Goal: Task Accomplishment & Management: Manage account settings

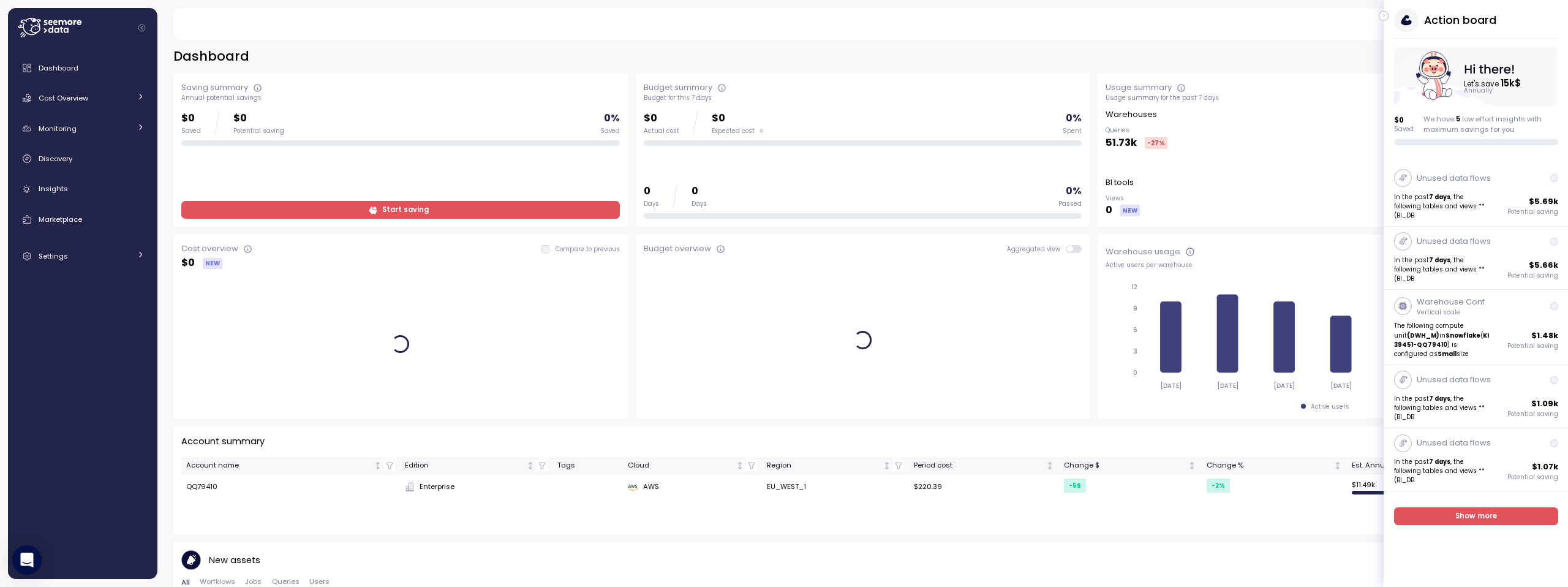
click at [1384, 16] on icon "button" at bounding box center [1384, 15] width 5 height 14
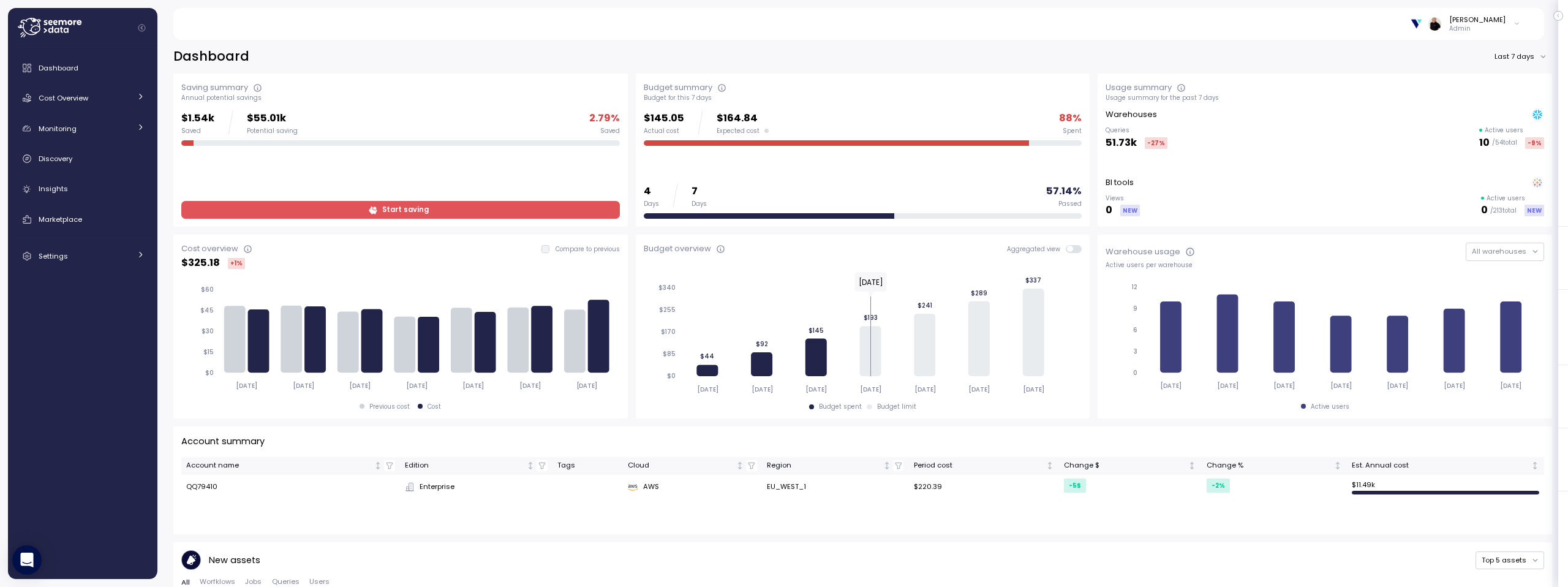
click at [439, 210] on span "Start saving" at bounding box center [399, 210] width 422 height 16
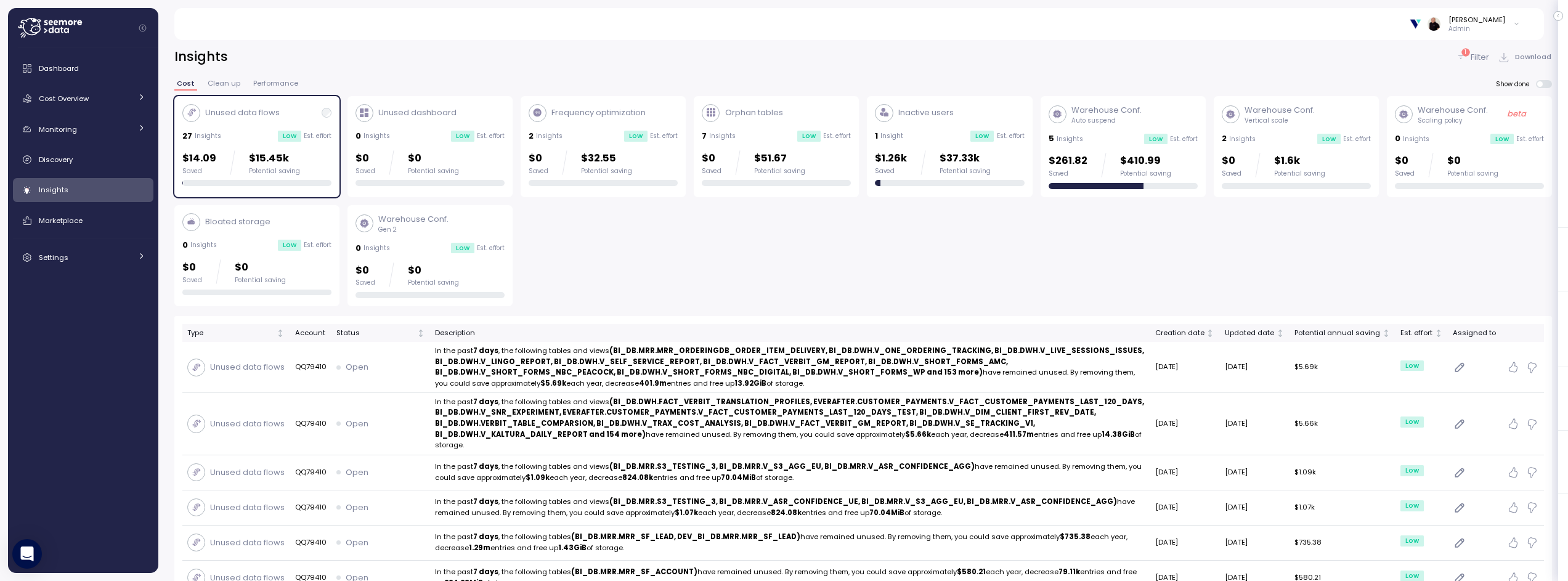
click at [928, 127] on div "Inactive users 1 Insight Low Est. effort $1.26k Saved $37.33k Potential saving" at bounding box center [949, 145] width 149 height 83
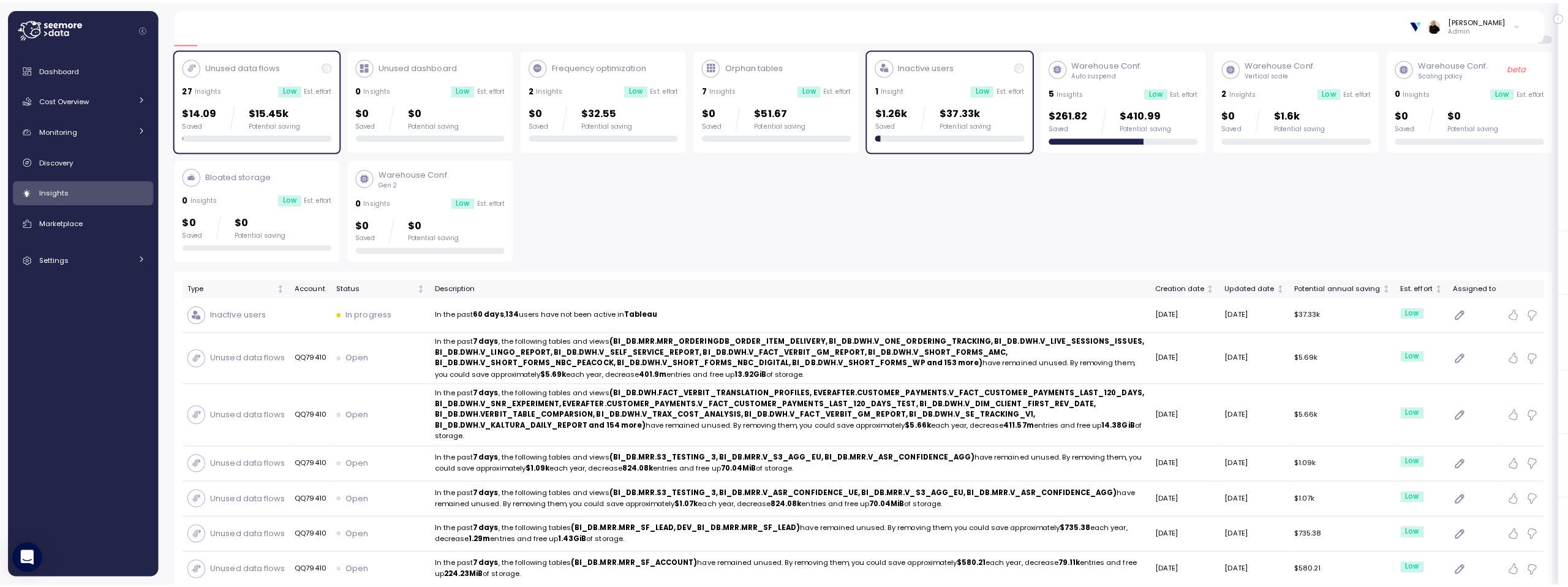
scroll to position [61, 0]
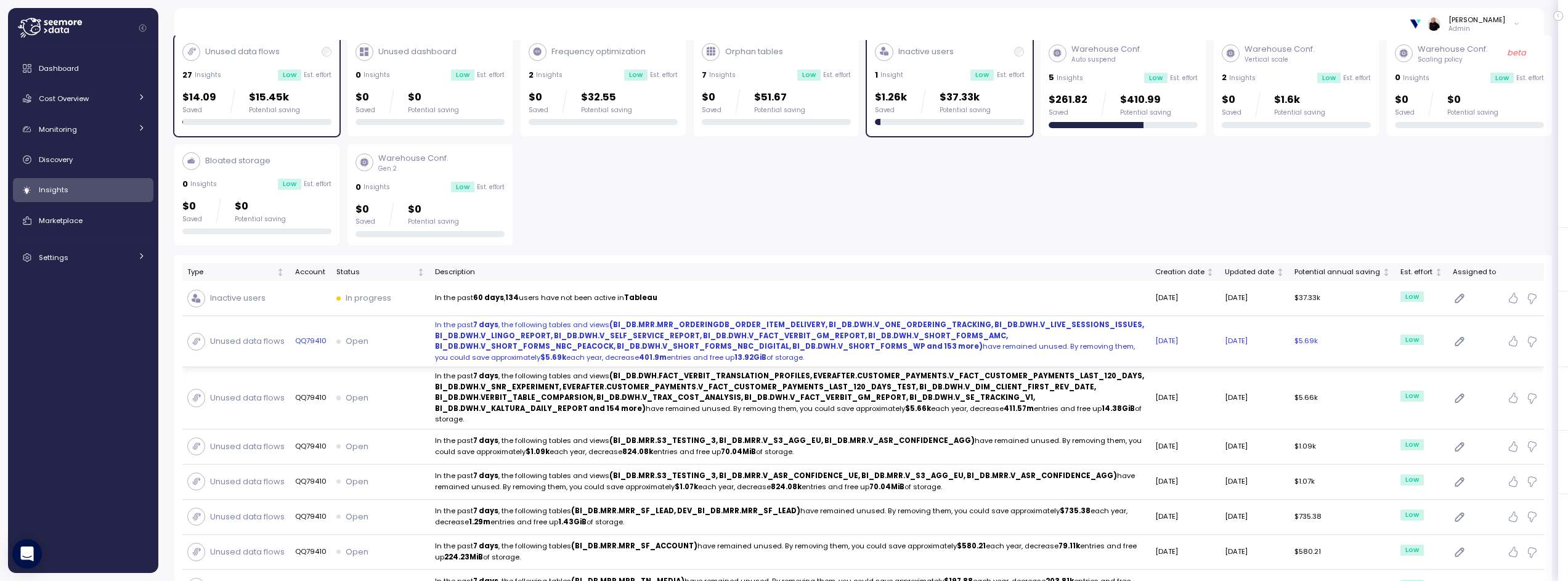
click at [504, 334] on strong "(BI_DB.MRR.MRR_ORDERINGDB_ORDER_ITEM_DELIVERY, BI_DB.DWH.V_ONE_ORDERING_TRACKIN…" at bounding box center [789, 335] width 709 height 32
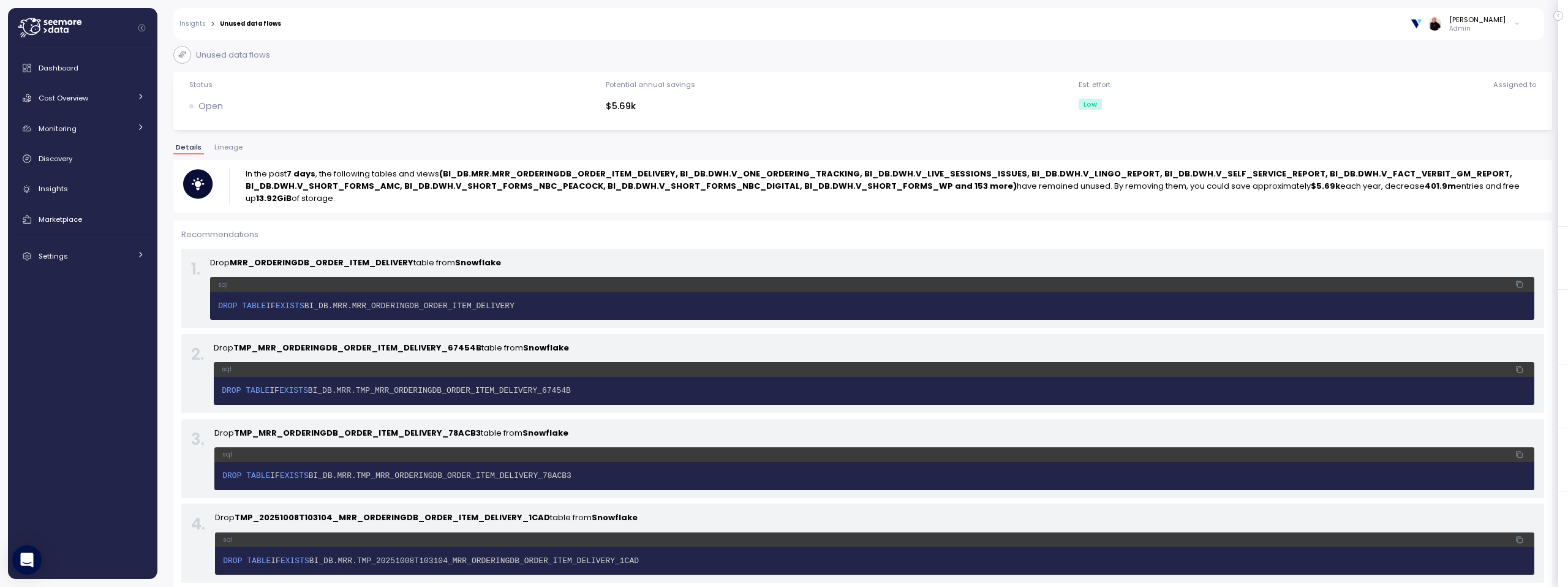
scroll to position [3, 0]
click at [228, 147] on span "Lineage" at bounding box center [228, 146] width 28 height 6
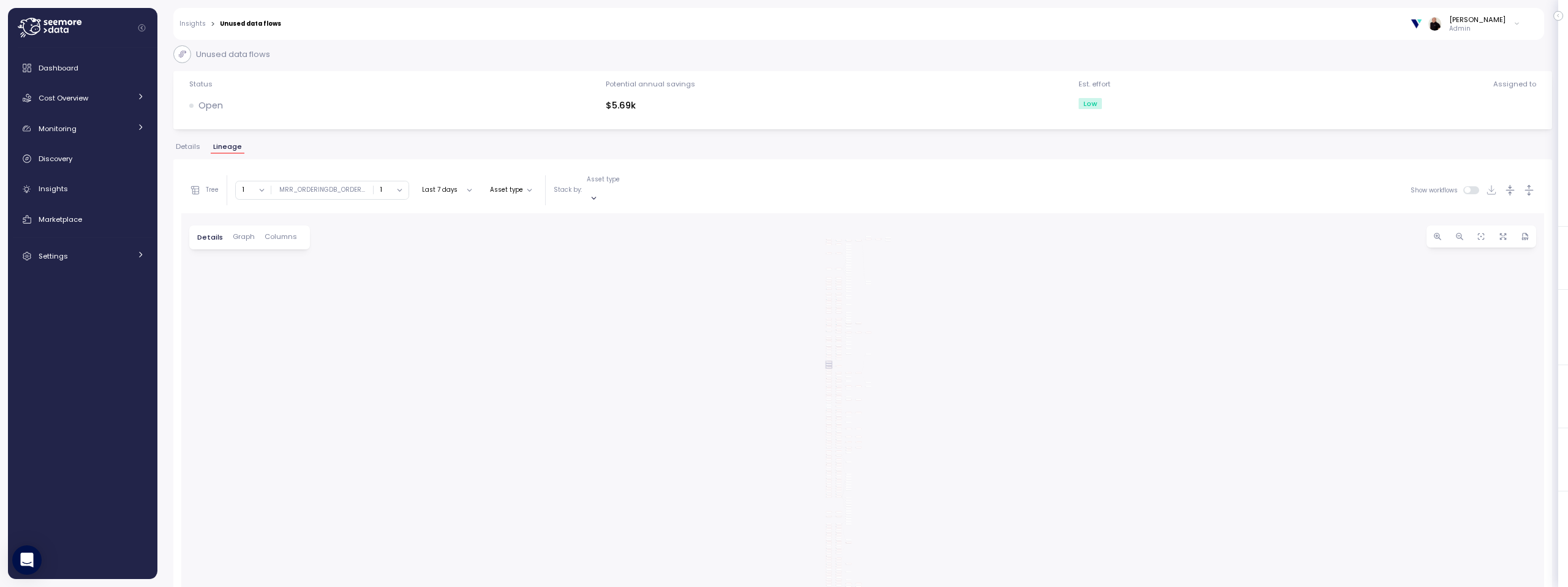
click at [827, 366] on div "Create View V_WO_NUMBER_TAGGINGS - Step 3 DWH" at bounding box center [829, 366] width 5 height 1
click at [807, 376] on div "Create View V_WO_NUMBER_TAGGINGS Create view River MRR_ORDERINGDB_ORDER_ITEM_DE…" at bounding box center [862, 459] width 1363 height 493
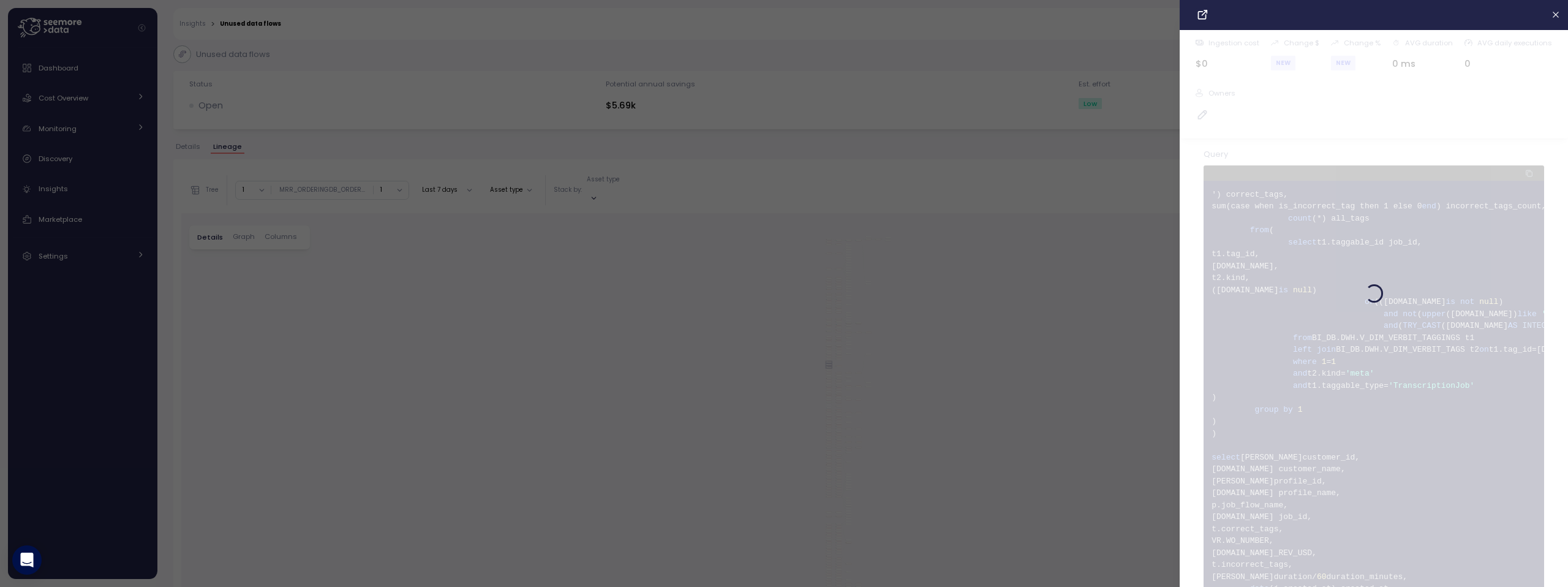
drag, startPoint x: 805, startPoint y: 381, endPoint x: 801, endPoint y: 390, distance: 9.8
click at [805, 381] on div at bounding box center [784, 293] width 1568 height 587
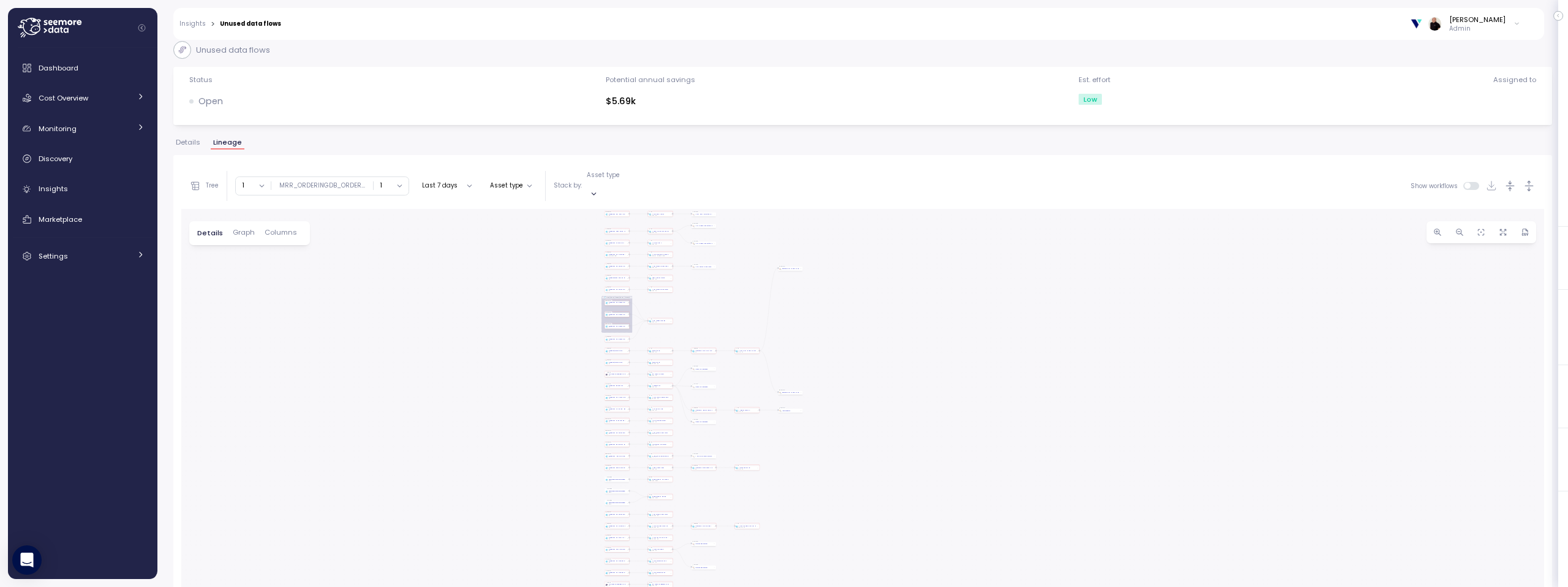
scroll to position [7, 0]
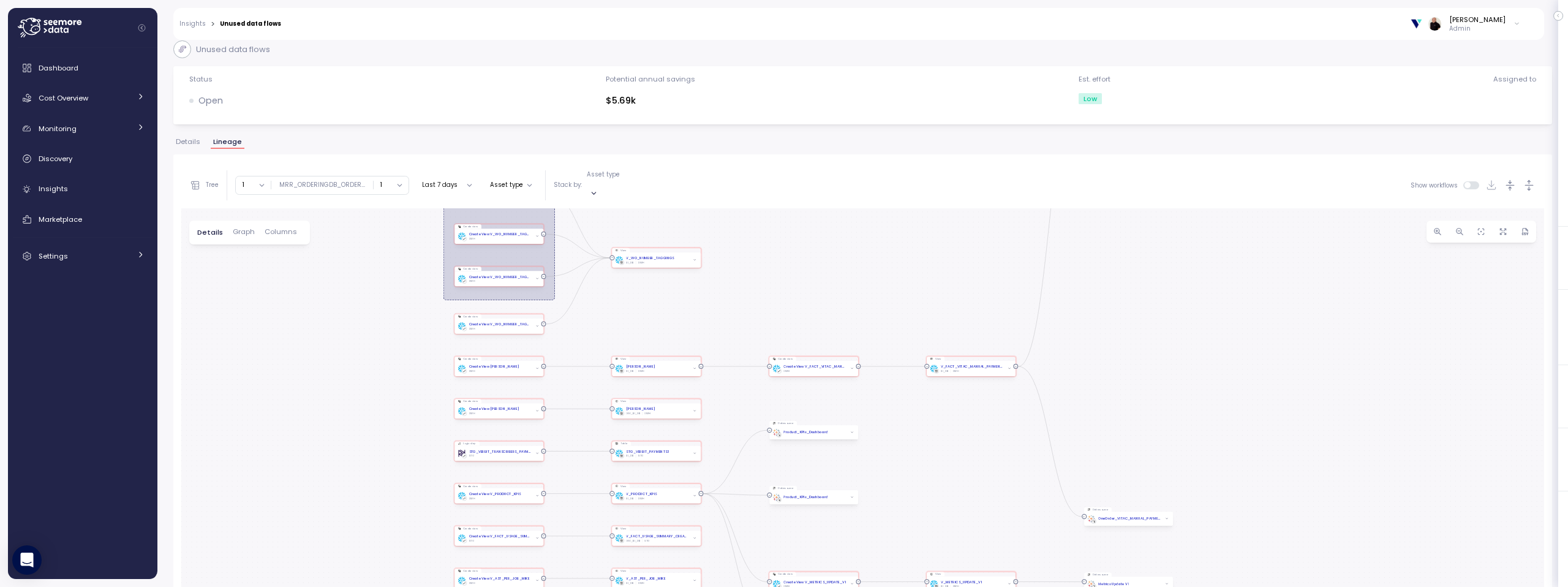
drag, startPoint x: 648, startPoint y: 352, endPoint x: 246, endPoint y: 317, distance: 403.5
click at [243, 309] on div "Create View V_WO_NUMBER_TAGGINGS Create view River MRR_ORDERINGDB_ORDER_ITEM_DE…" at bounding box center [862, 454] width 1363 height 493
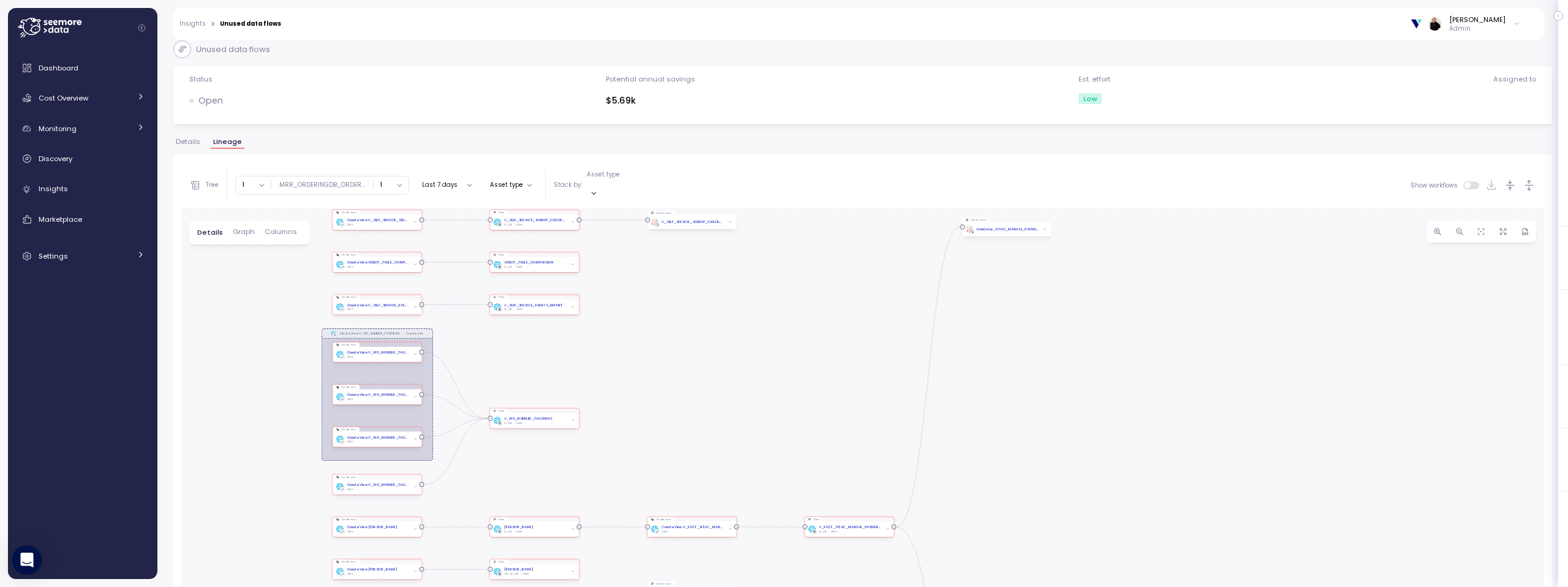
drag, startPoint x: 949, startPoint y: 275, endPoint x: 828, endPoint y: 437, distance: 202.2
click at [829, 437] on div "Create View V_WO_NUMBER_TAGGINGS Create view River MRR_ORDERINGDB_ORDER_ITEM_DE…" at bounding box center [862, 454] width 1363 height 493
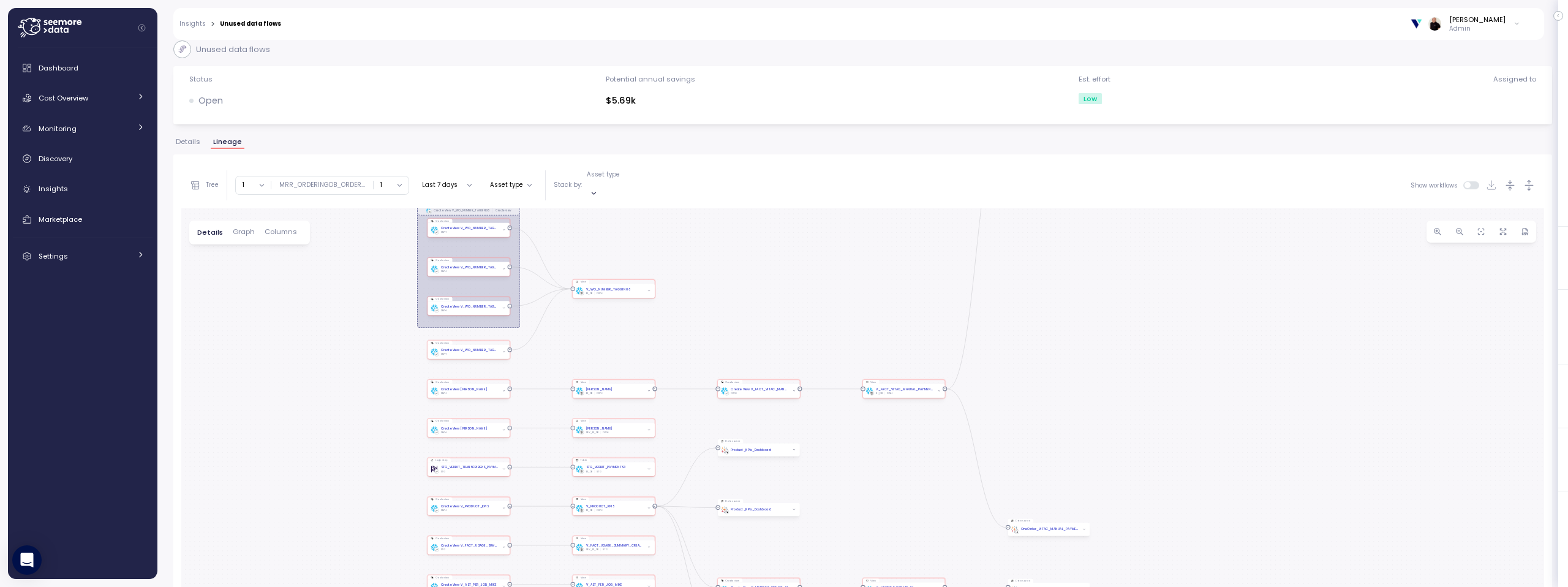
drag, startPoint x: 811, startPoint y: 405, endPoint x: 862, endPoint y: 274, distance: 140.6
click at [862, 274] on div "Create View V_WO_NUMBER_TAGGINGS Create view River MRR_ORDERINGDB_ORDER_ITEM_DE…" at bounding box center [862, 454] width 1363 height 493
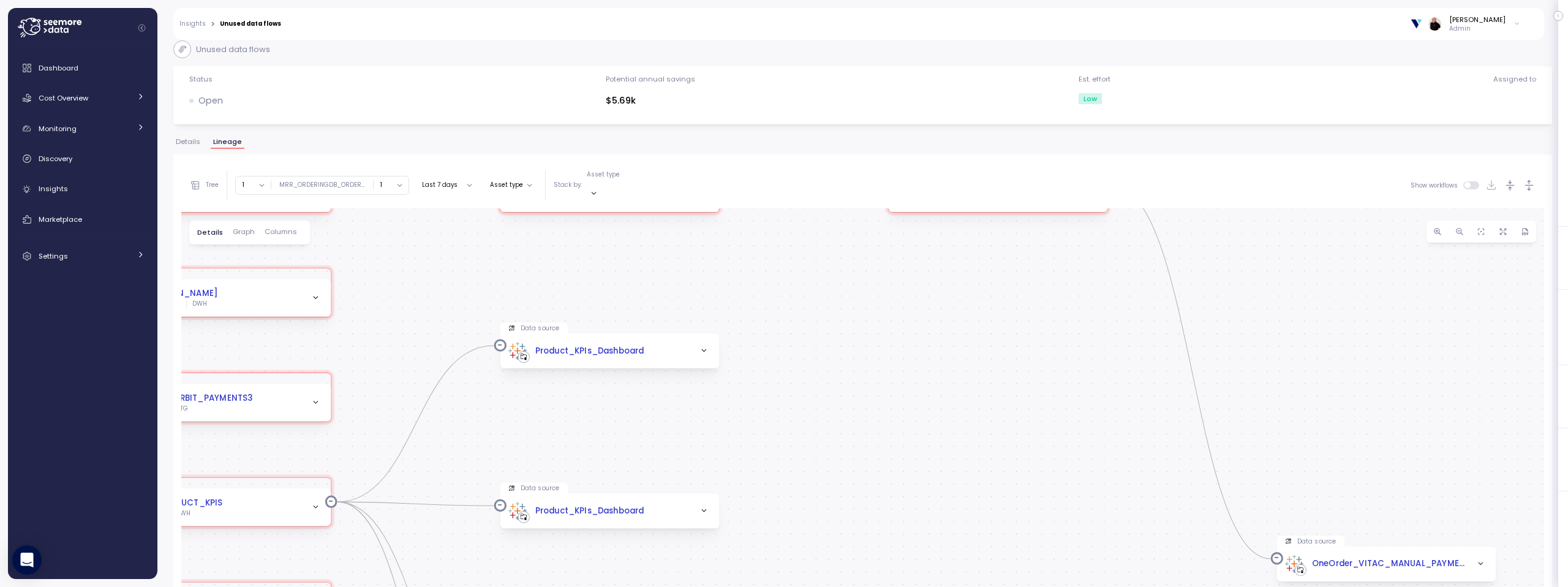
drag, startPoint x: 885, startPoint y: 399, endPoint x: 914, endPoint y: 232, distance: 169.5
click at [915, 228] on div "Create View V_WO_NUMBER_TAGGINGS Create view River MRR_ORDERINGDB_ORDER_ITEM_DE…" at bounding box center [862, 454] width 1363 height 493
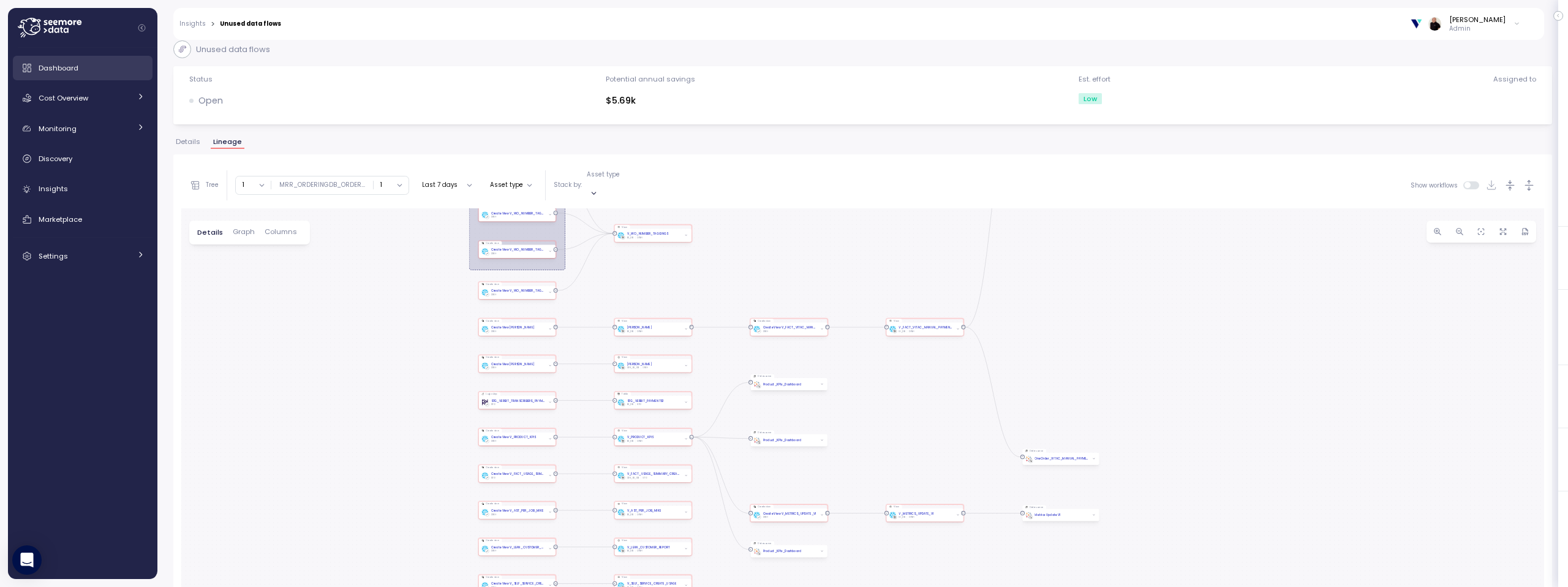
click at [86, 64] on div "Dashboard" at bounding box center [91, 68] width 106 height 13
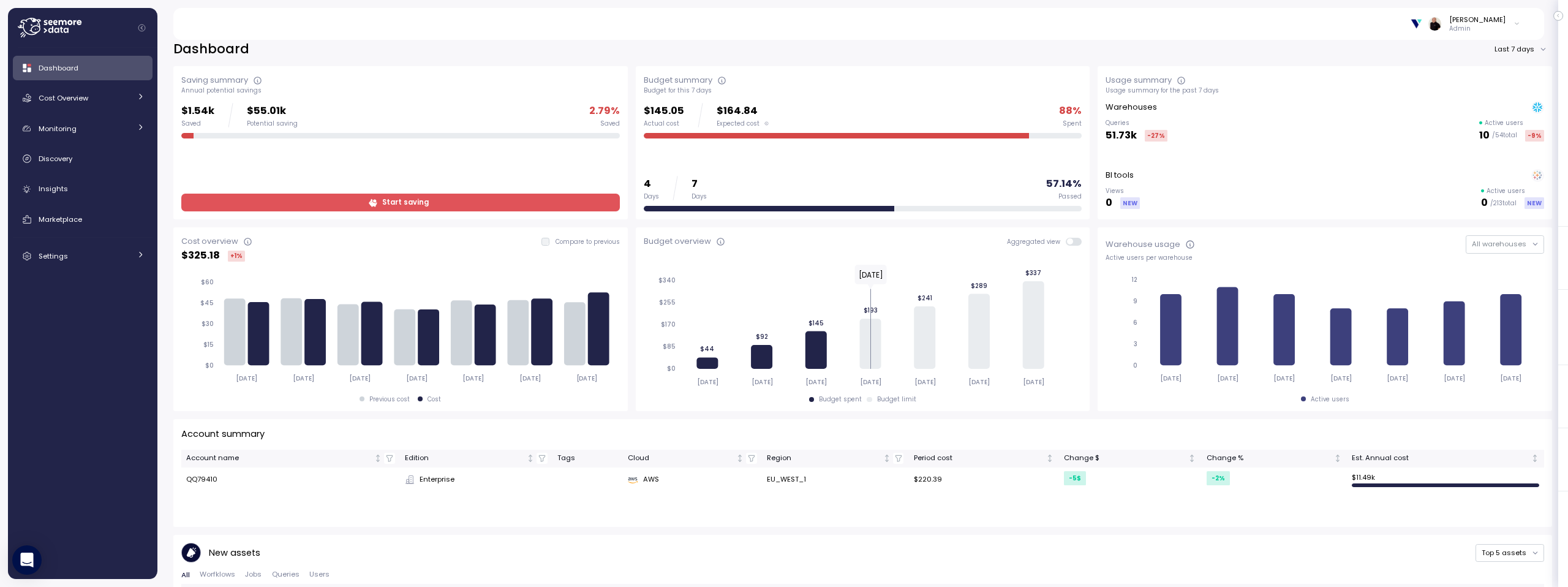
click at [1073, 240] on span at bounding box center [1078, 241] width 10 height 8
click at [1498, 48] on button "Last 7 days" at bounding box center [1523, 50] width 58 height 18
click at [1502, 89] on div "Last 30 days" at bounding box center [1519, 90] width 45 height 10
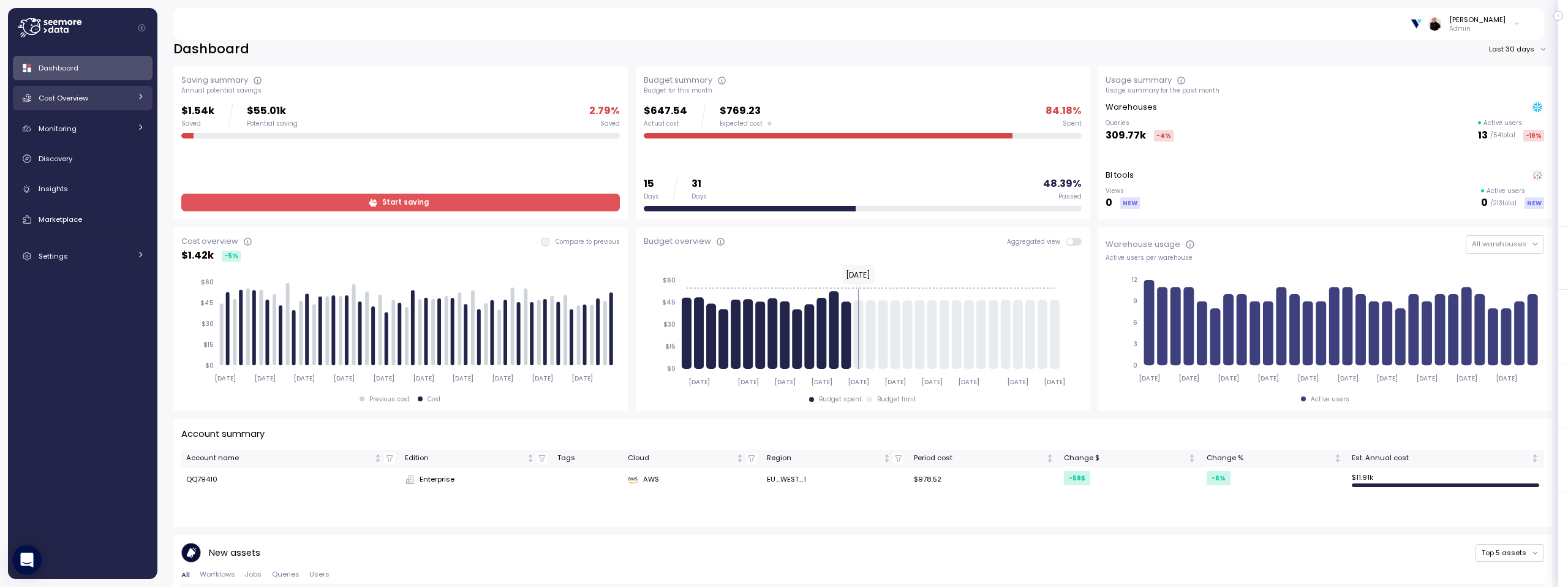
click at [56, 98] on span "Cost Overview" at bounding box center [63, 98] width 50 height 10
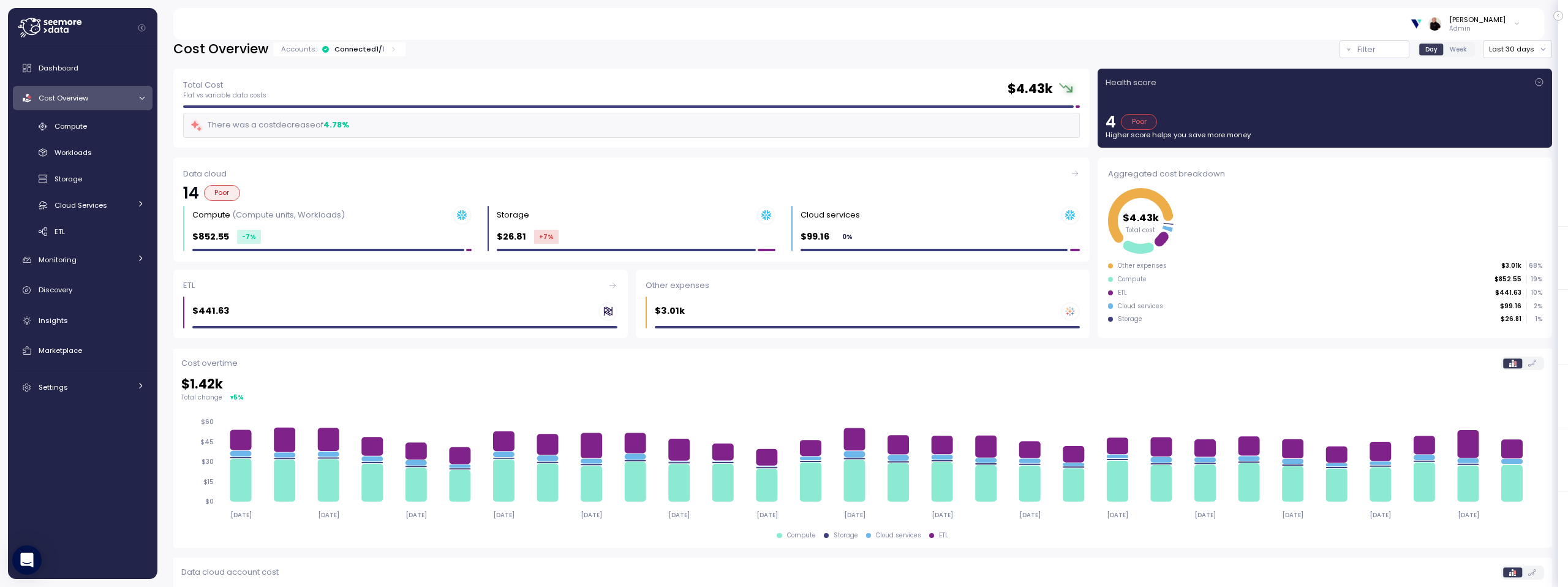
click at [294, 48] on p "Accounts:" at bounding box center [299, 49] width 35 height 10
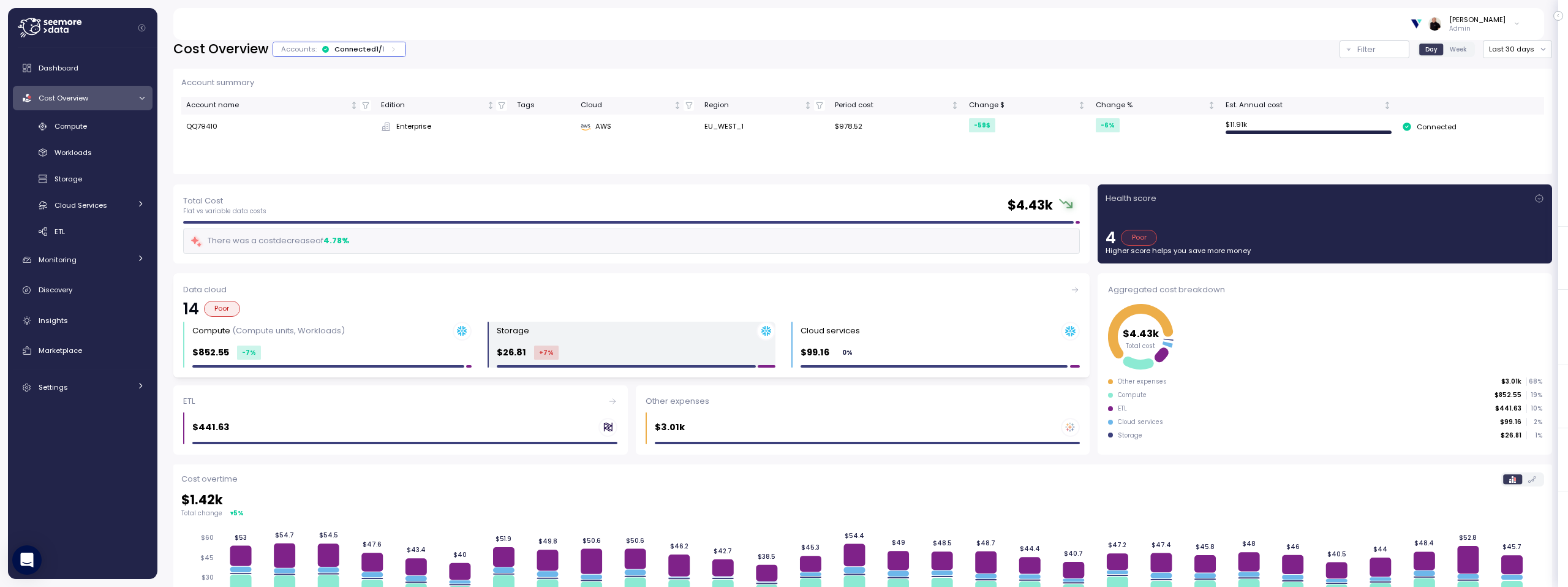
click at [594, 352] on div "$26.81 +7 %" at bounding box center [636, 353] width 280 height 14
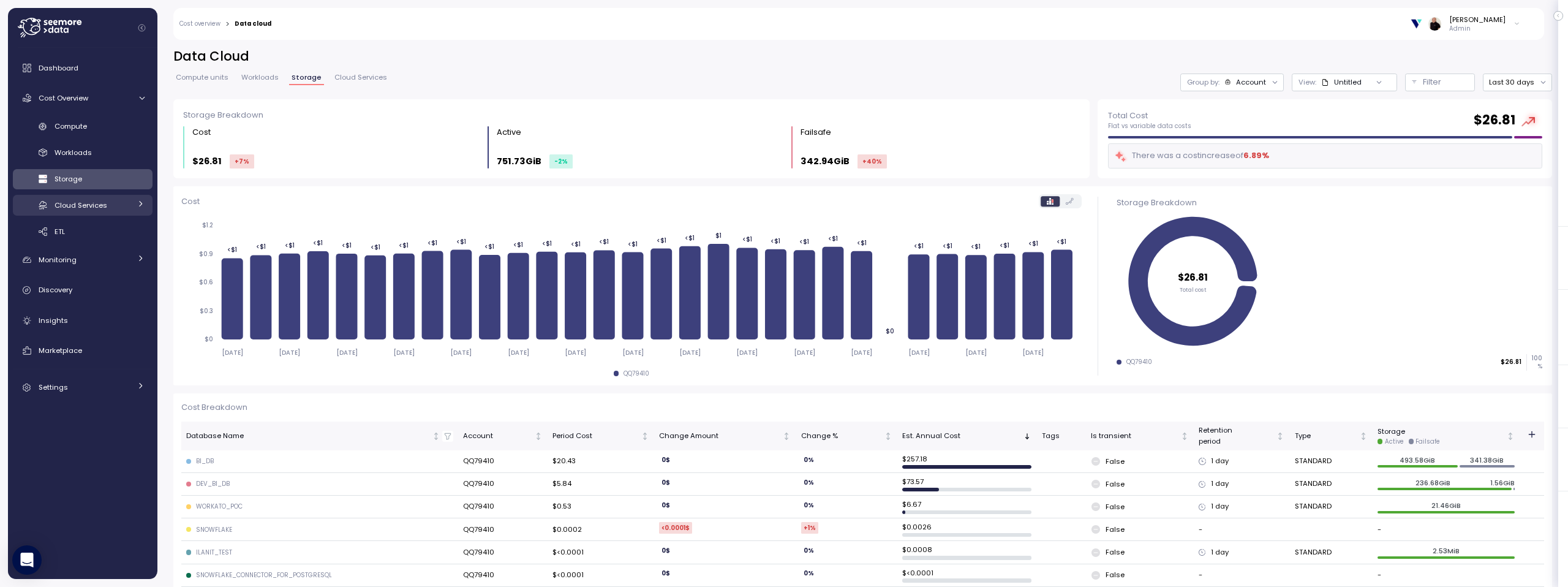
click at [81, 206] on span "Cloud Services" at bounding box center [81, 204] width 52 height 10
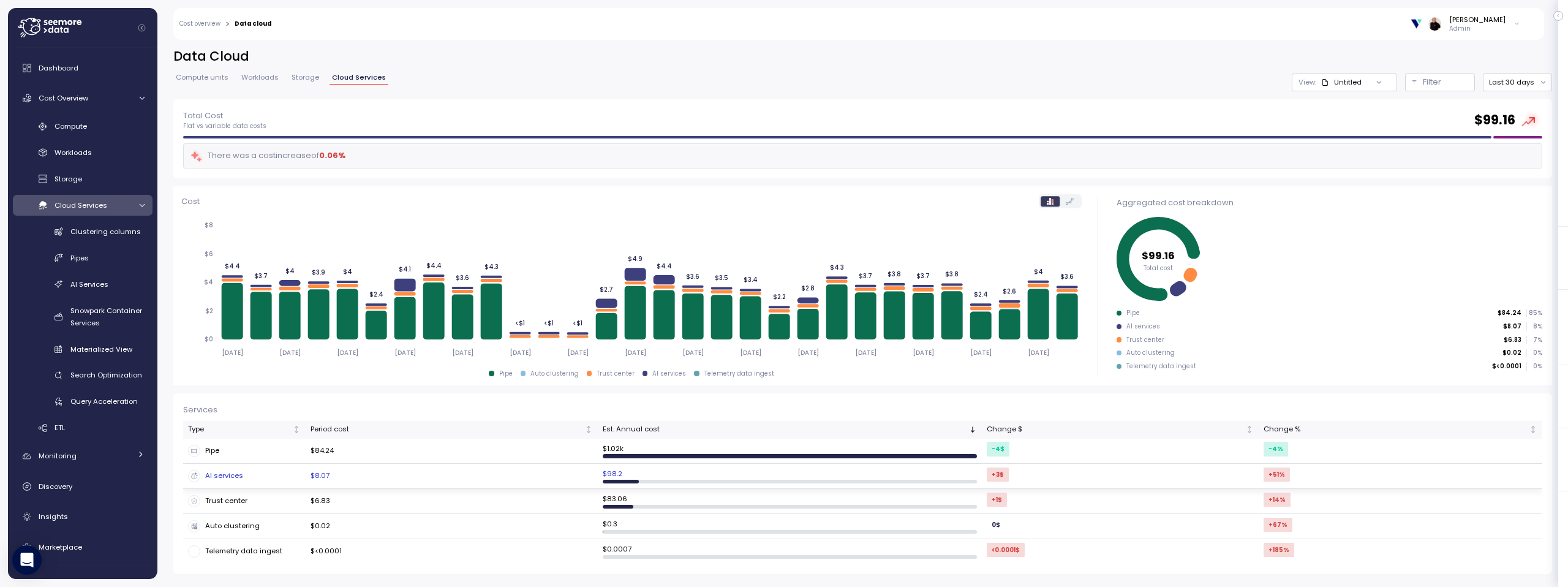
click at [391, 477] on td "$8.07" at bounding box center [451, 476] width 292 height 25
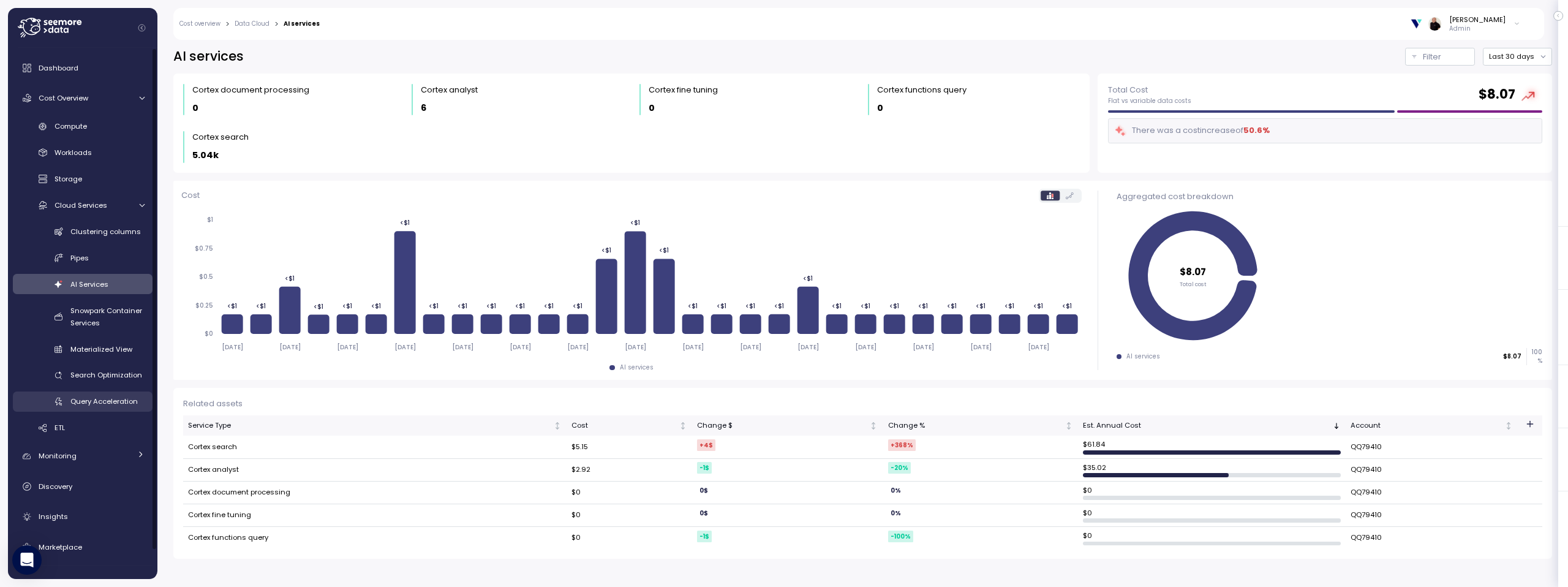
click at [113, 399] on span "Query Acceleration" at bounding box center [104, 401] width 67 height 10
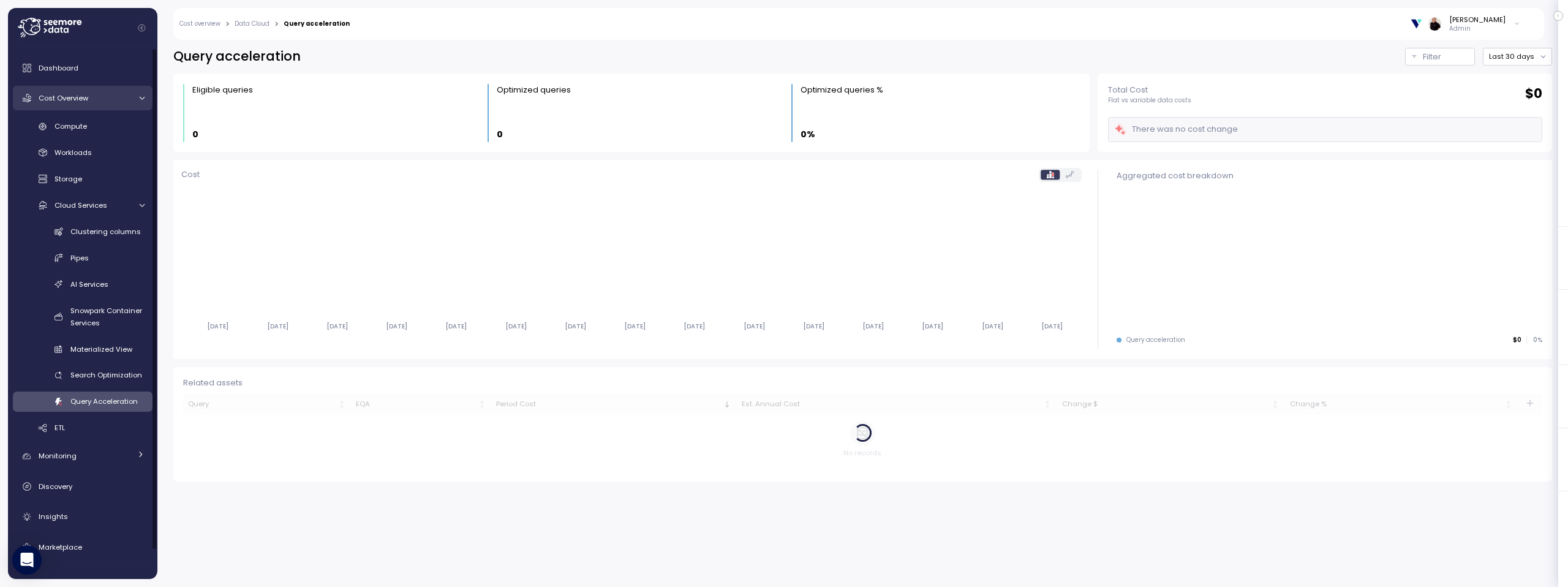
click at [73, 99] on span "Cost Overview" at bounding box center [63, 98] width 50 height 10
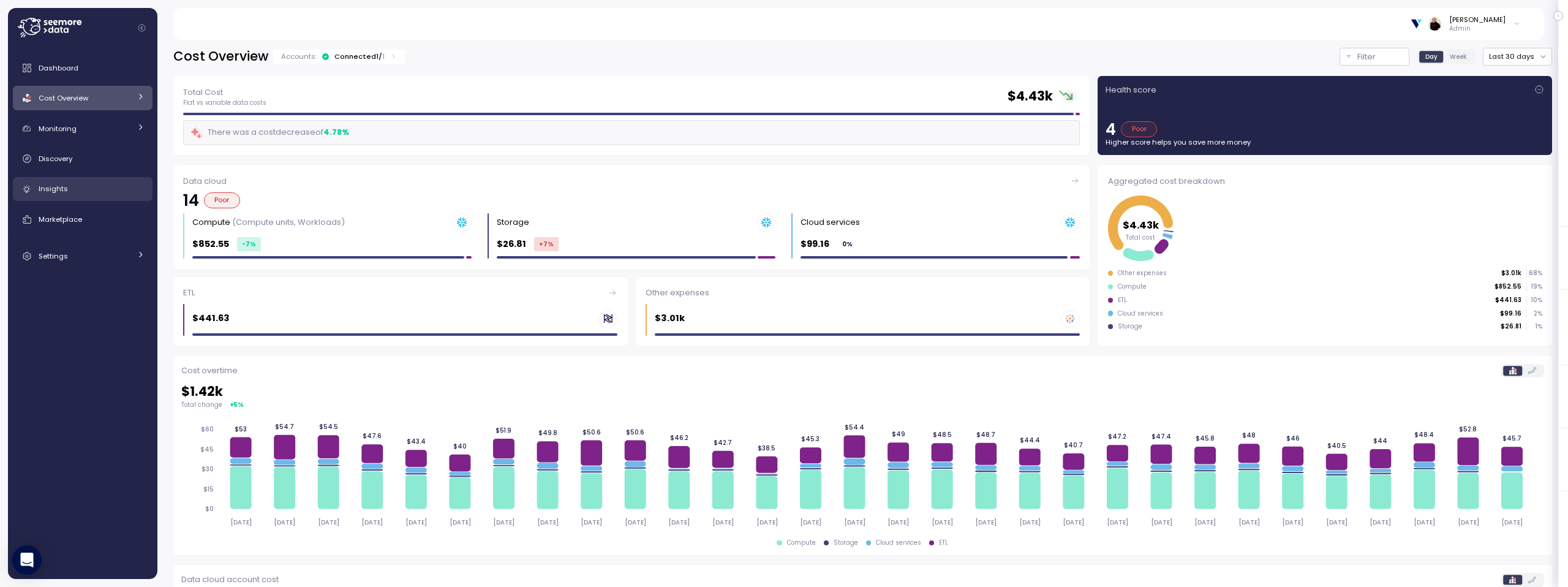
click at [53, 185] on span "Insights" at bounding box center [53, 188] width 29 height 10
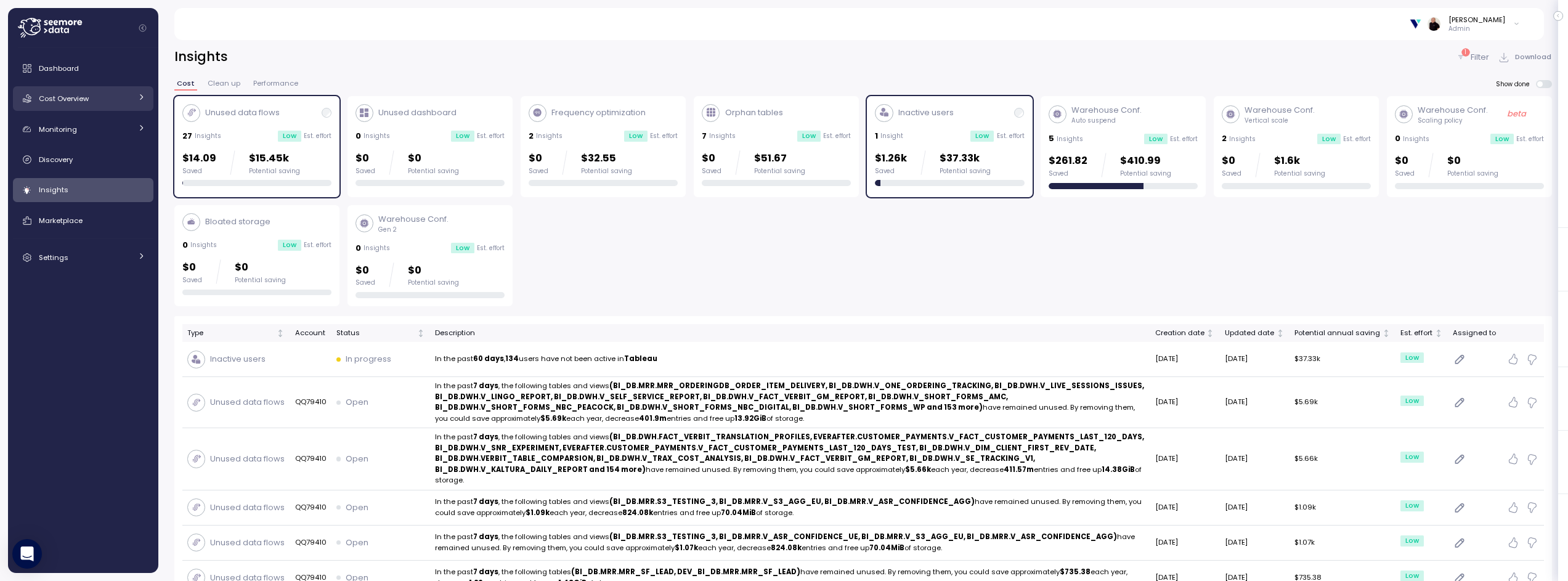
click at [66, 101] on span "Cost Overview" at bounding box center [64, 98] width 50 height 10
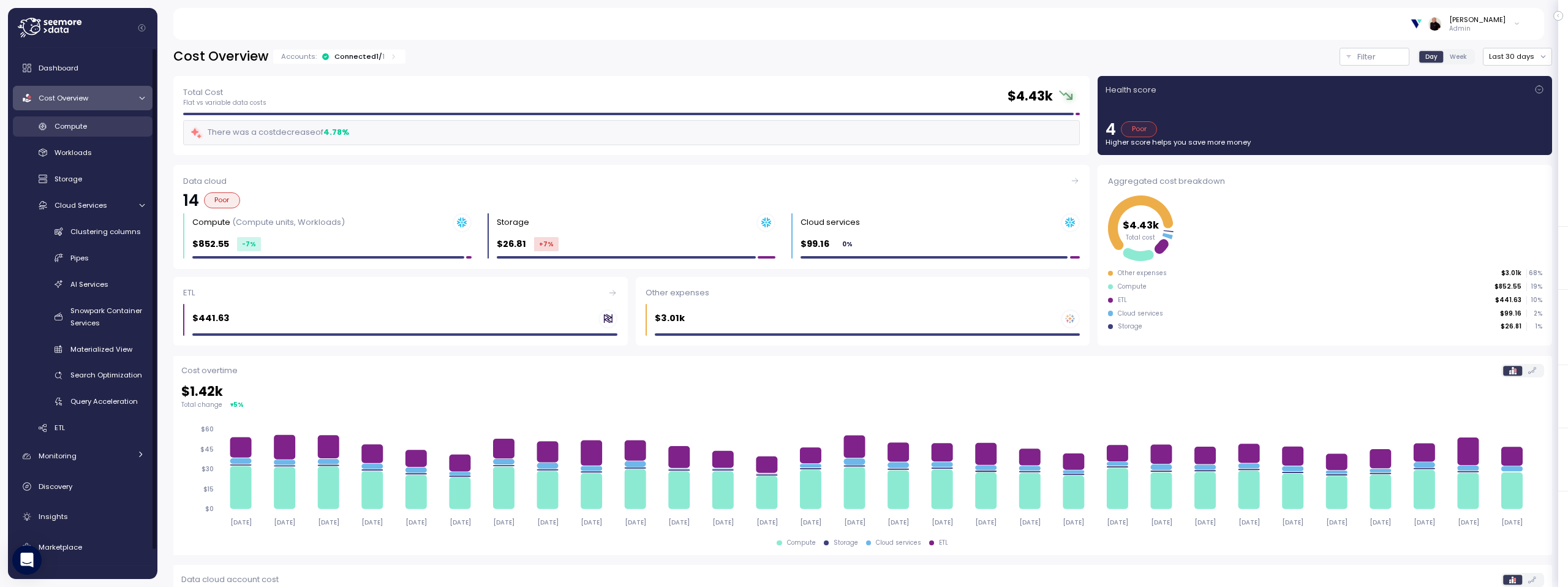
click at [58, 124] on span "Compute" at bounding box center [71, 126] width 33 height 10
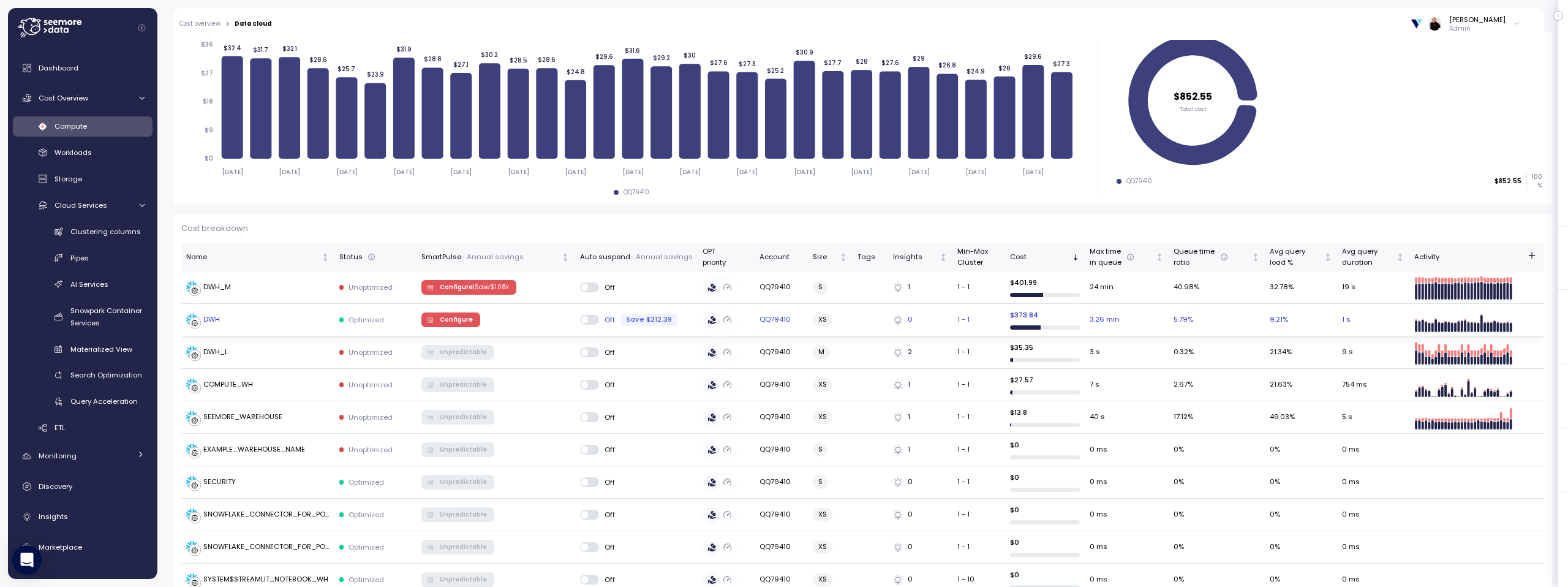
scroll to position [186, 0]
click at [458, 323] on span "Configure" at bounding box center [456, 320] width 33 height 14
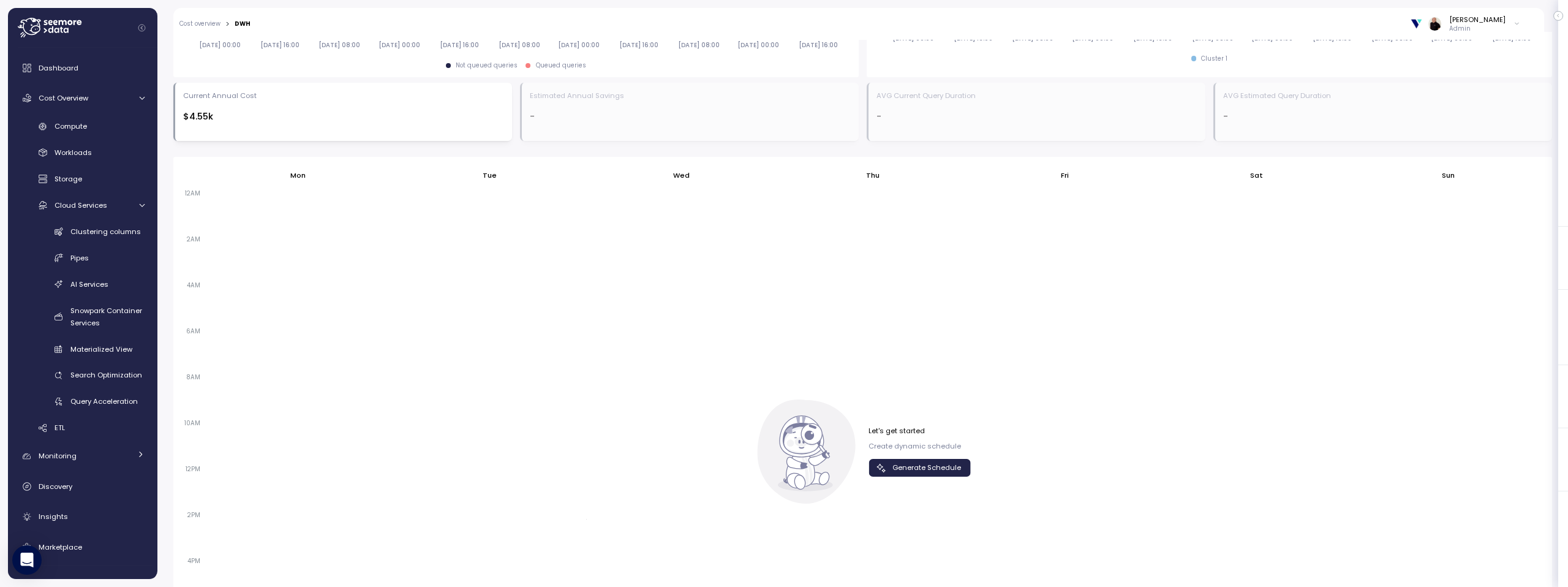
scroll to position [715, 0]
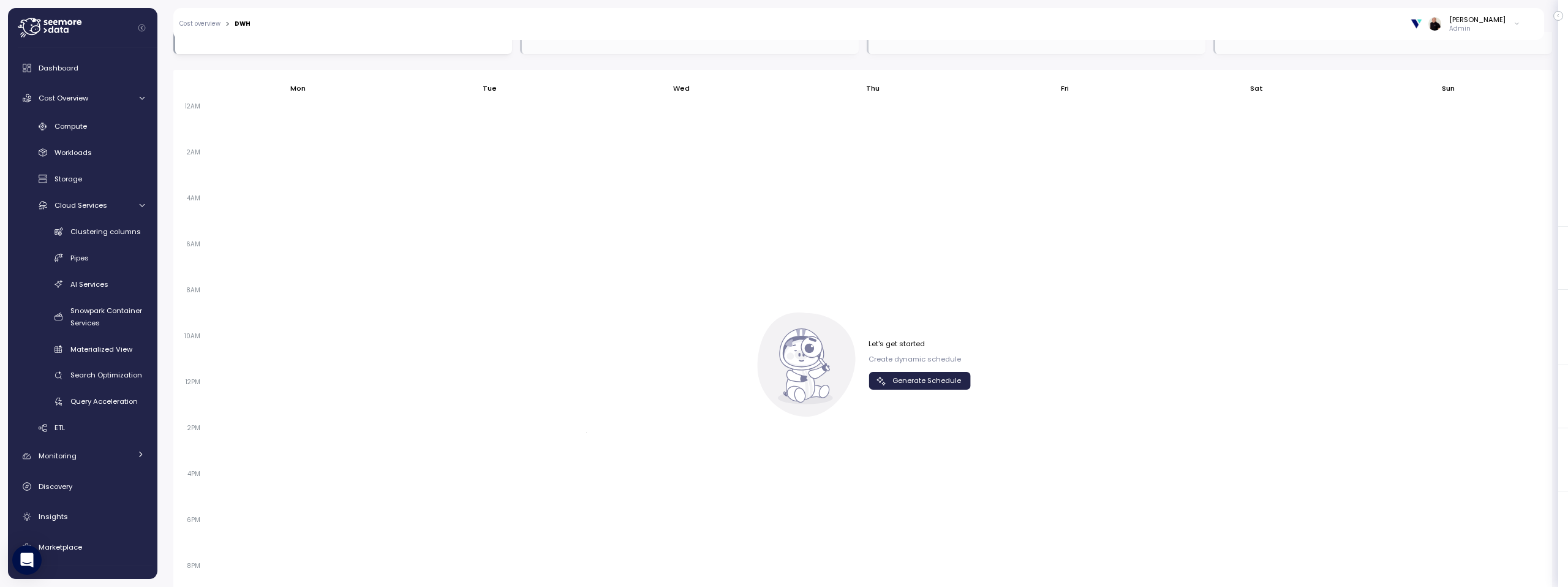
drag, startPoint x: 920, startPoint y: 380, endPoint x: 849, endPoint y: 389, distance: 71.6
click at [920, 379] on span "Generate Schedule" at bounding box center [927, 381] width 69 height 16
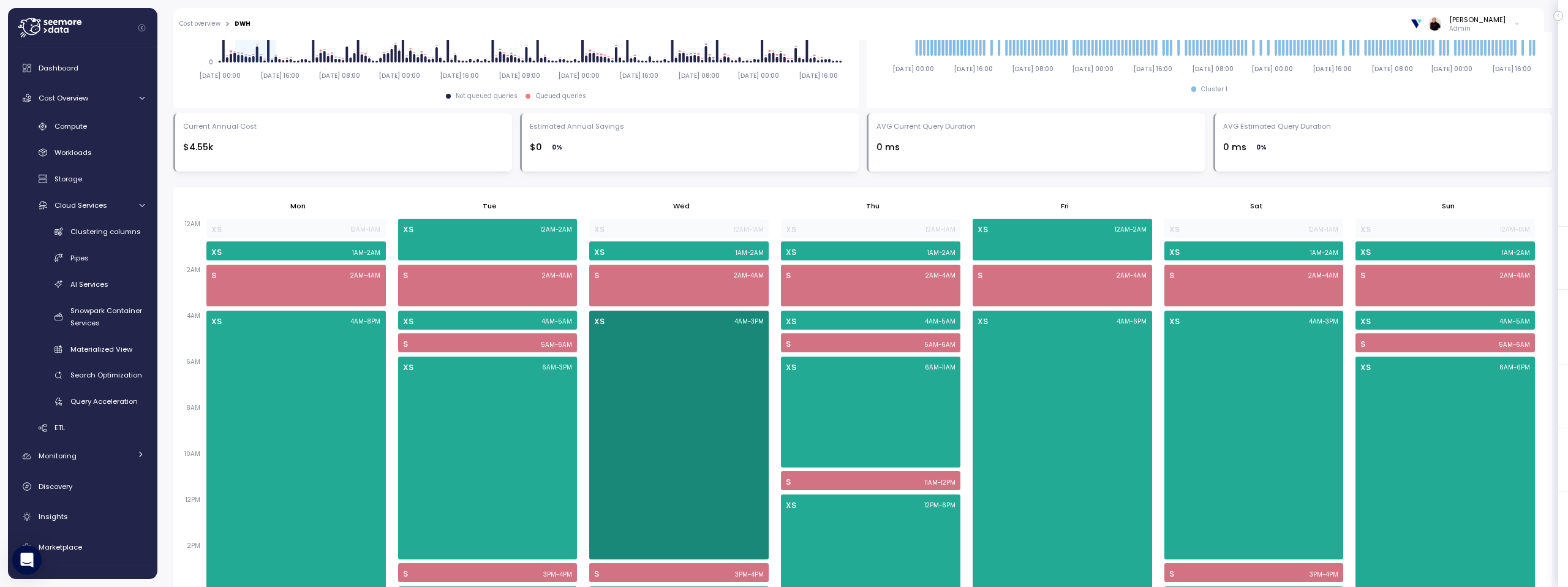
scroll to position [584, 0]
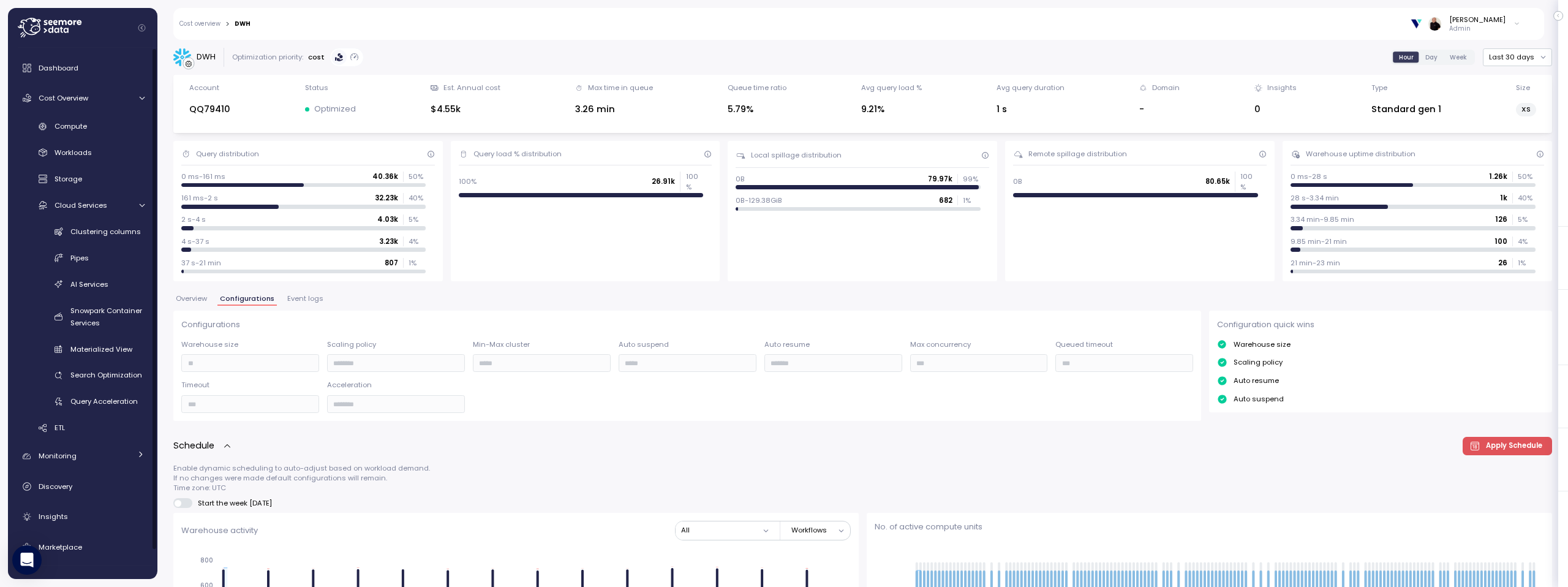
click at [204, 24] on link "Cost overview" at bounding box center [199, 24] width 41 height 6
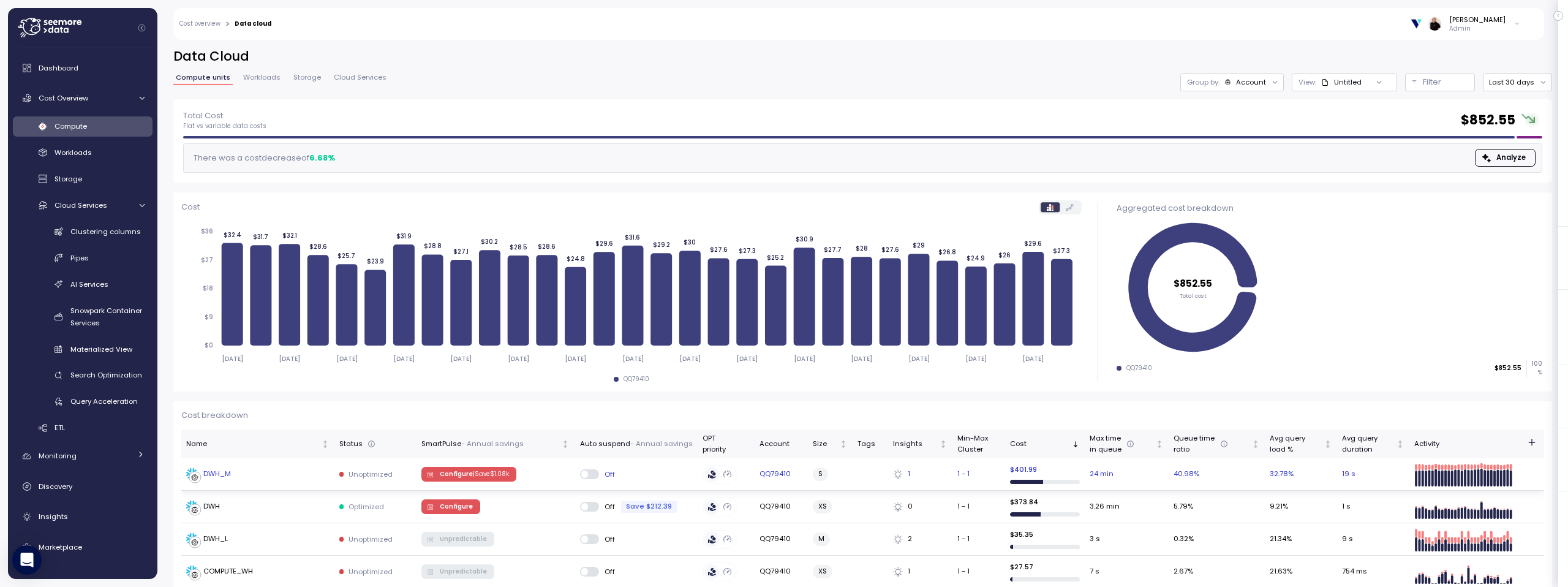
click at [473, 471] on p "| Save $ 1.08k" at bounding box center [491, 473] width 36 height 8
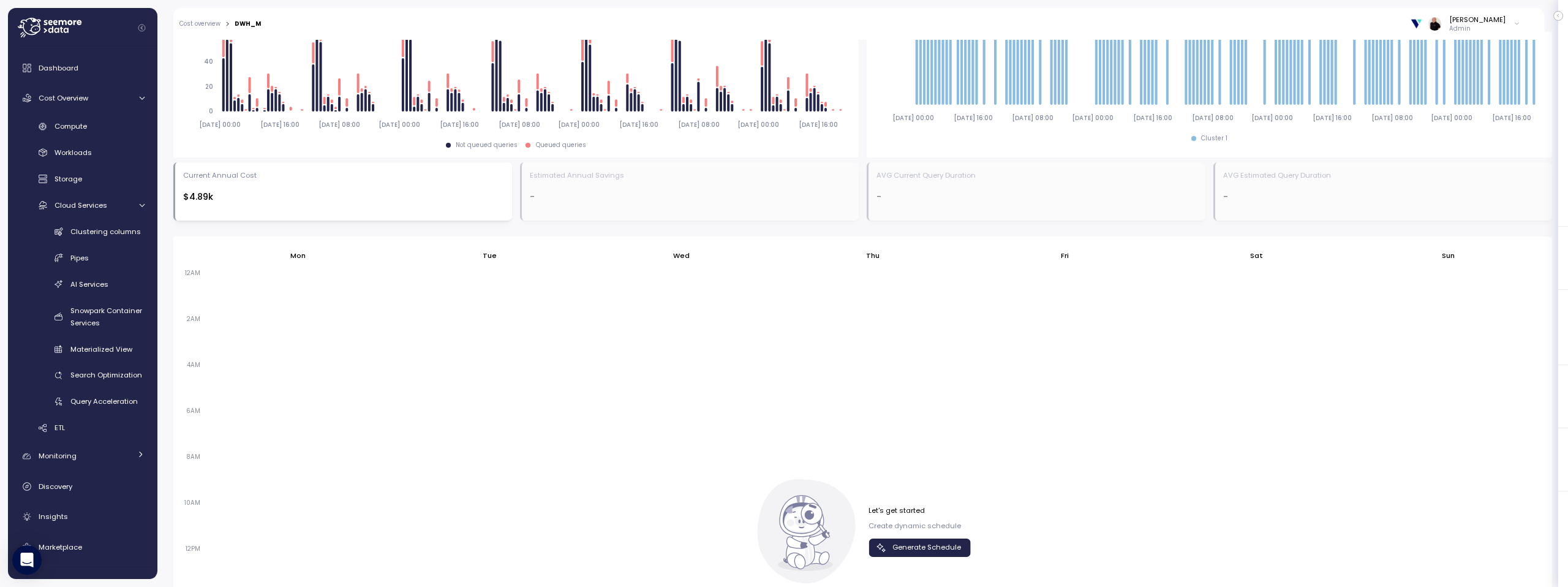
scroll to position [581, 0]
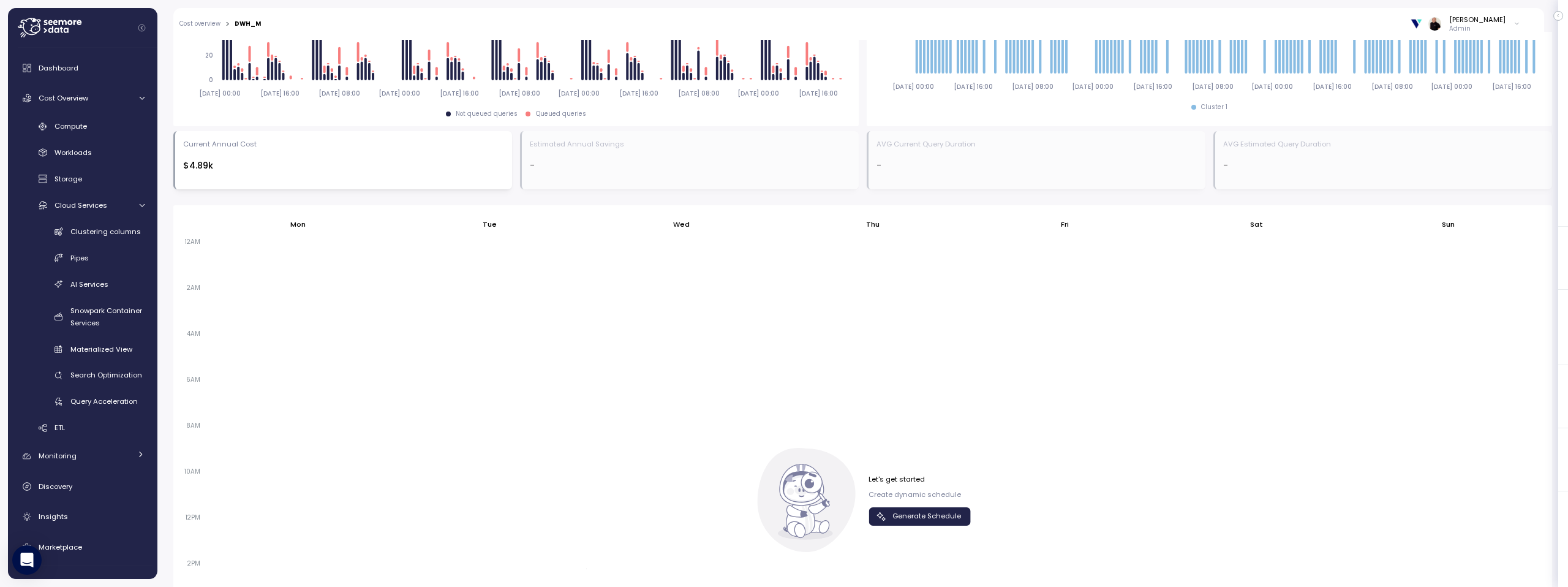
click at [911, 514] on span "Generate Schedule" at bounding box center [927, 516] width 69 height 16
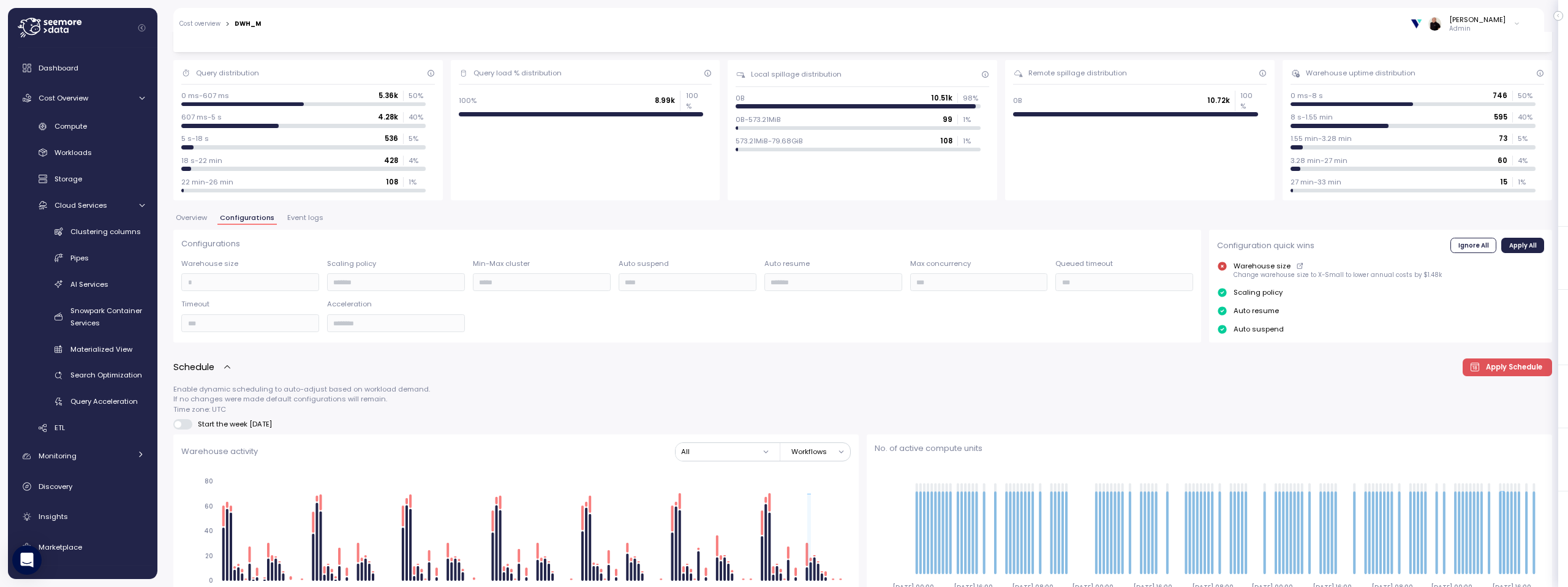
scroll to position [0, 0]
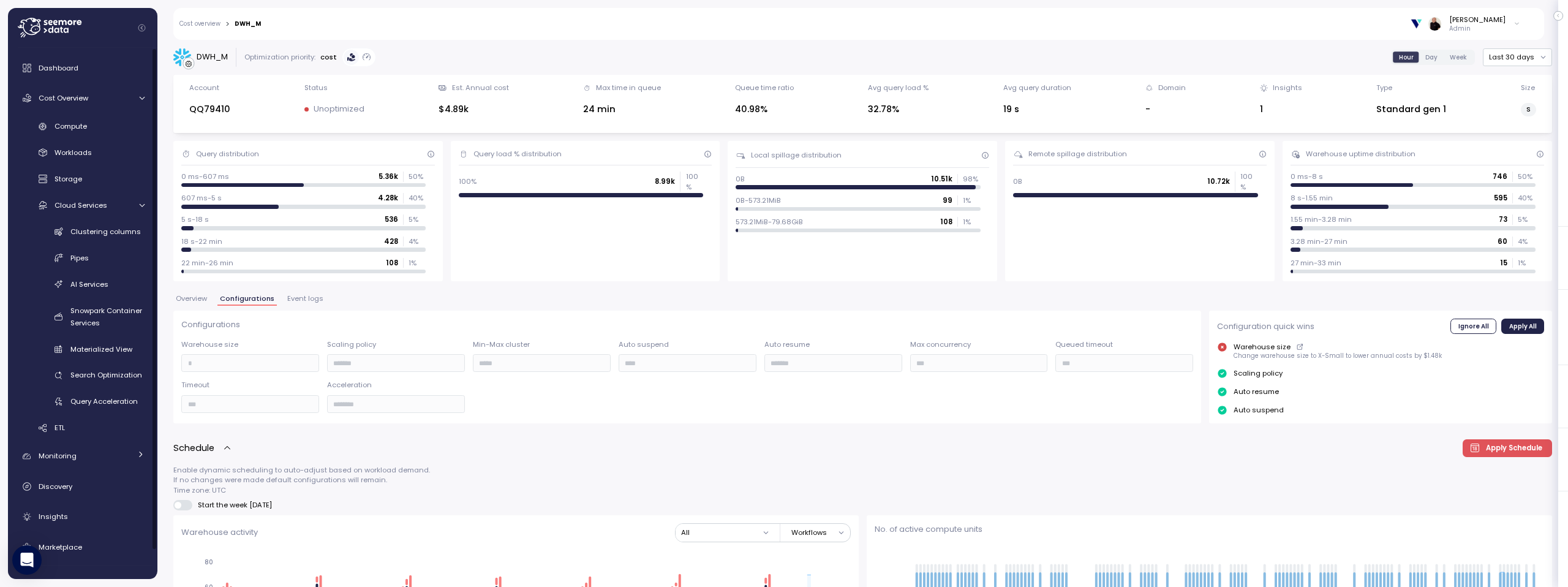
click at [25, 20] on icon at bounding box center [30, 26] width 24 height 17
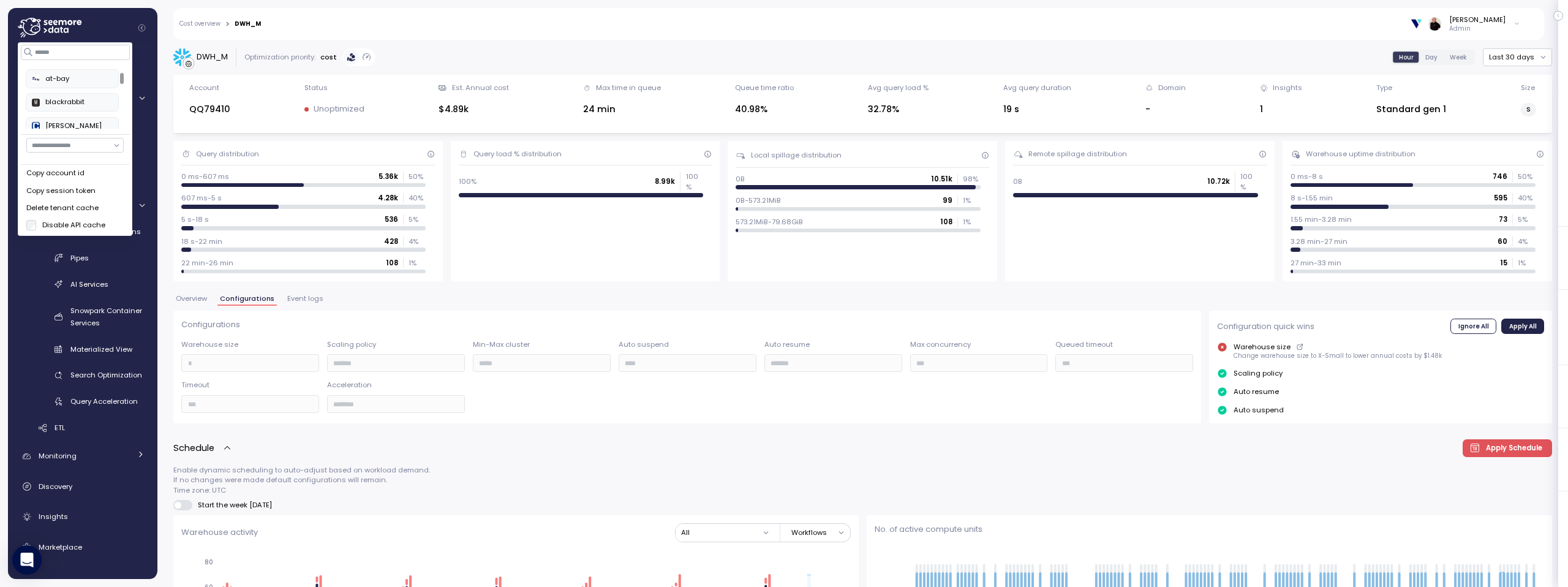
scroll to position [75, 0]
click at [73, 68] on div "at-bay" at bounding box center [71, 70] width 81 height 11
click at [72, 49] on input at bounding box center [75, 52] width 109 height 14
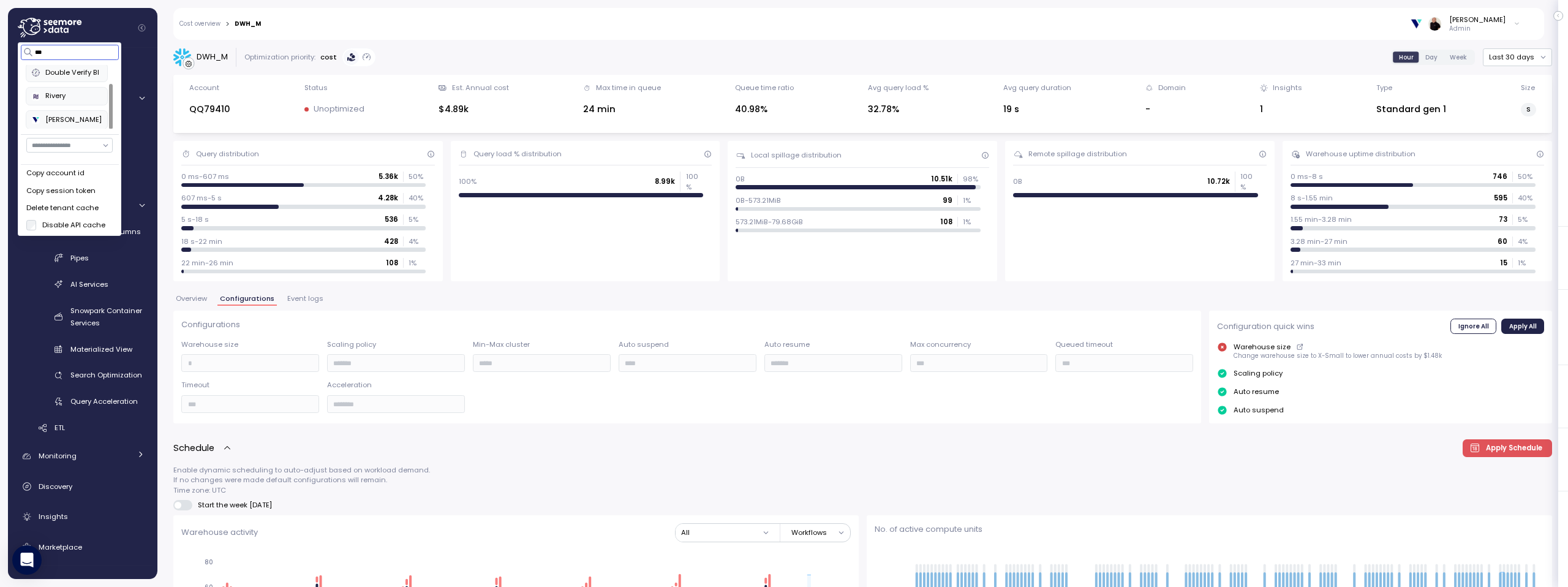
click at [61, 117] on div "Verbit" at bounding box center [66, 120] width 69 height 11
type input "***"
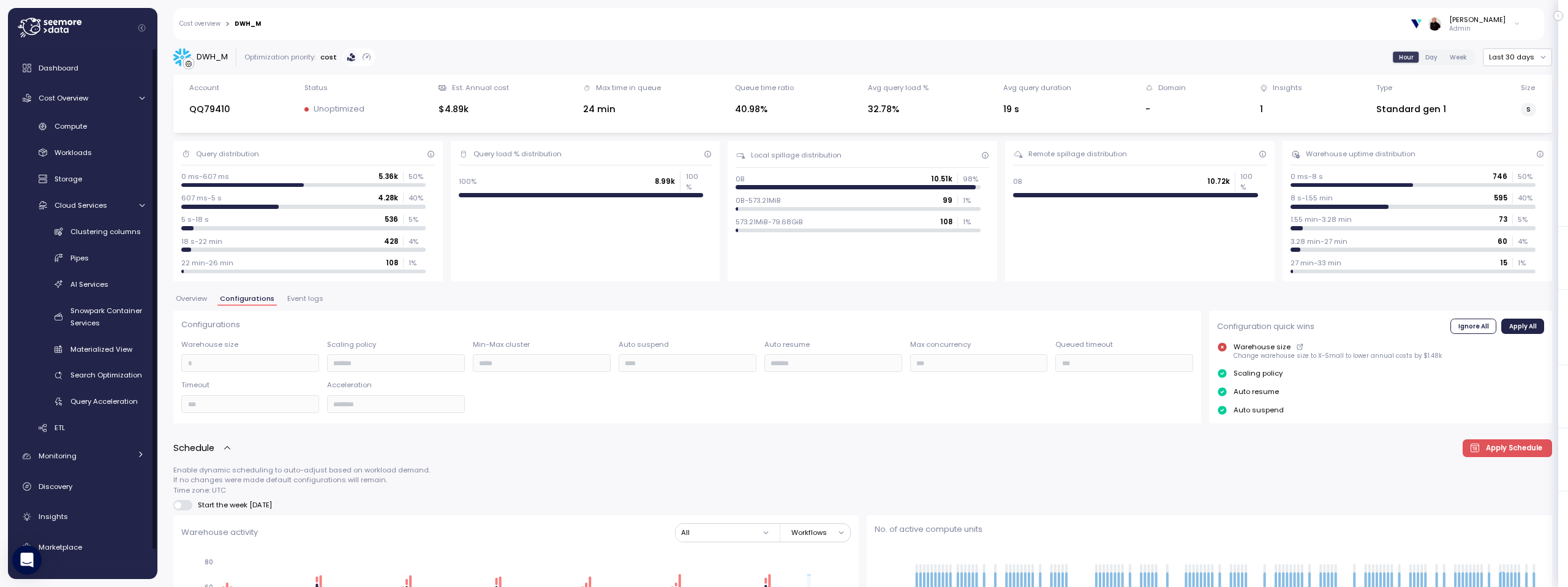
click at [565, 297] on div "Overview Configurations Event logs" at bounding box center [863, 303] width 1379 height 16
click at [71, 461] on div "Monitoring" at bounding box center [85, 456] width 92 height 13
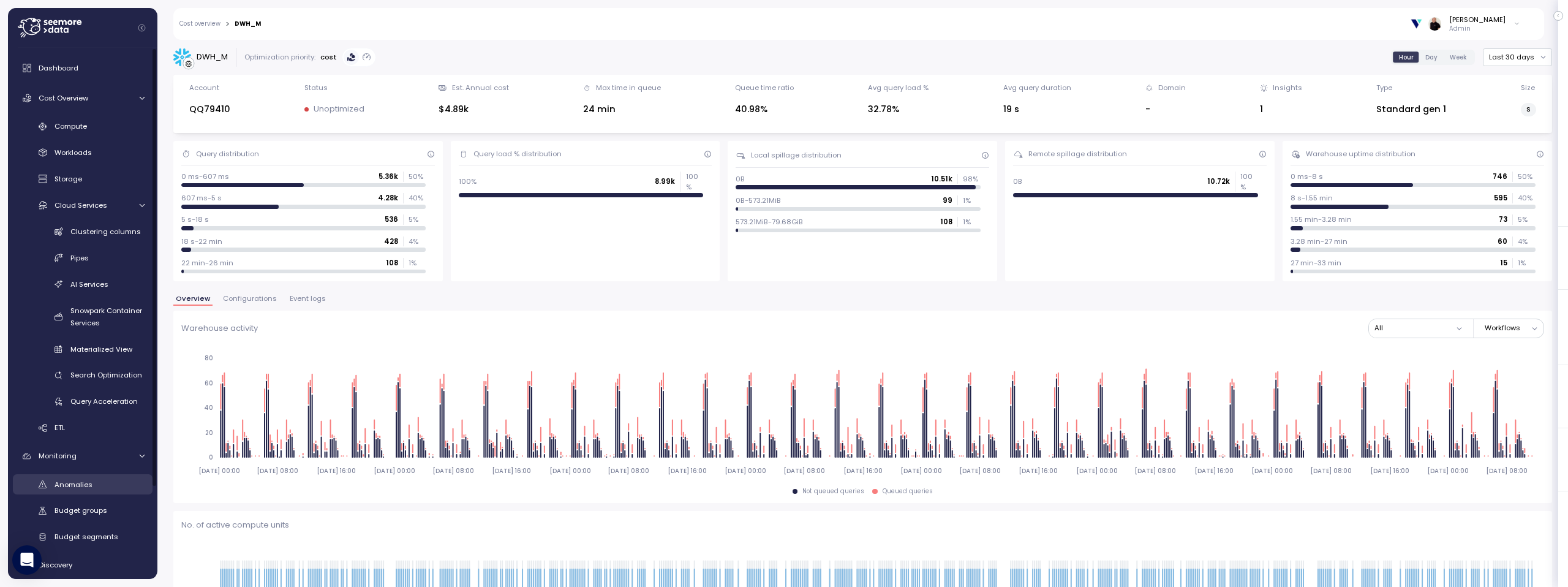
click at [98, 484] on div "Anomalies" at bounding box center [100, 485] width 90 height 13
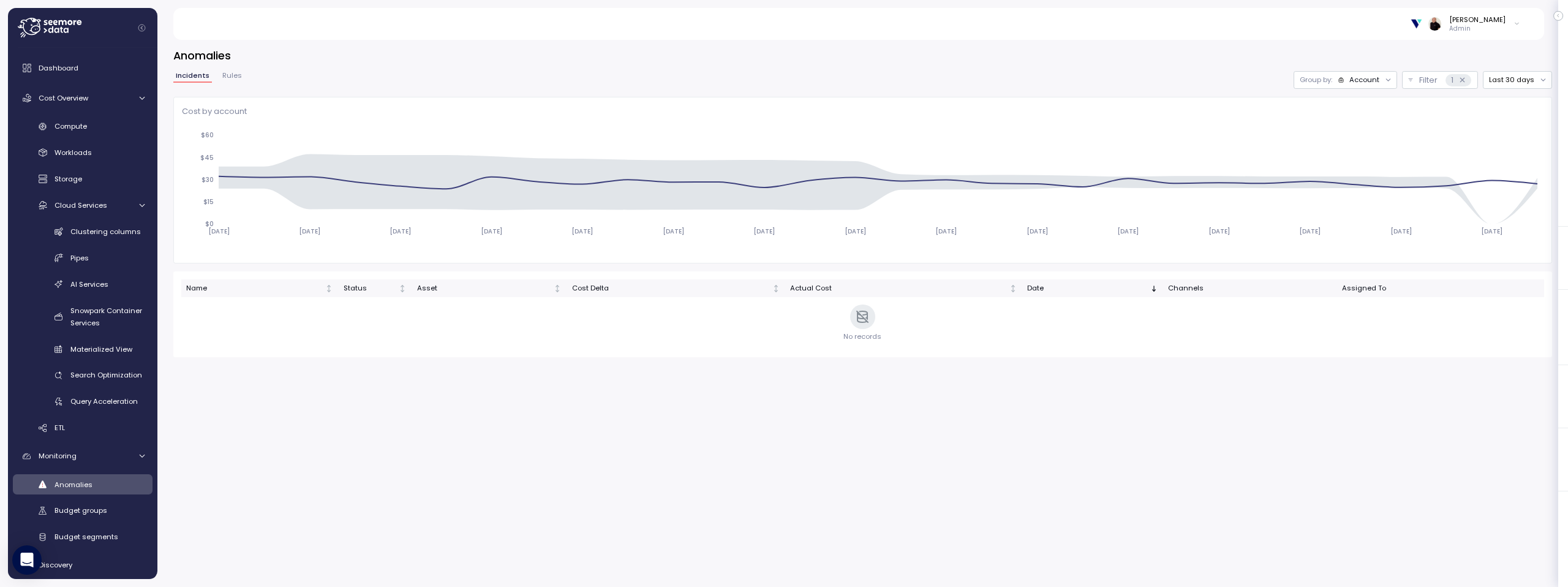
click at [1367, 77] on div "Account" at bounding box center [1364, 80] width 30 height 10
click at [1364, 128] on p "Compute unit" at bounding box center [1359, 127] width 48 height 10
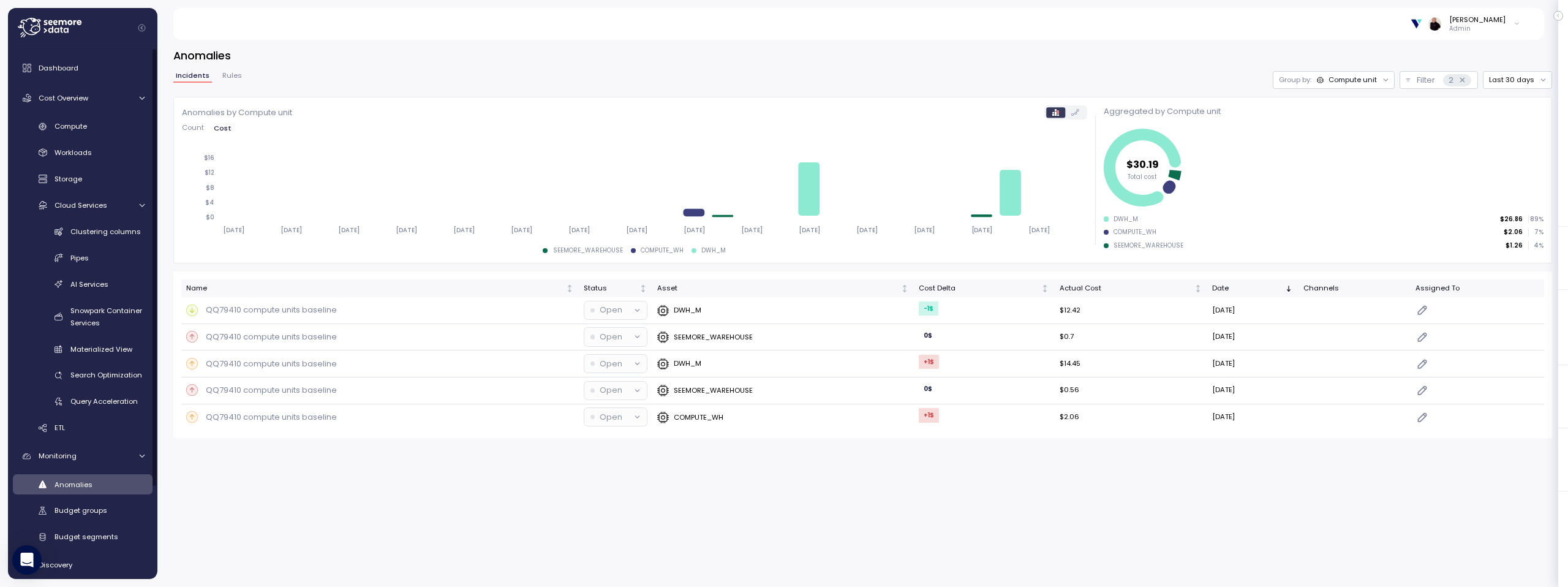
click at [35, 23] on icon at bounding box center [50, 28] width 63 height 20
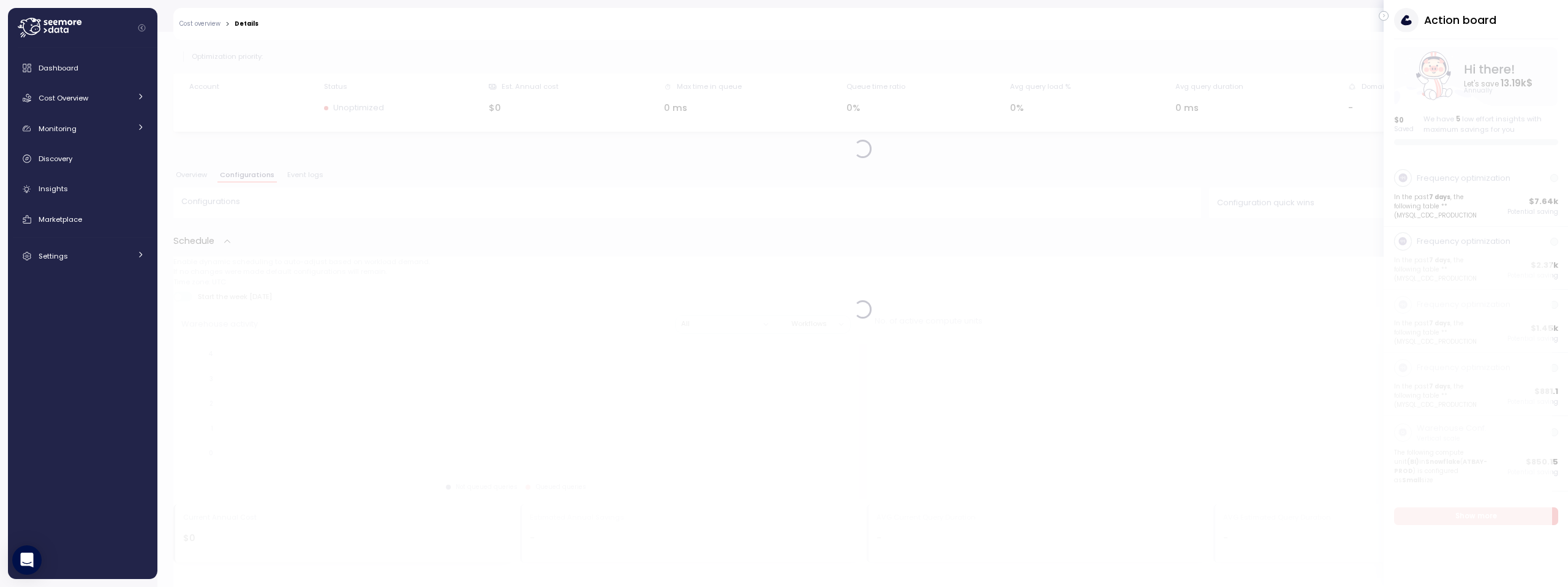
click at [1383, 12] on icon "button" at bounding box center [1384, 15] width 5 height 14
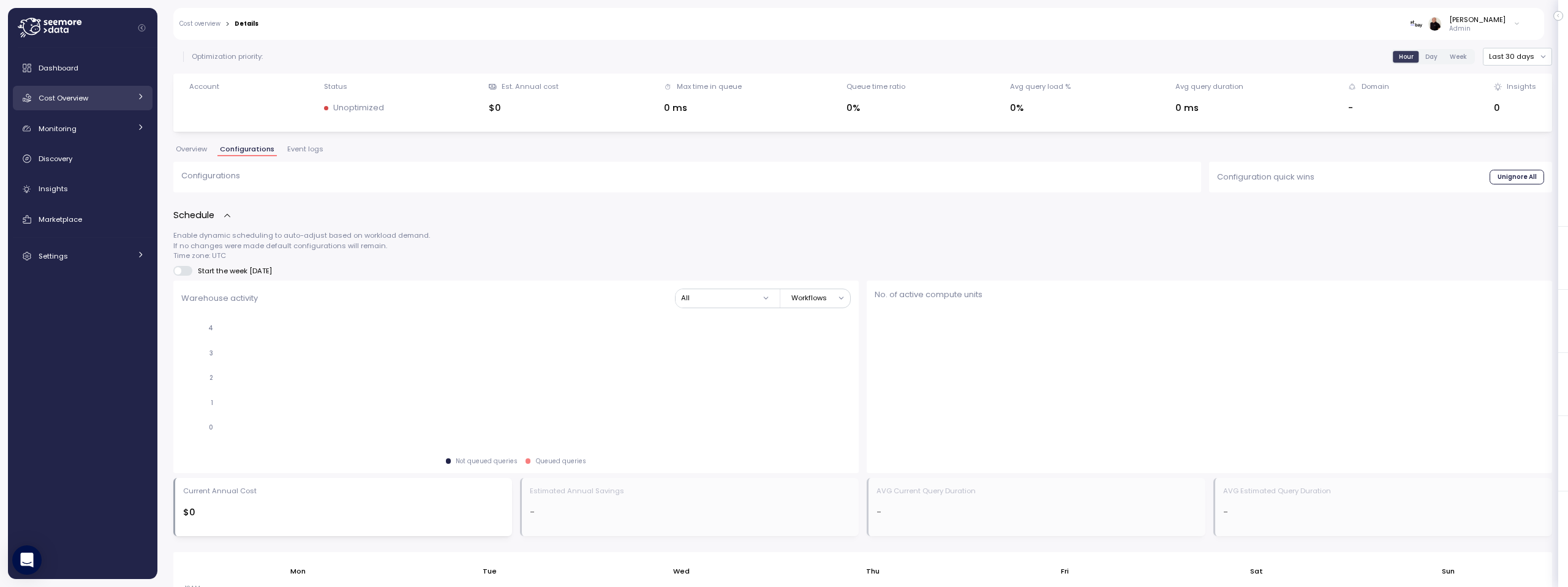
click at [85, 98] on span "Cost Overview" at bounding box center [63, 98] width 50 height 10
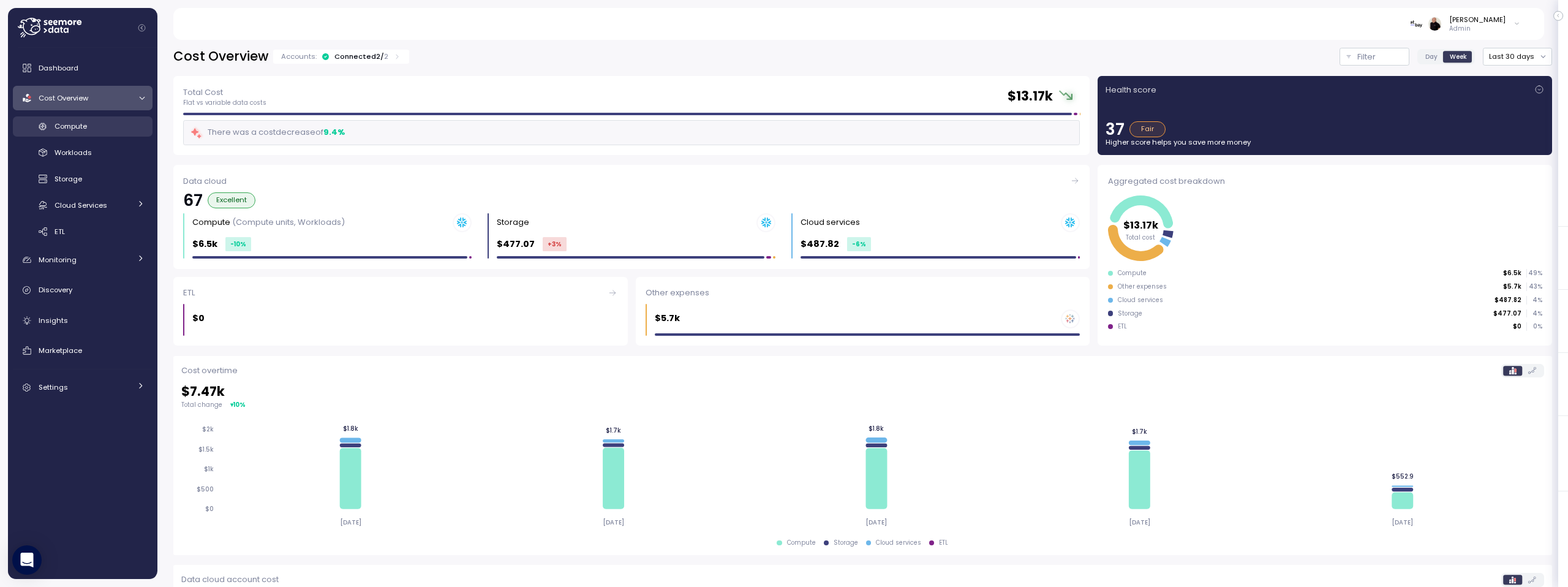
click at [72, 129] on span "Compute" at bounding box center [71, 126] width 33 height 10
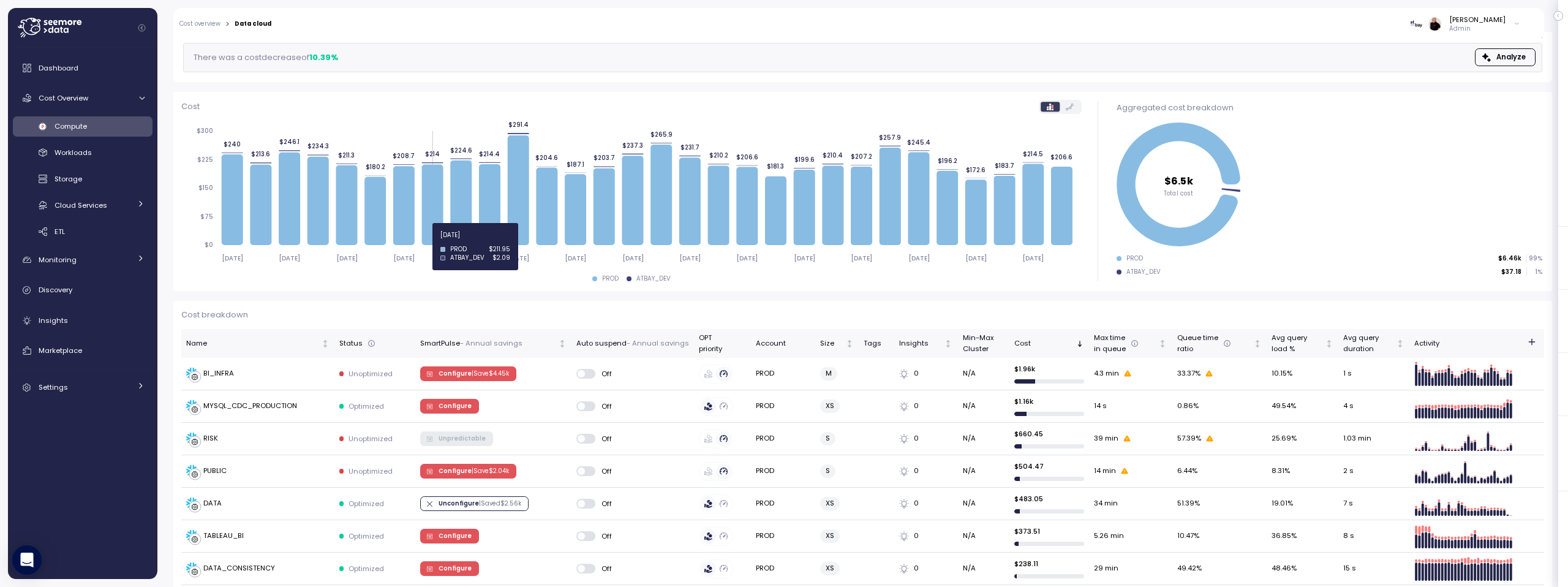
scroll to position [104, 0]
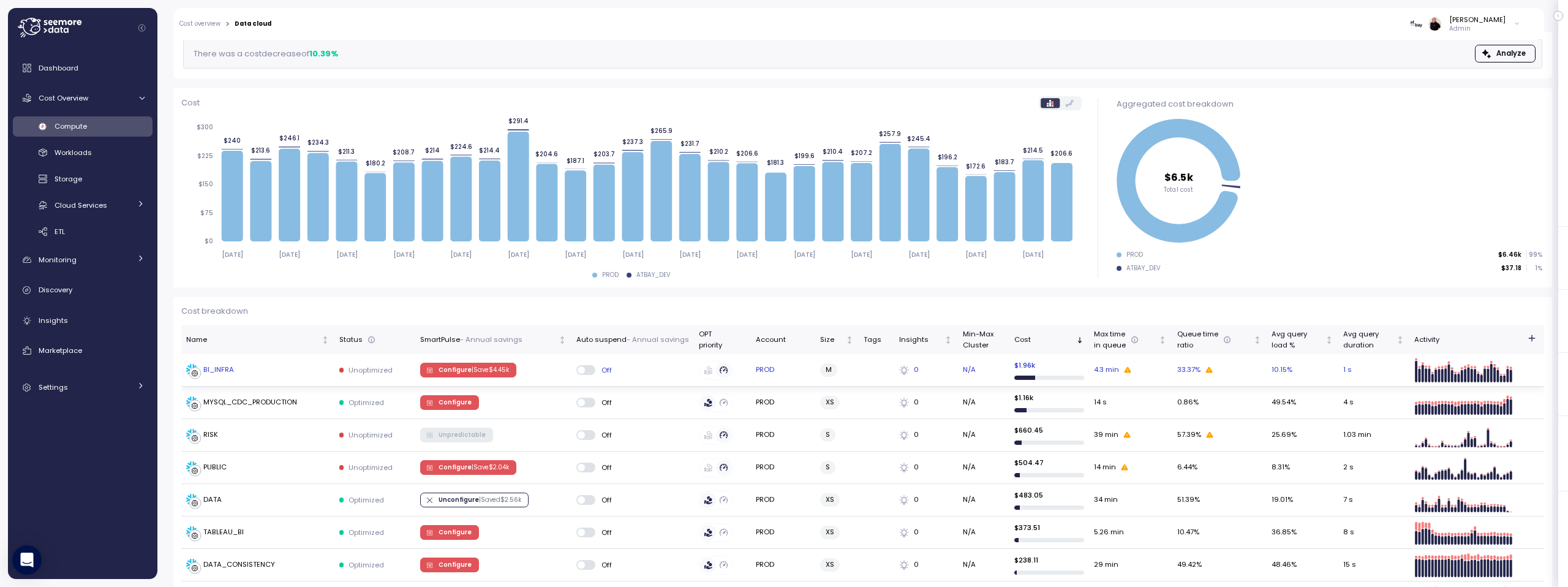
click at [474, 369] on p "| Save $ 4.45k" at bounding box center [489, 369] width 37 height 8
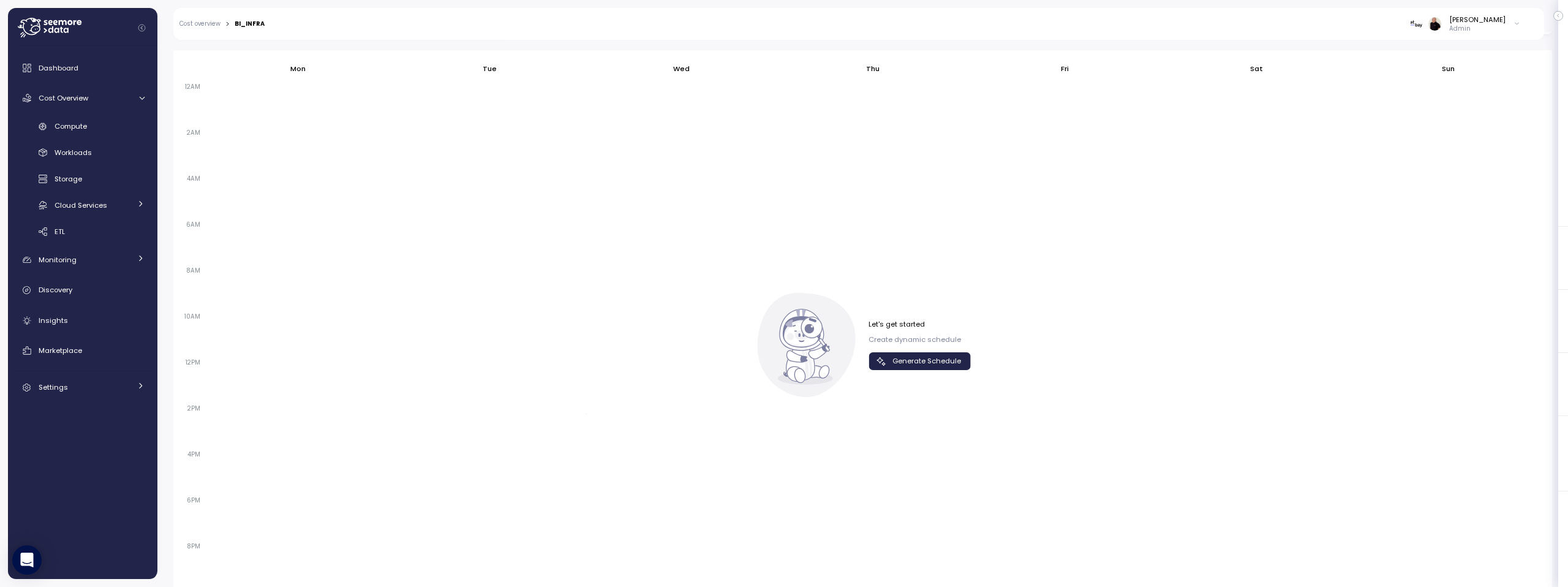
scroll to position [736, 0]
drag, startPoint x: 906, startPoint y: 359, endPoint x: 876, endPoint y: 355, distance: 30.3
click at [905, 359] on span "Generate Schedule" at bounding box center [927, 359] width 69 height 16
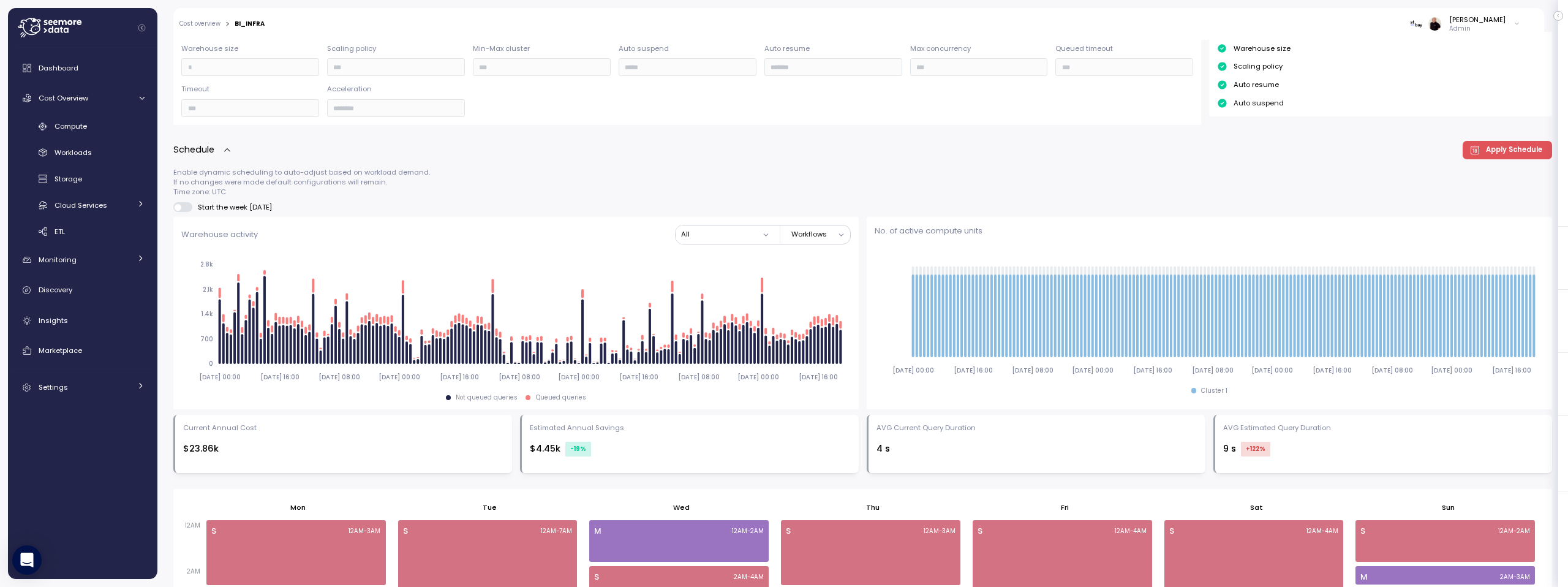
scroll to position [0, 0]
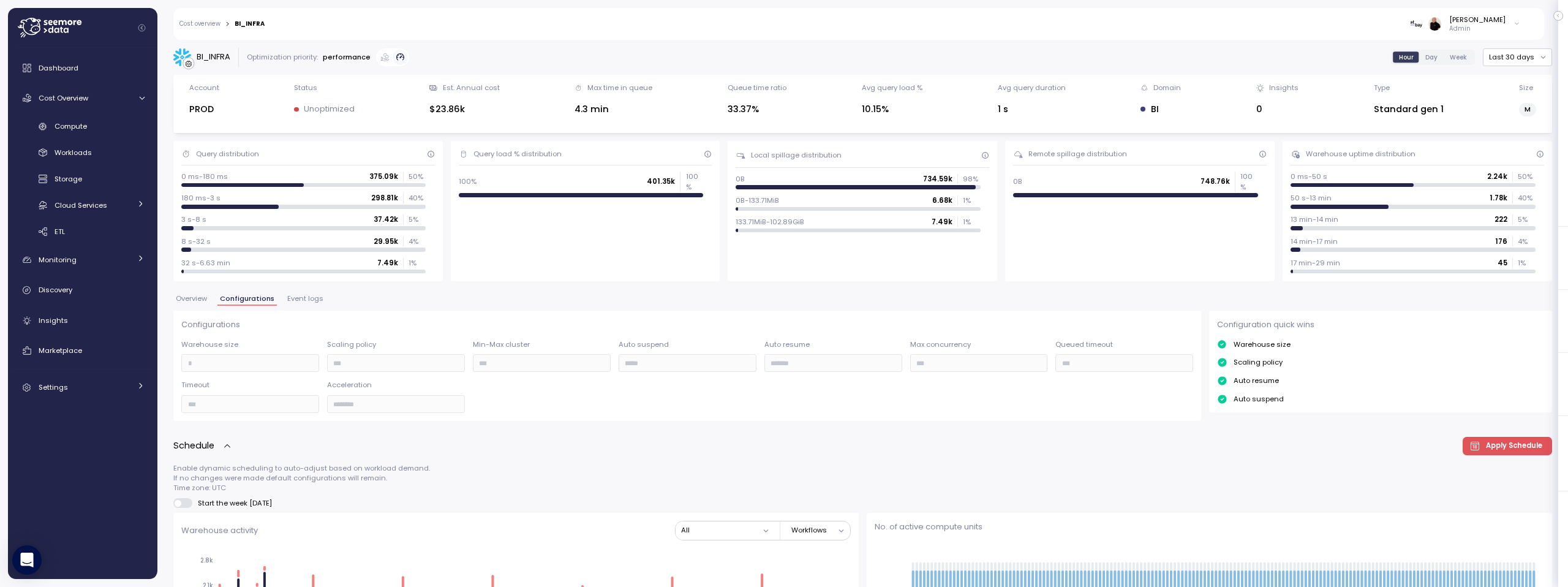
click at [202, 26] on link "Cost overview" at bounding box center [199, 24] width 41 height 6
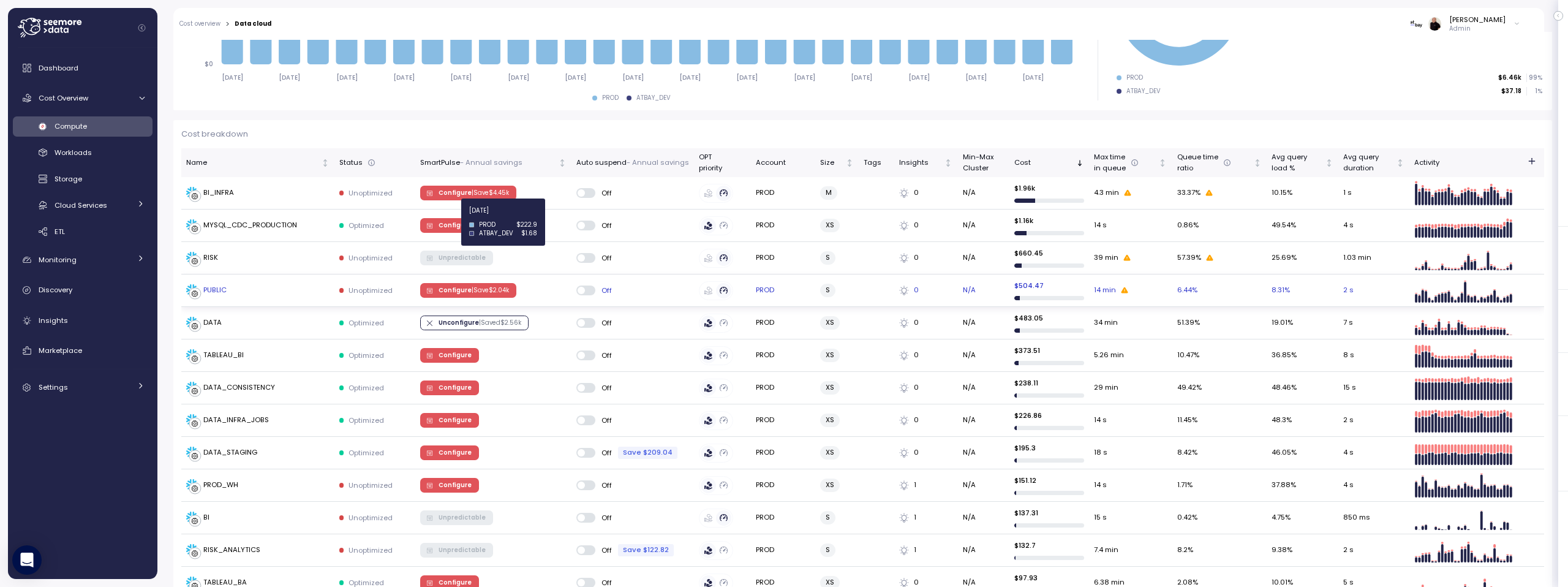
scroll to position [337, 0]
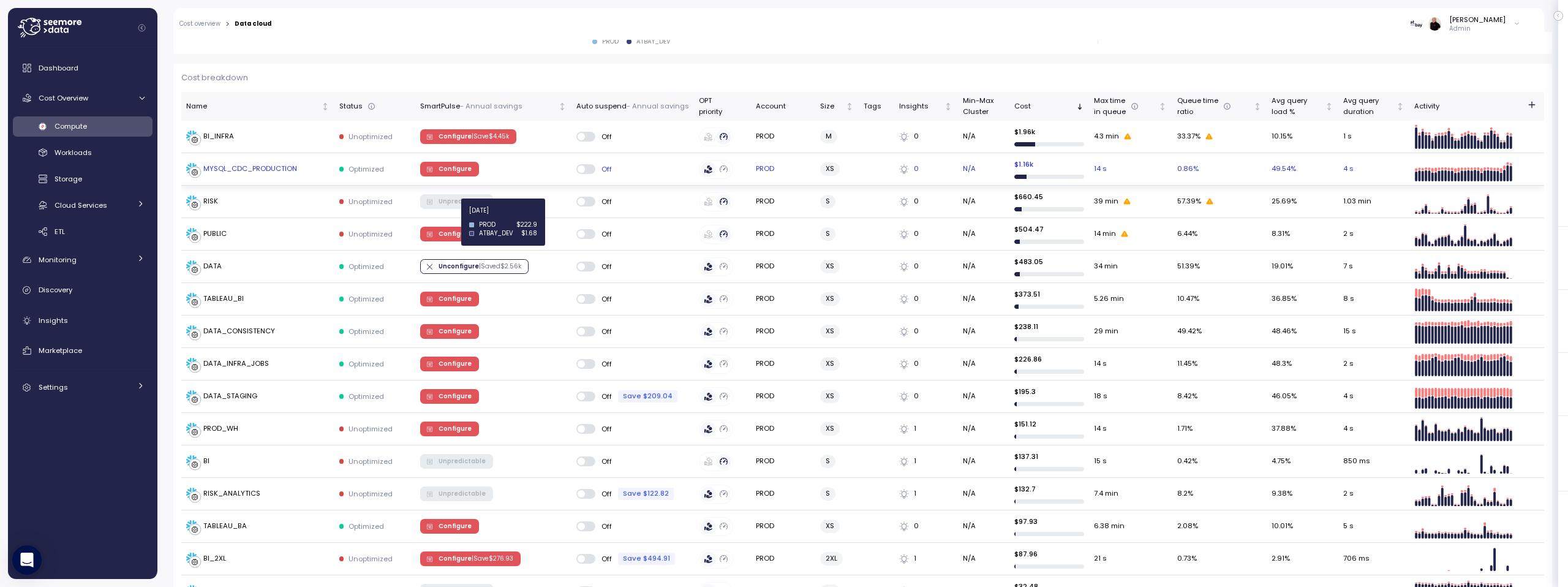
click at [449, 169] on span "Configure" at bounding box center [455, 168] width 33 height 14
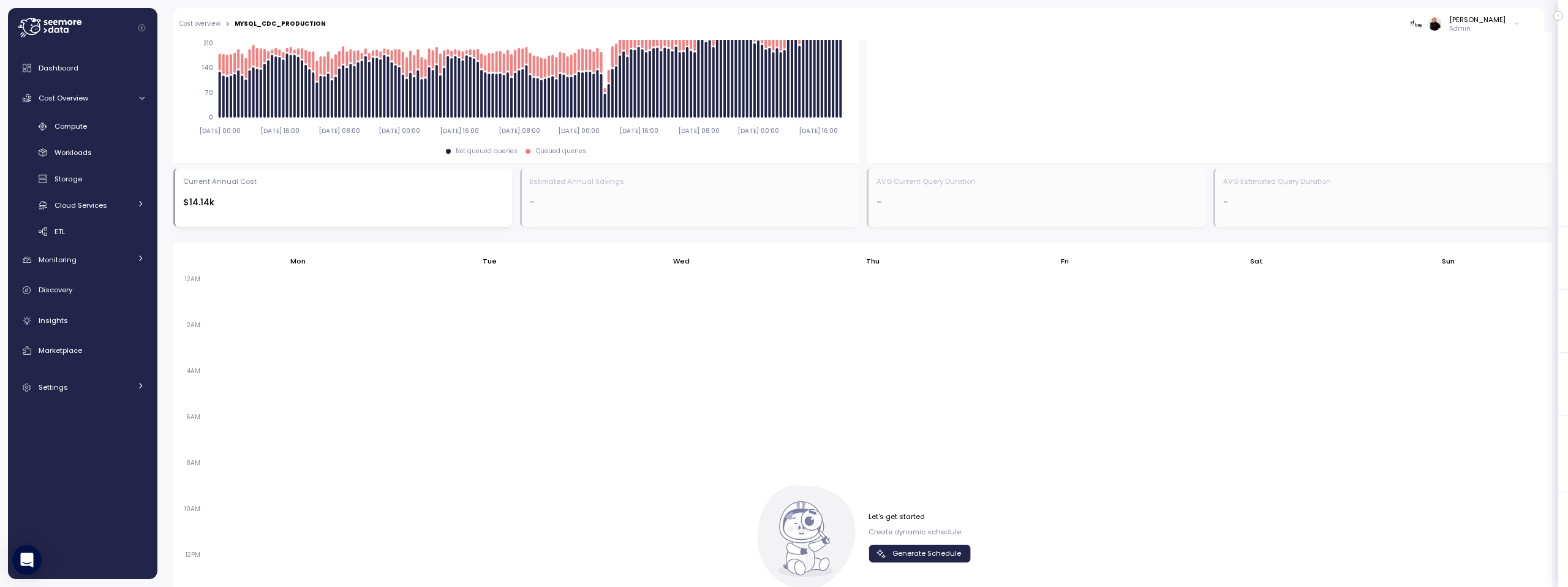
scroll to position [620, 0]
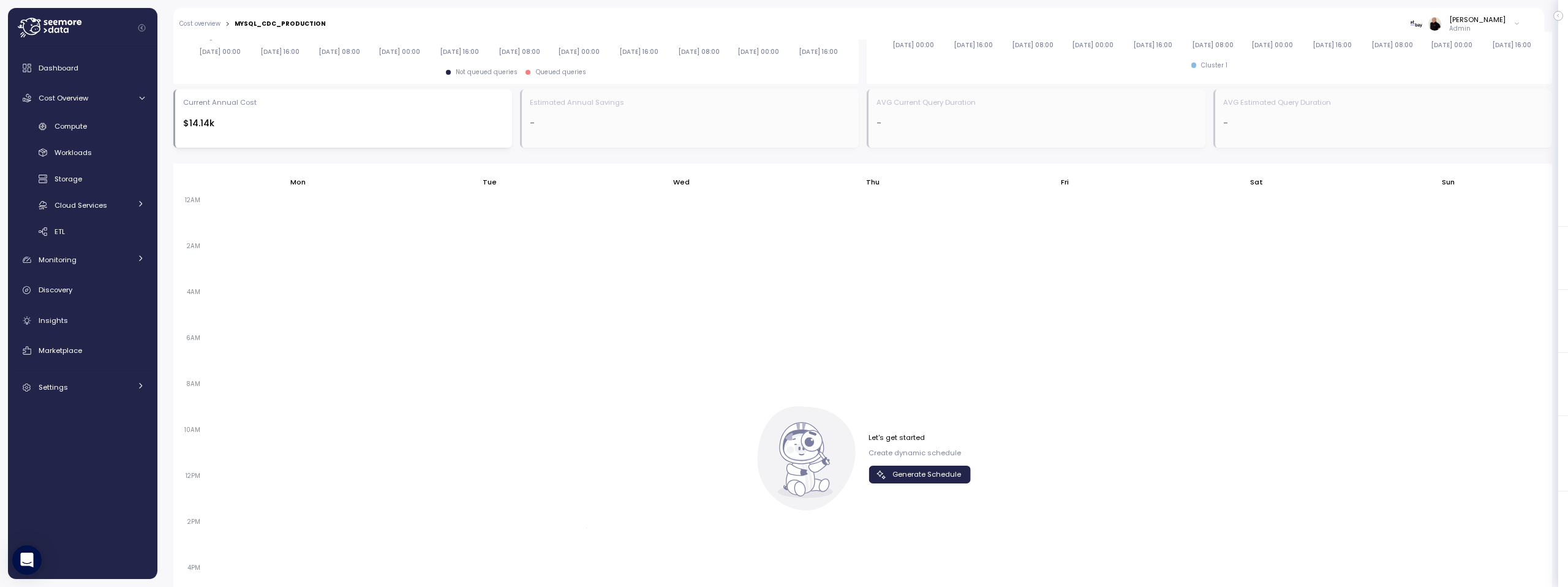
drag, startPoint x: 922, startPoint y: 477, endPoint x: 906, endPoint y: 490, distance: 20.6
click at [921, 477] on span "Generate Schedule" at bounding box center [927, 474] width 69 height 16
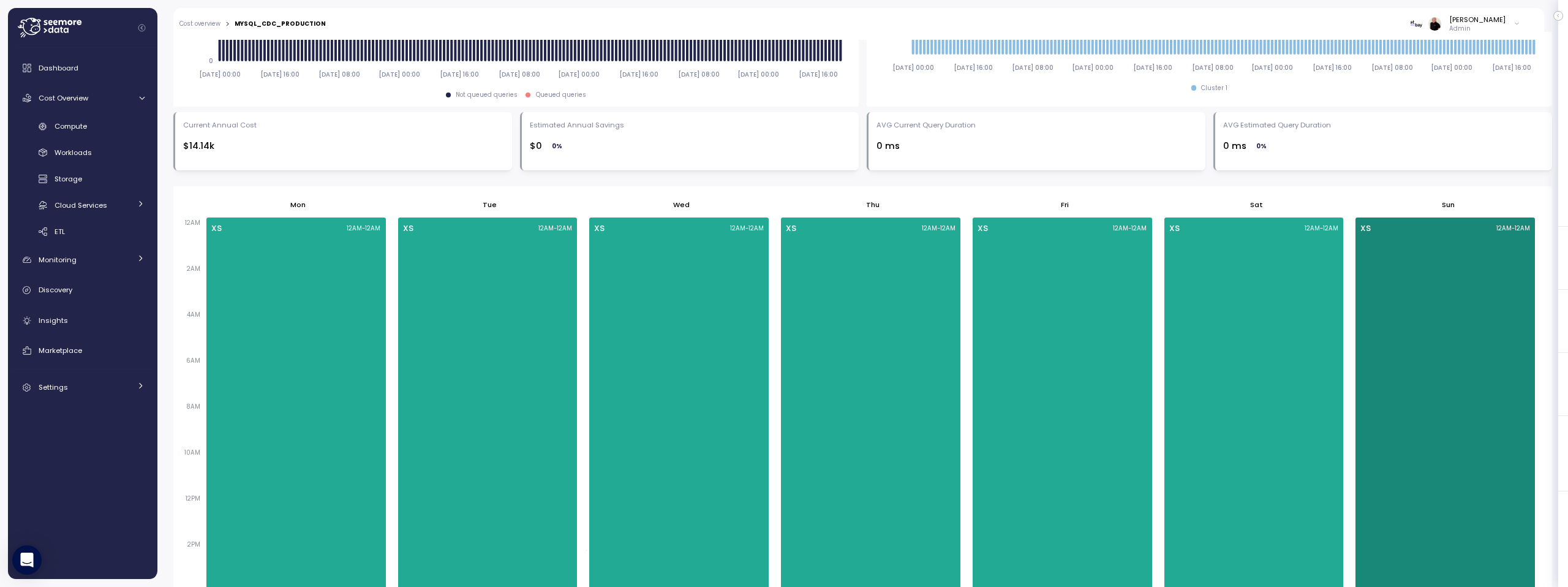
scroll to position [659, 0]
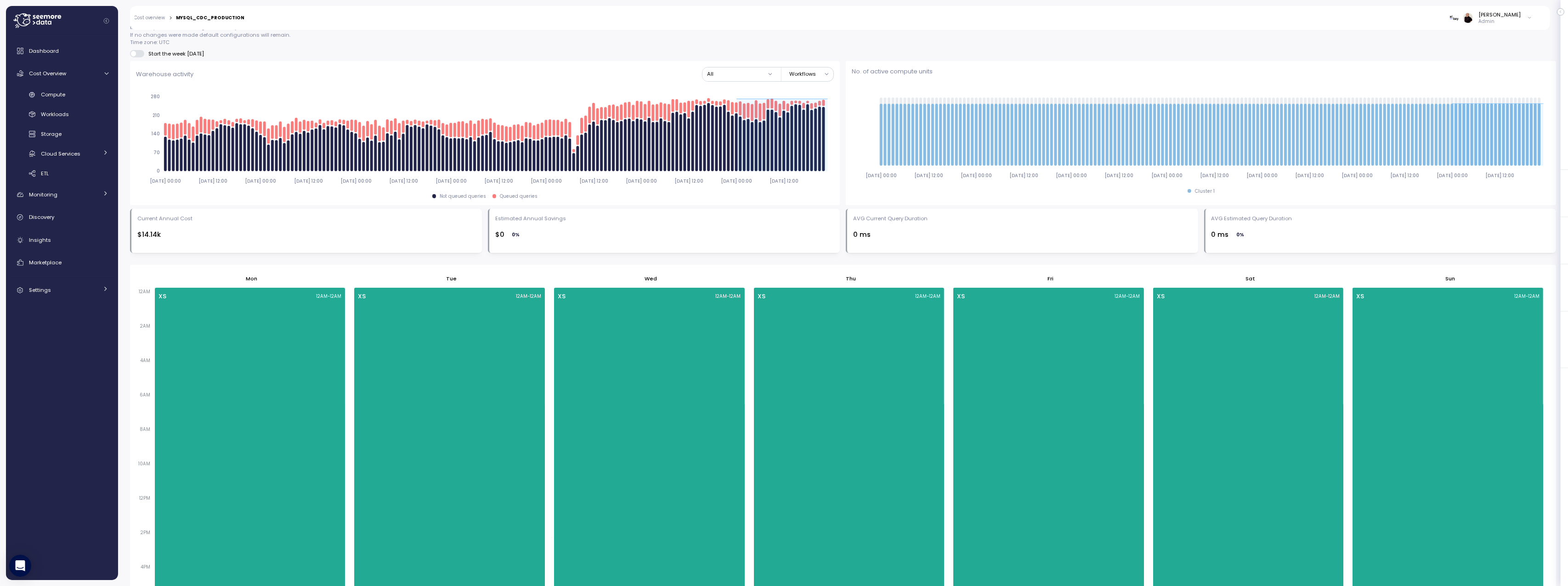
scroll to position [443, 0]
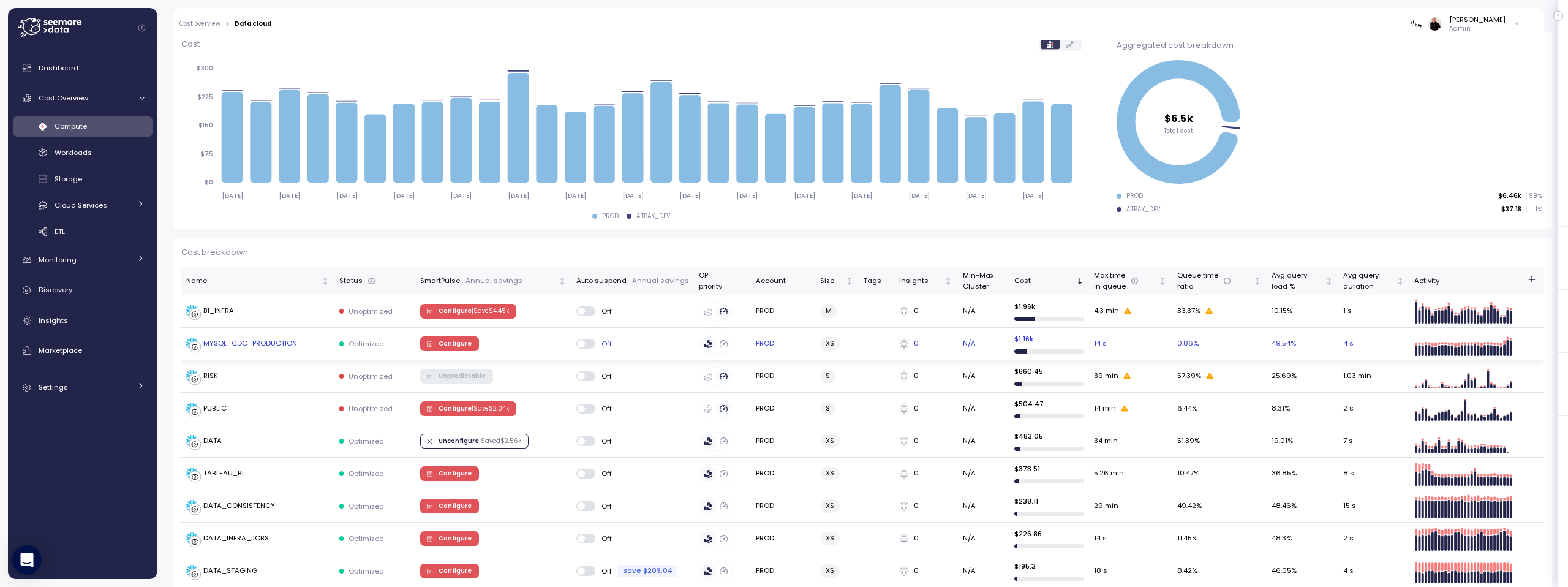
scroll to position [212, 0]
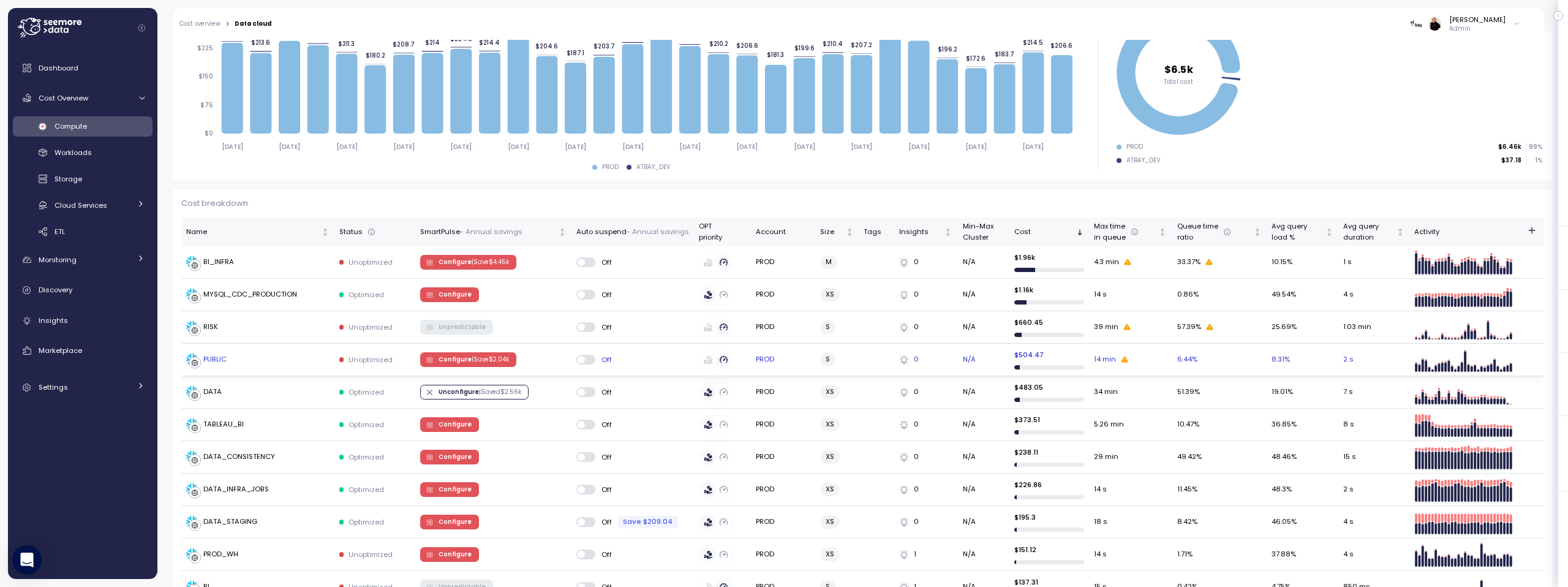
click at [472, 359] on p "| Save $ 2.04k" at bounding box center [489, 359] width 37 height 8
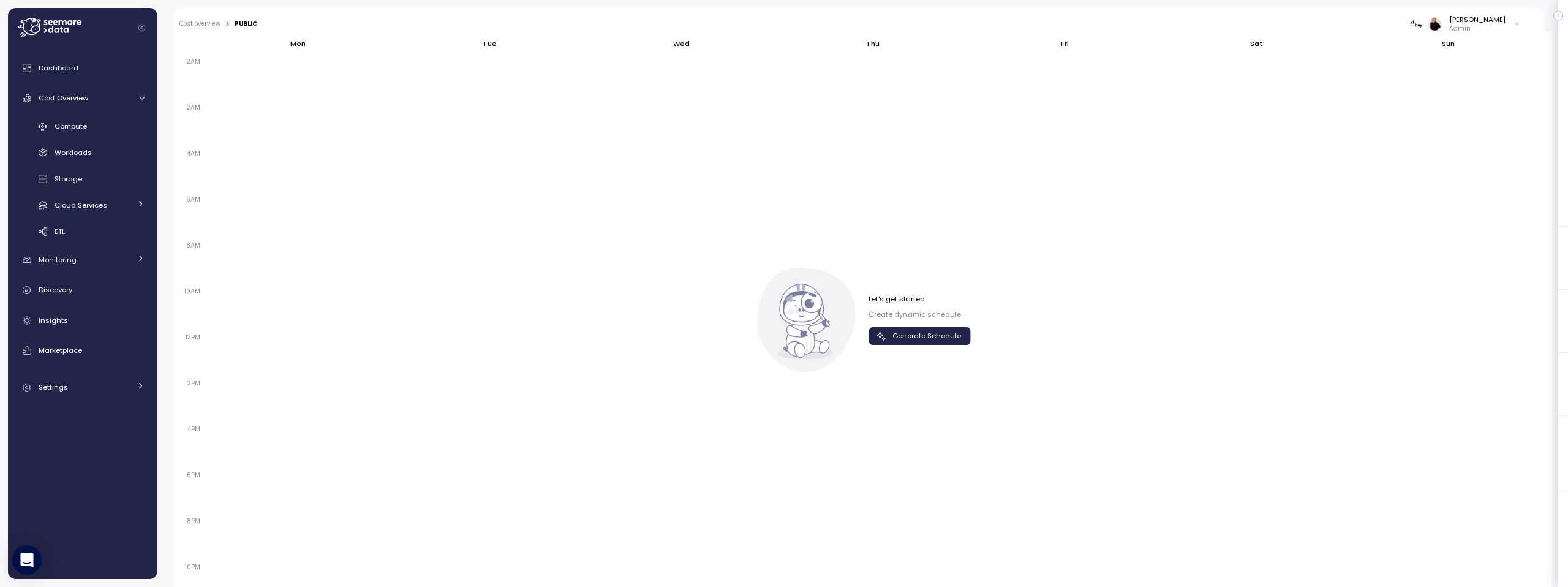
scroll to position [760, 0]
click at [898, 336] on span "Generate Schedule" at bounding box center [927, 335] width 69 height 16
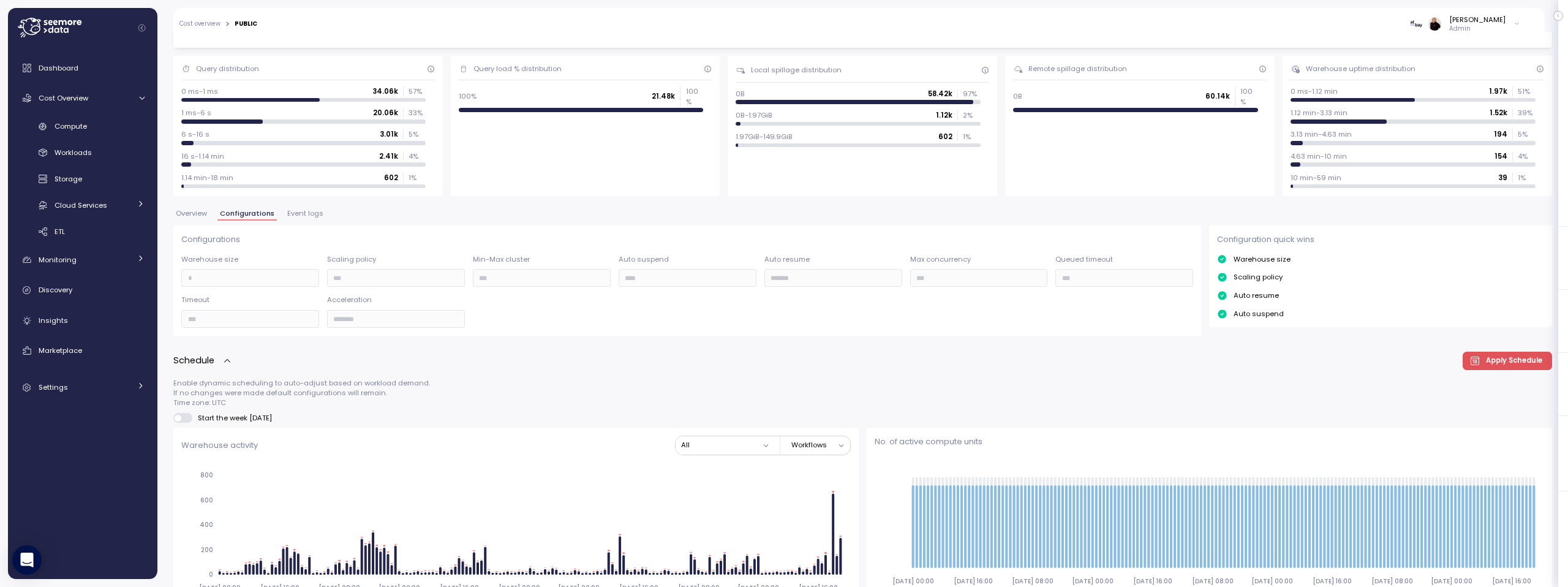
scroll to position [0, 0]
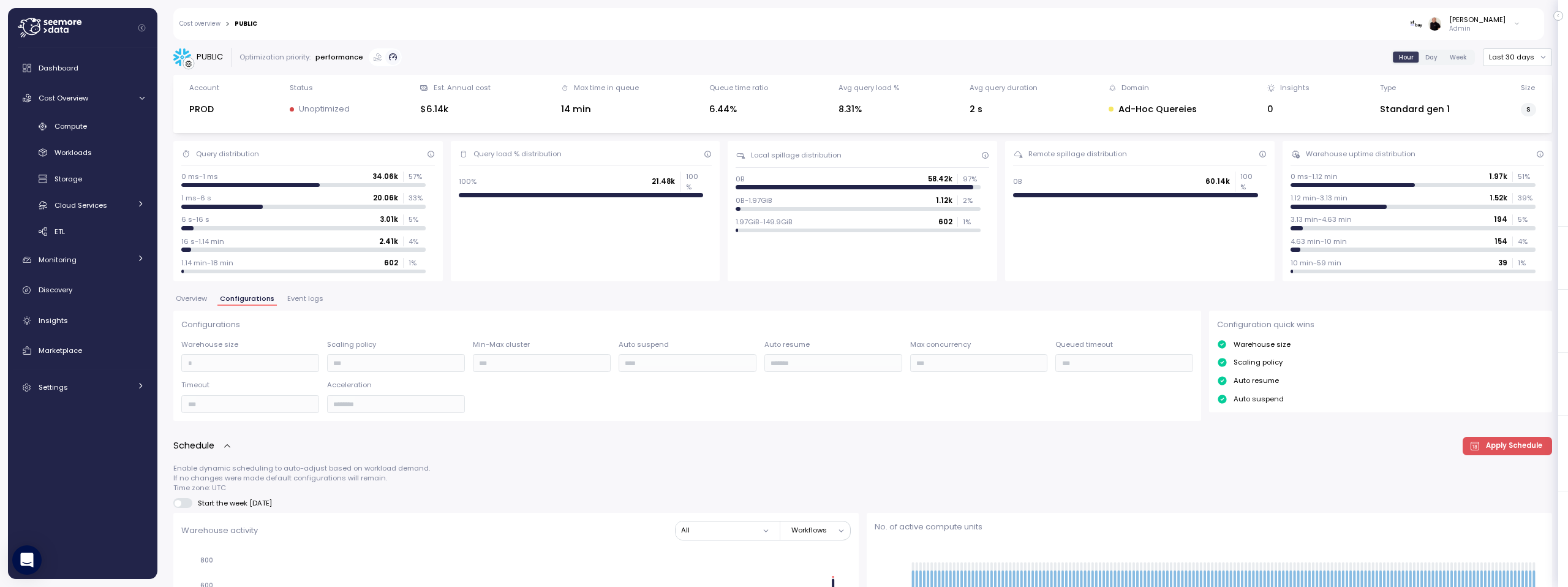
click at [204, 23] on link "Cost overview" at bounding box center [199, 24] width 41 height 6
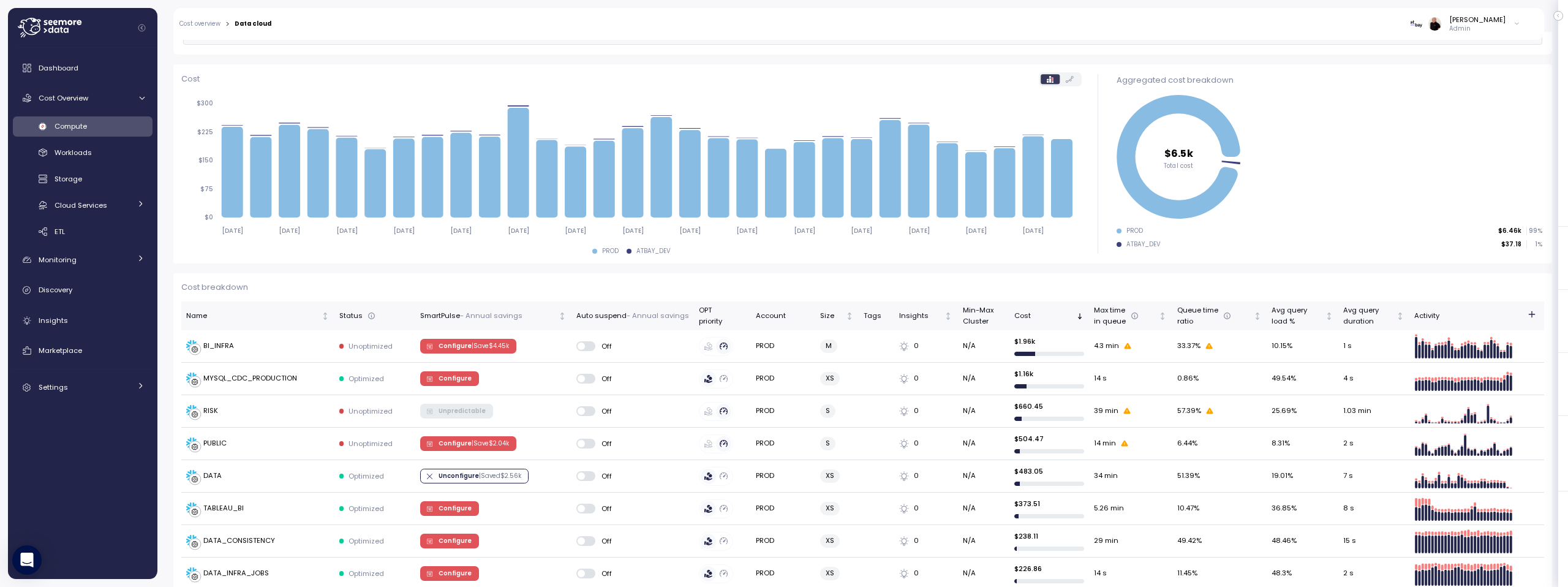
scroll to position [191, 0]
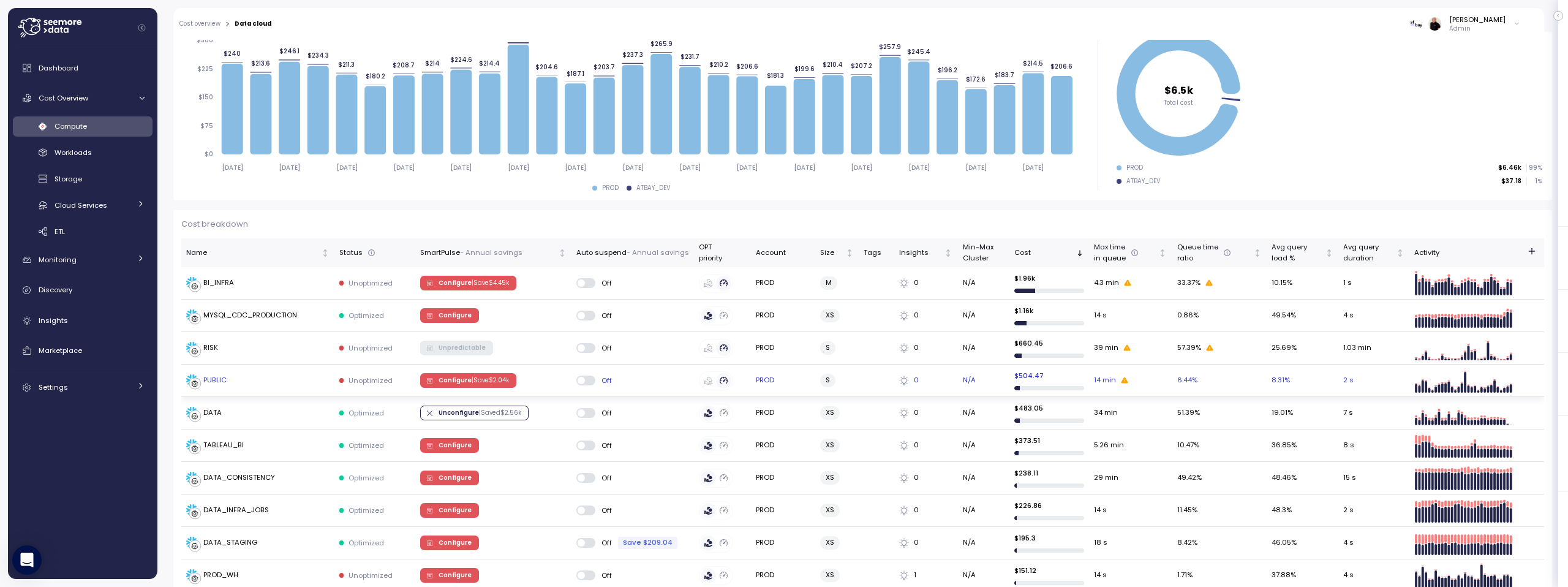
click at [459, 383] on span "Configure | Save $ 2.04k" at bounding box center [474, 380] width 71 height 14
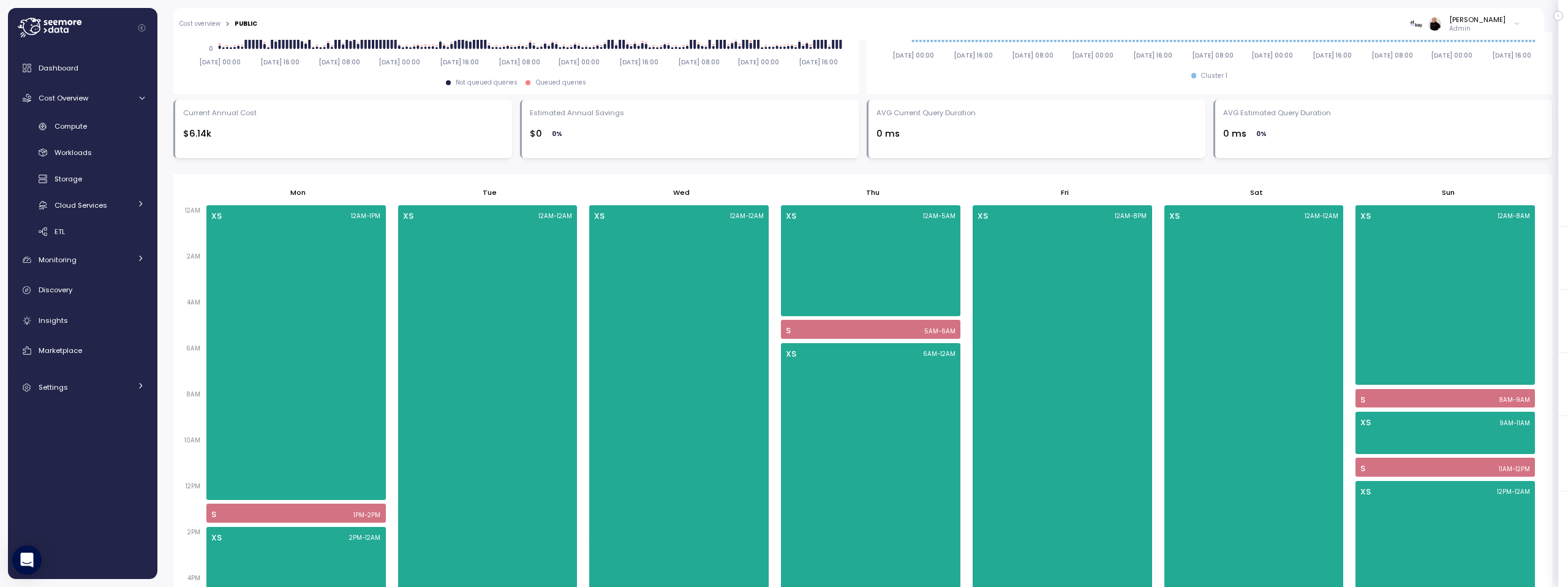
scroll to position [795, 0]
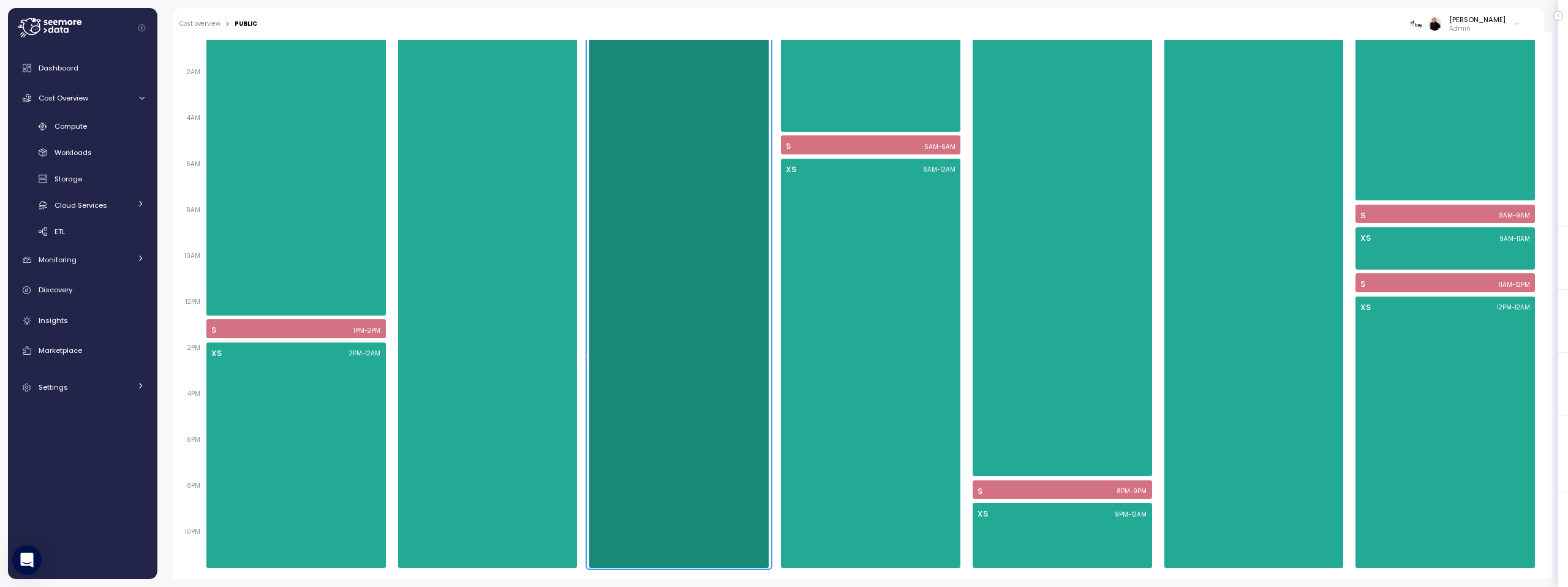
click at [677, 302] on div "XS 12AM - 12AM" at bounding box center [679, 294] width 179 height 547
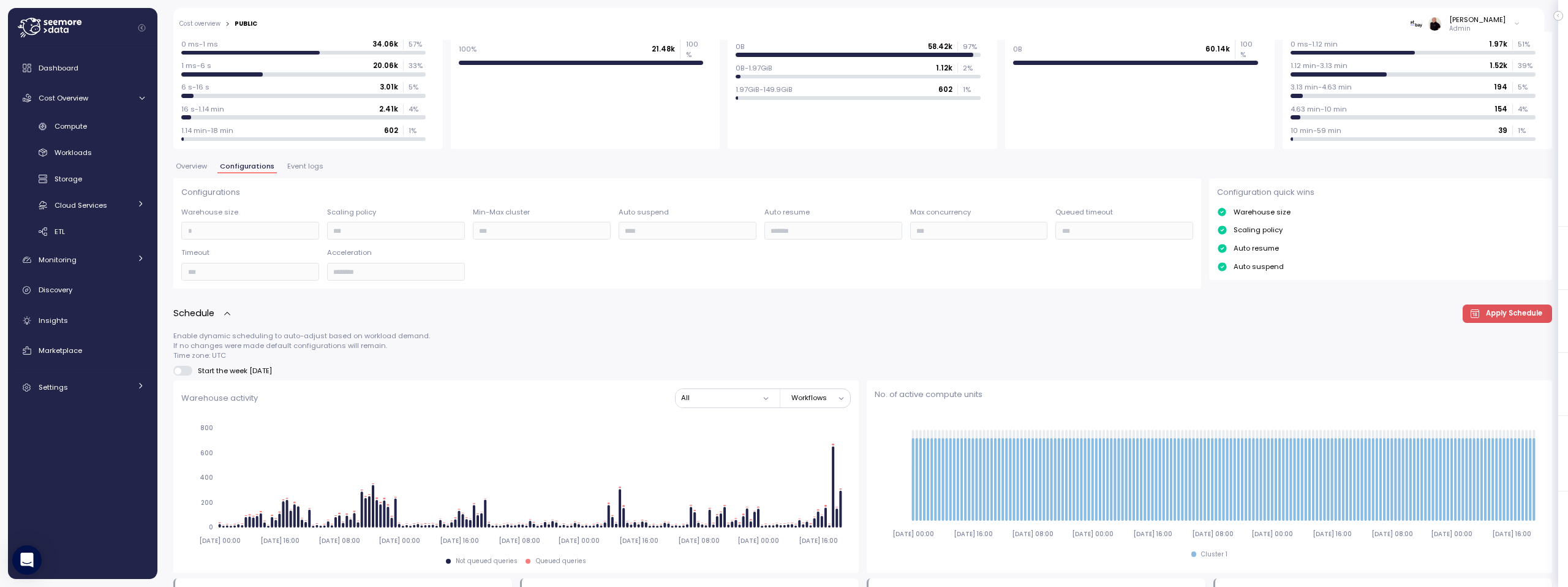
scroll to position [123, 0]
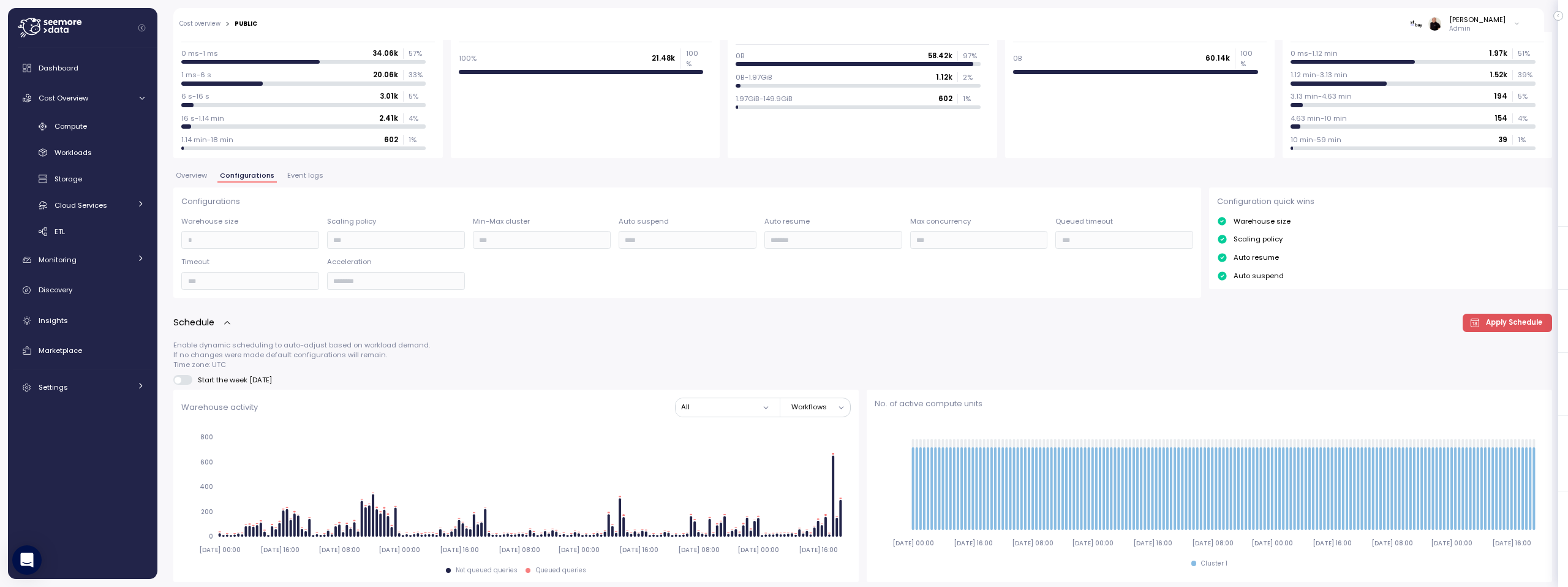
click at [188, 21] on link "Cost overview" at bounding box center [199, 24] width 41 height 6
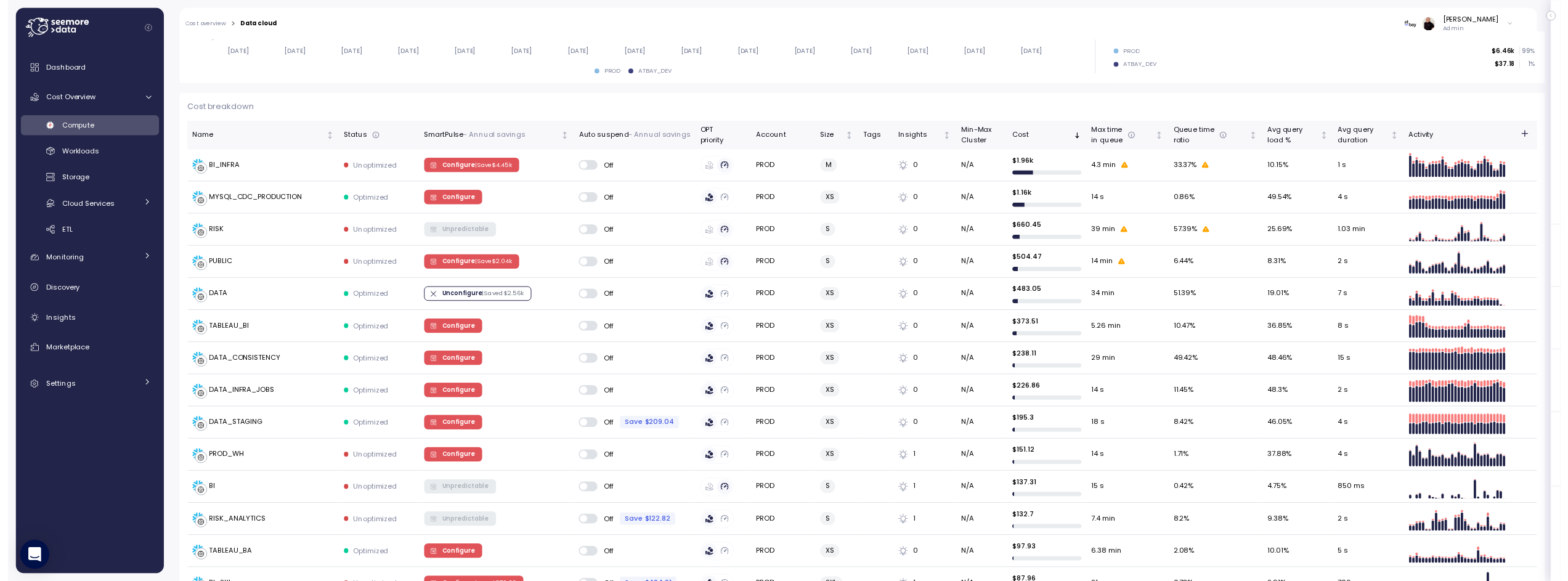
scroll to position [311, 0]
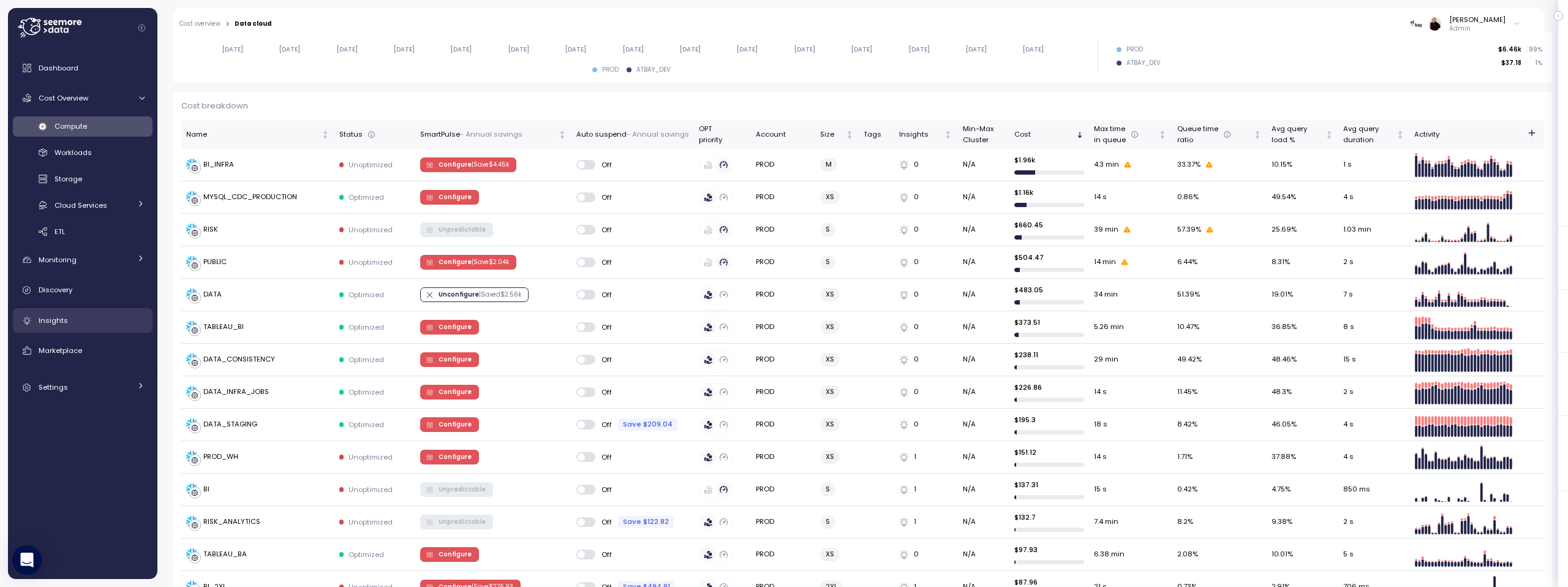
click at [73, 319] on div "Insights" at bounding box center [91, 320] width 106 height 13
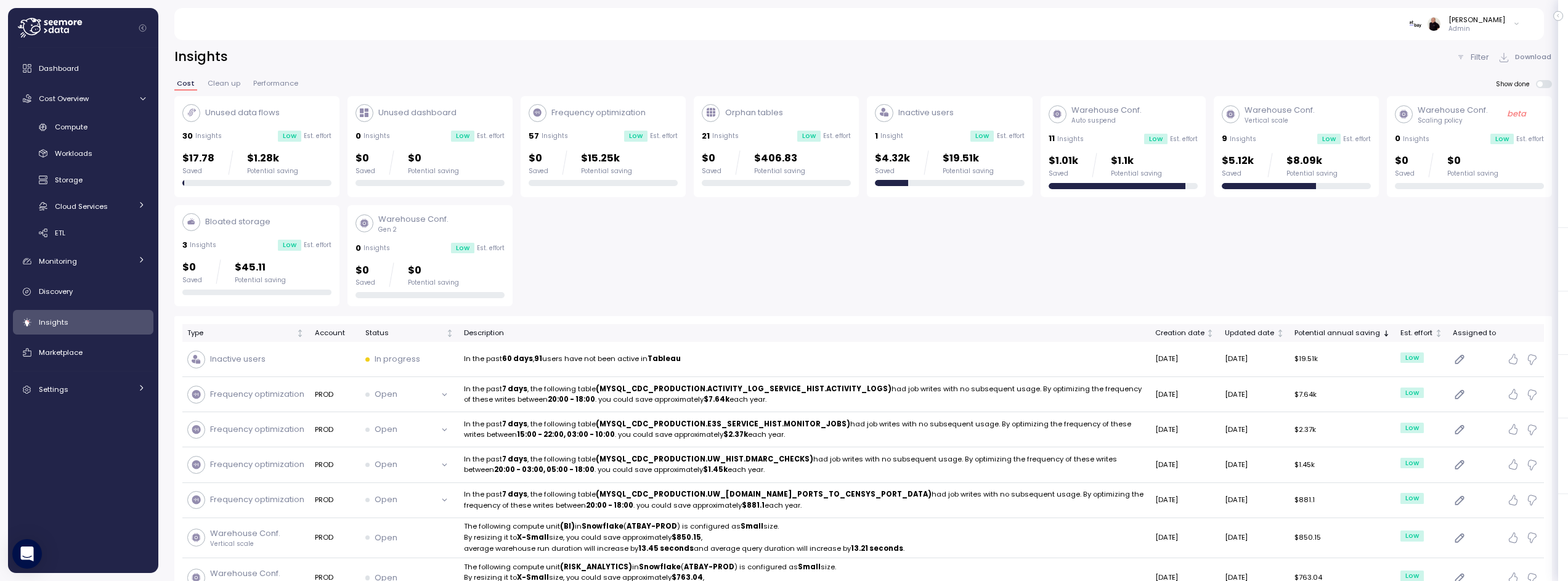
click at [949, 136] on div "1 Insight Low Est. effort" at bounding box center [949, 137] width 149 height 13
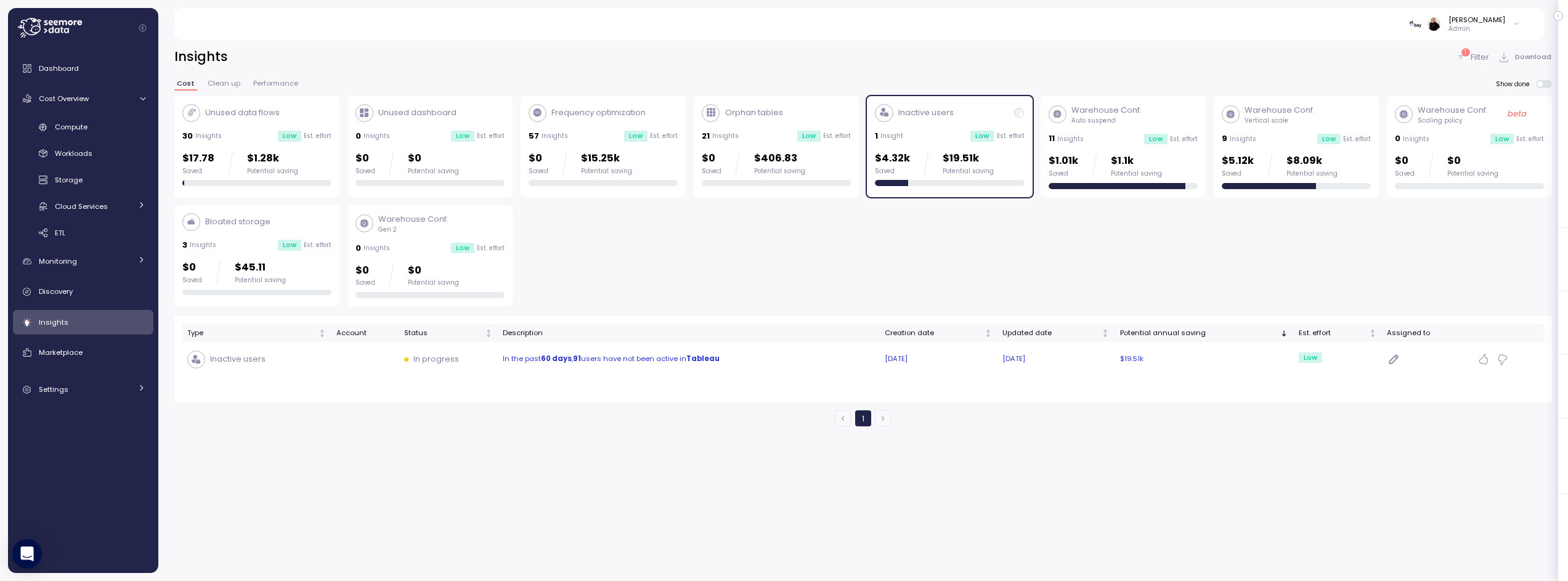
click at [601, 358] on p "In the past 60 days , 91 users have not been active in [GEOGRAPHIC_DATA]" at bounding box center [688, 360] width 372 height 11
click at [1086, 140] on div "11 Insights Low Est. effort" at bounding box center [1123, 139] width 149 height 13
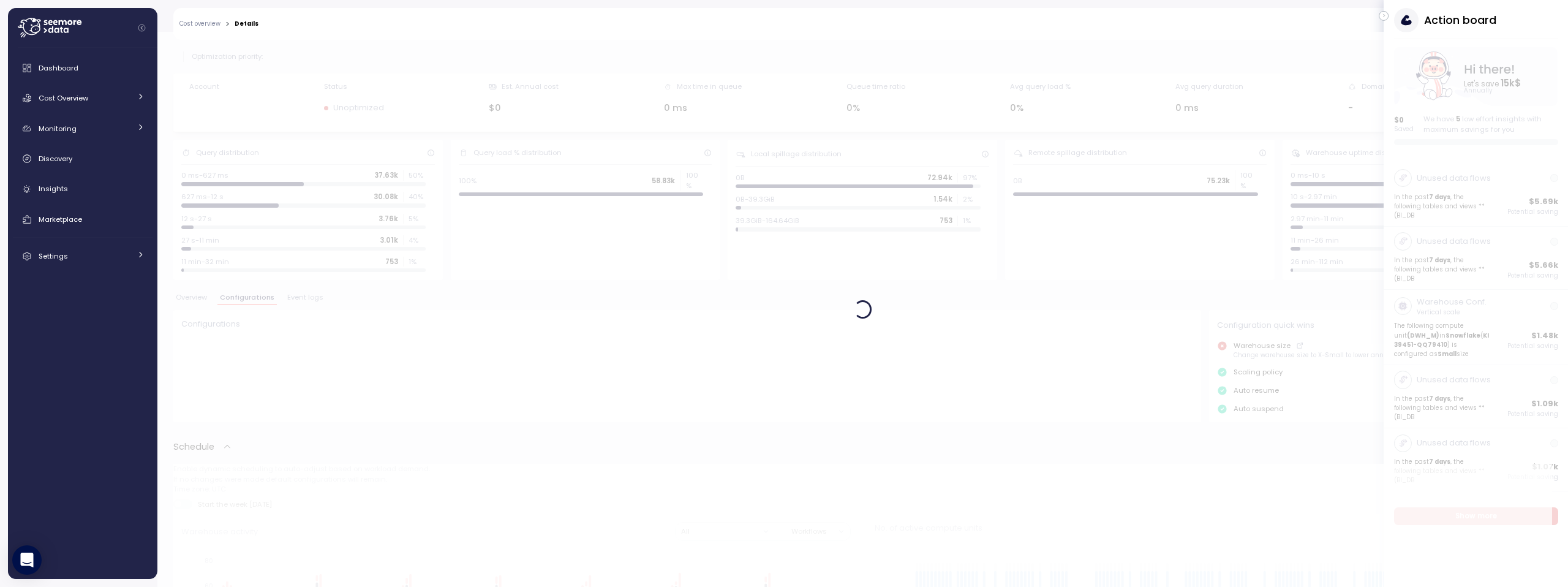
click at [1383, 15] on icon "button" at bounding box center [1384, 15] width 5 height 14
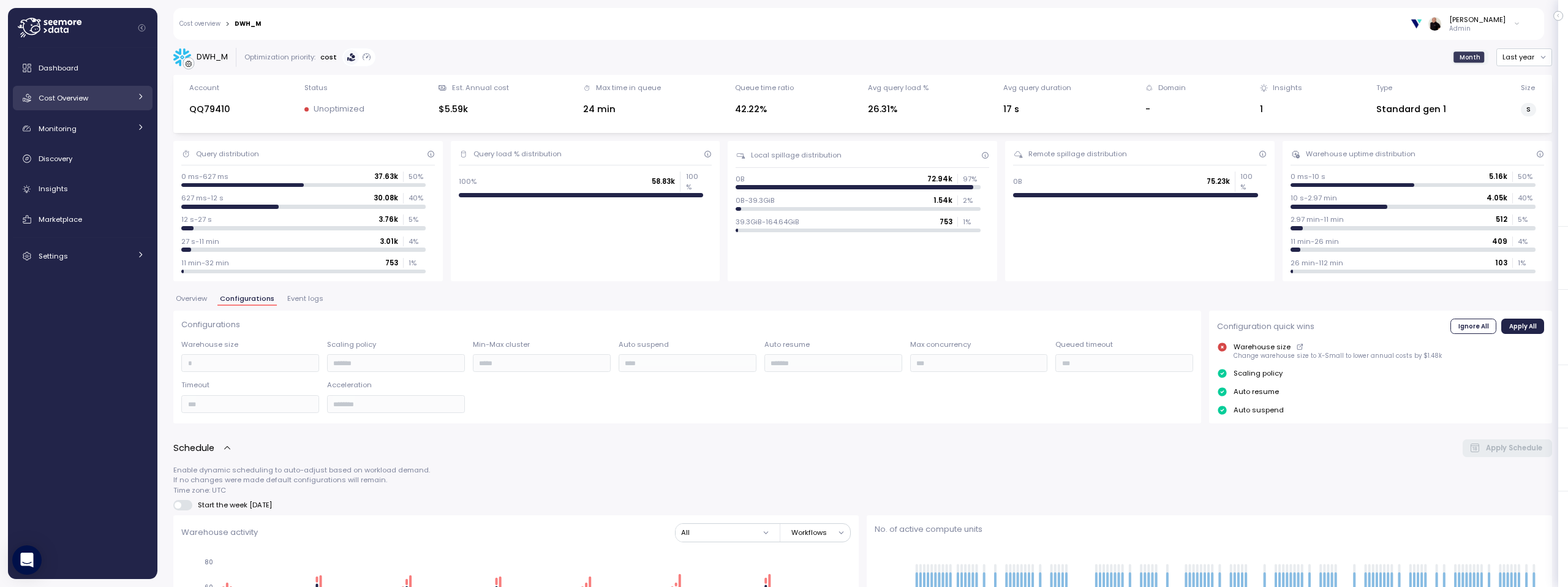
click at [77, 94] on span "Cost Overview" at bounding box center [63, 98] width 50 height 10
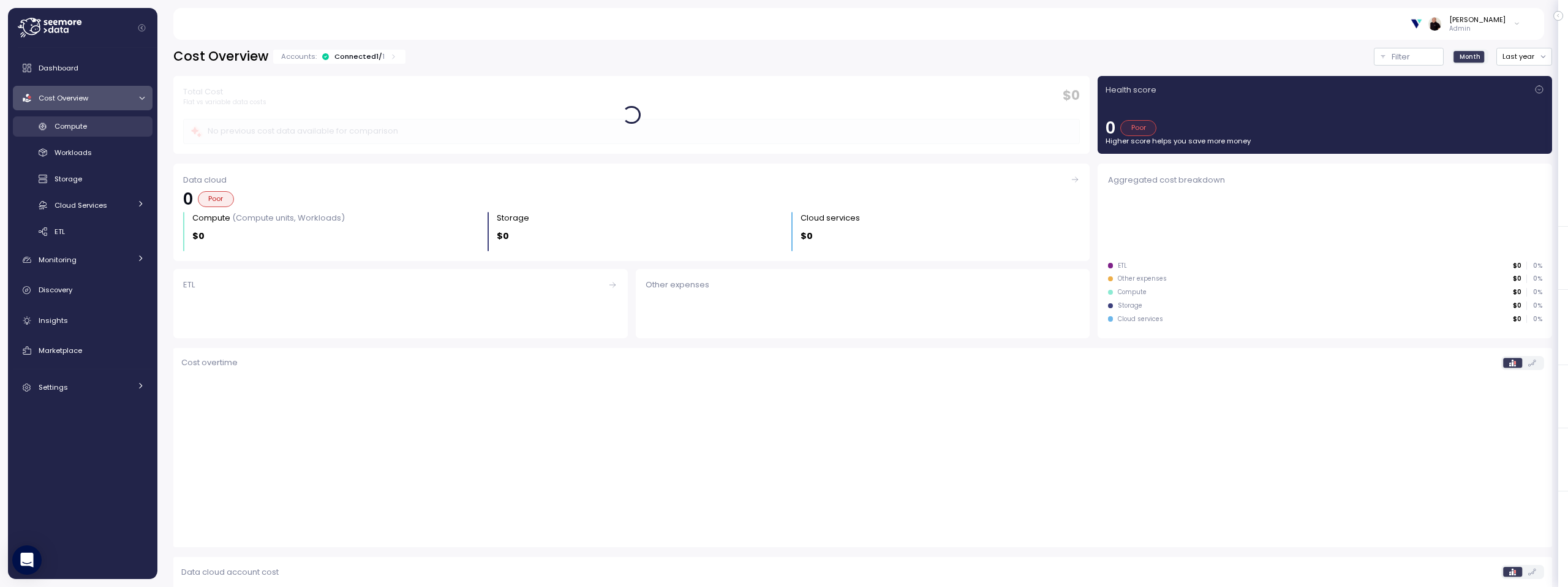
click at [82, 126] on span "Compute" at bounding box center [71, 126] width 33 height 10
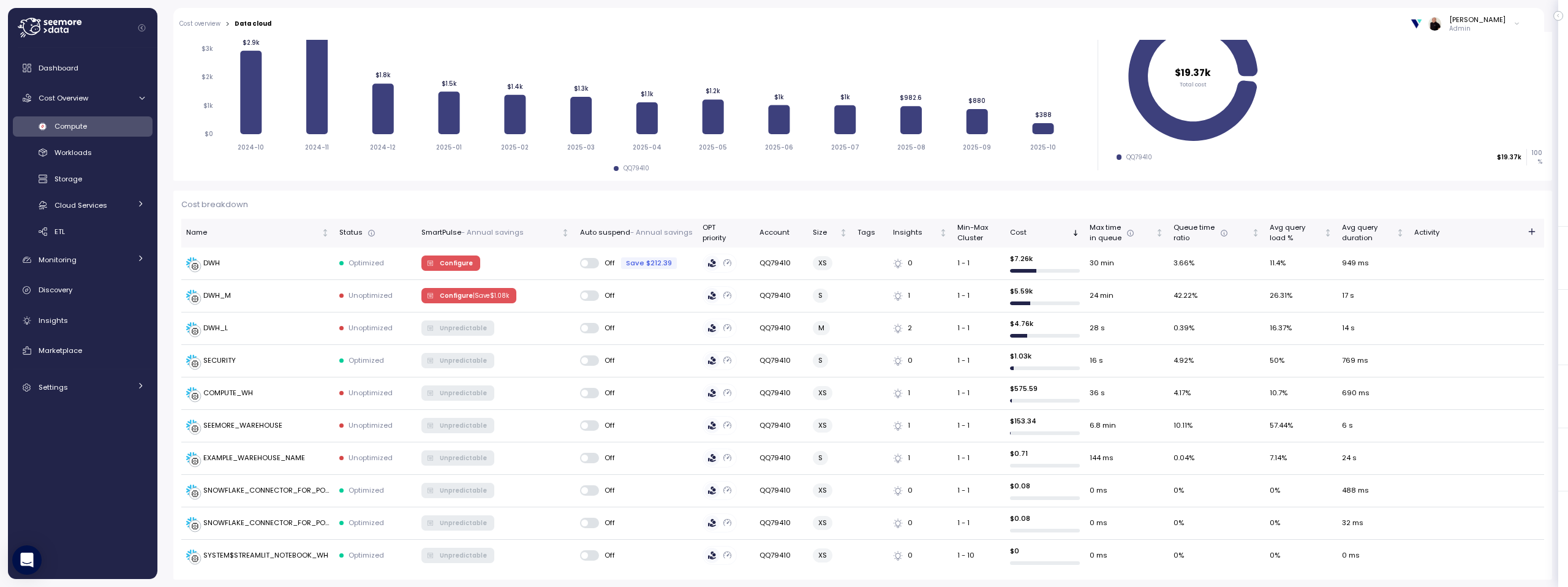
scroll to position [207, 0]
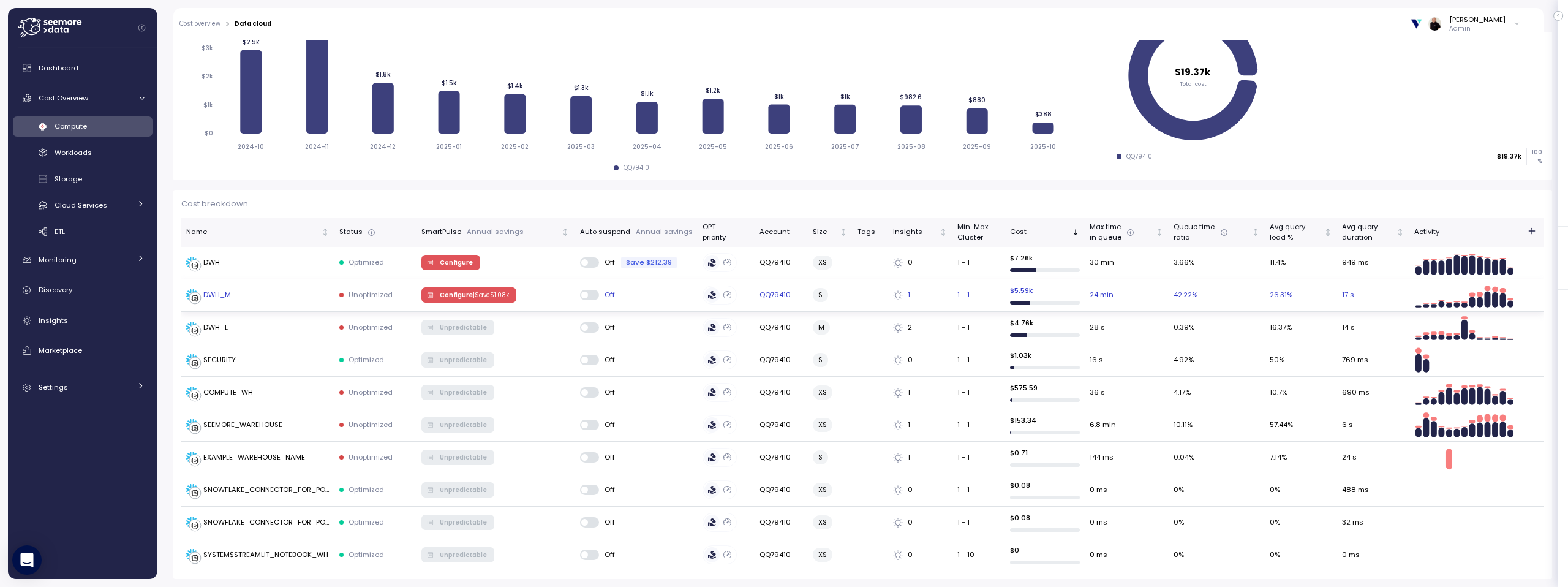
click at [473, 293] on p "| Save $ 1.08k" at bounding box center [491, 295] width 36 height 8
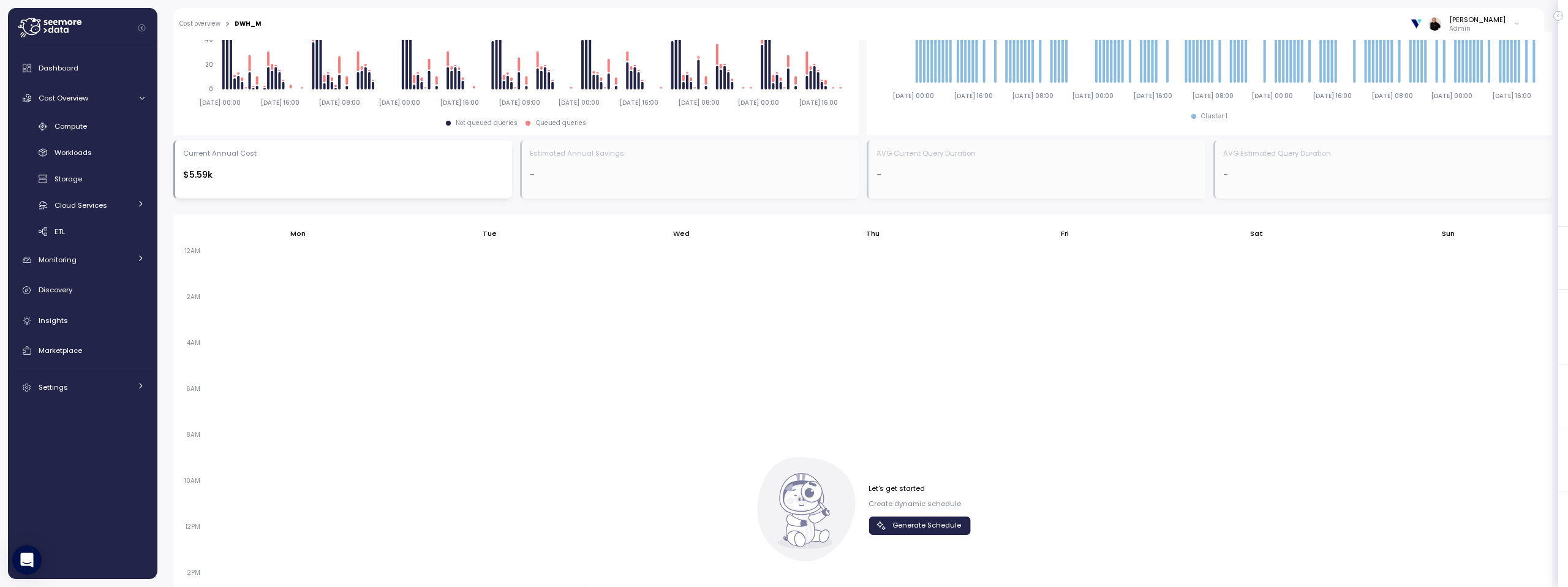
scroll to position [595, 0]
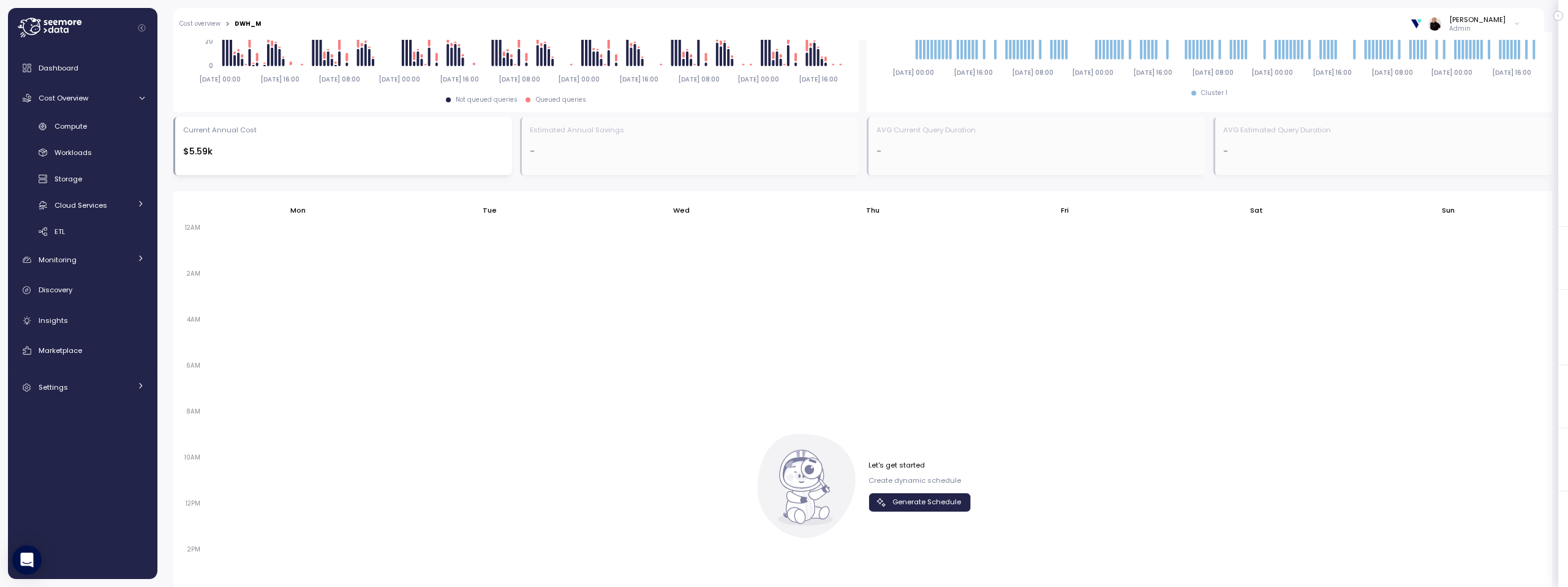
click at [912, 499] on span "Generate Schedule" at bounding box center [927, 502] width 69 height 16
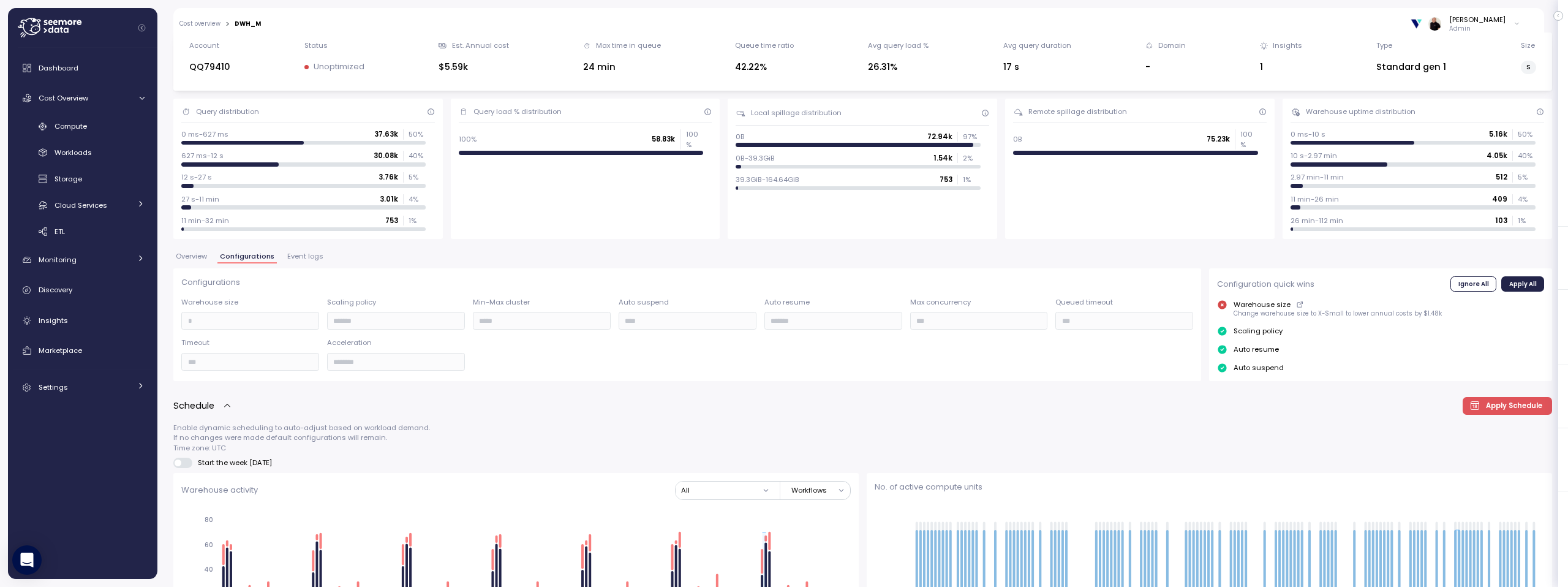
scroll to position [40, 0]
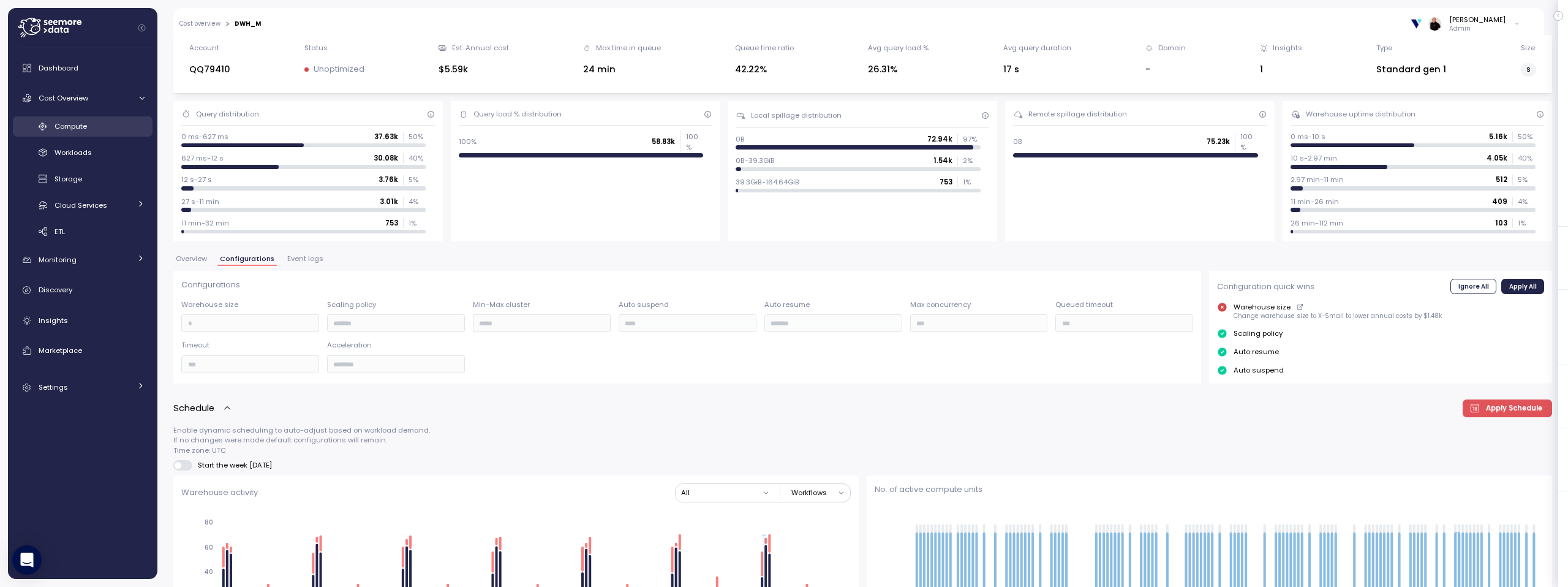
click at [77, 121] on span "Compute" at bounding box center [71, 126] width 33 height 10
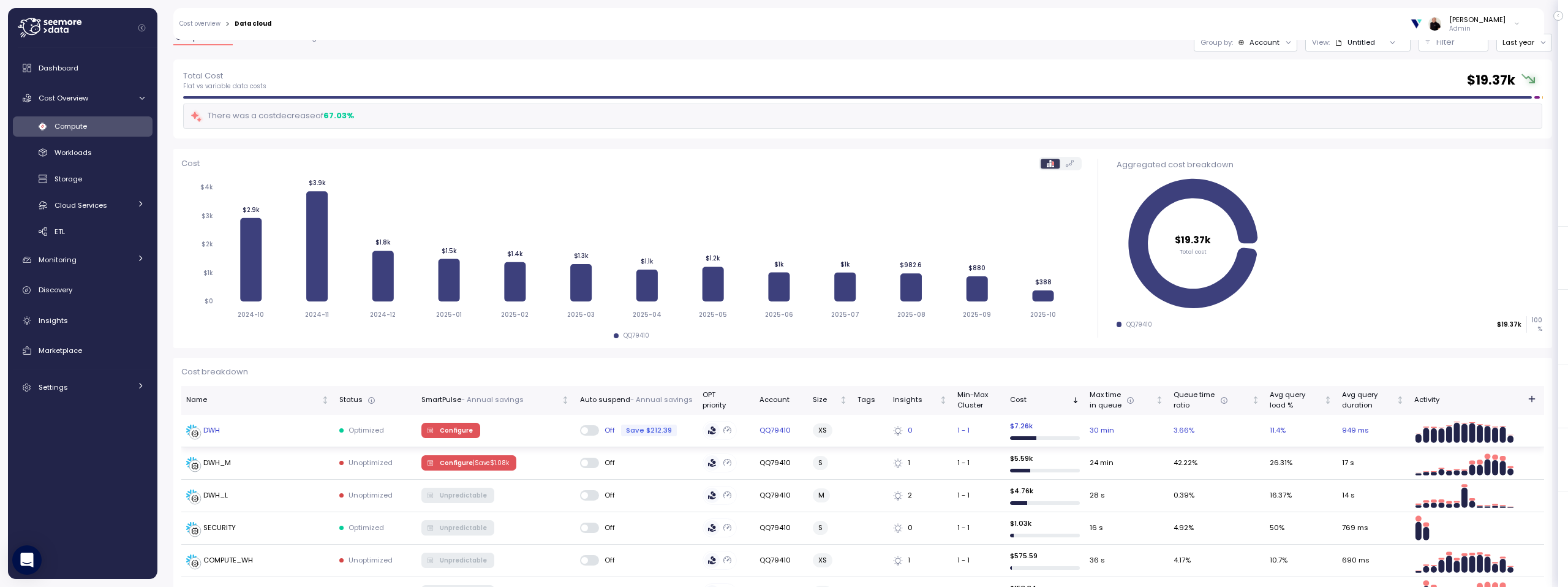
click at [455, 425] on span "Configure" at bounding box center [456, 430] width 33 height 14
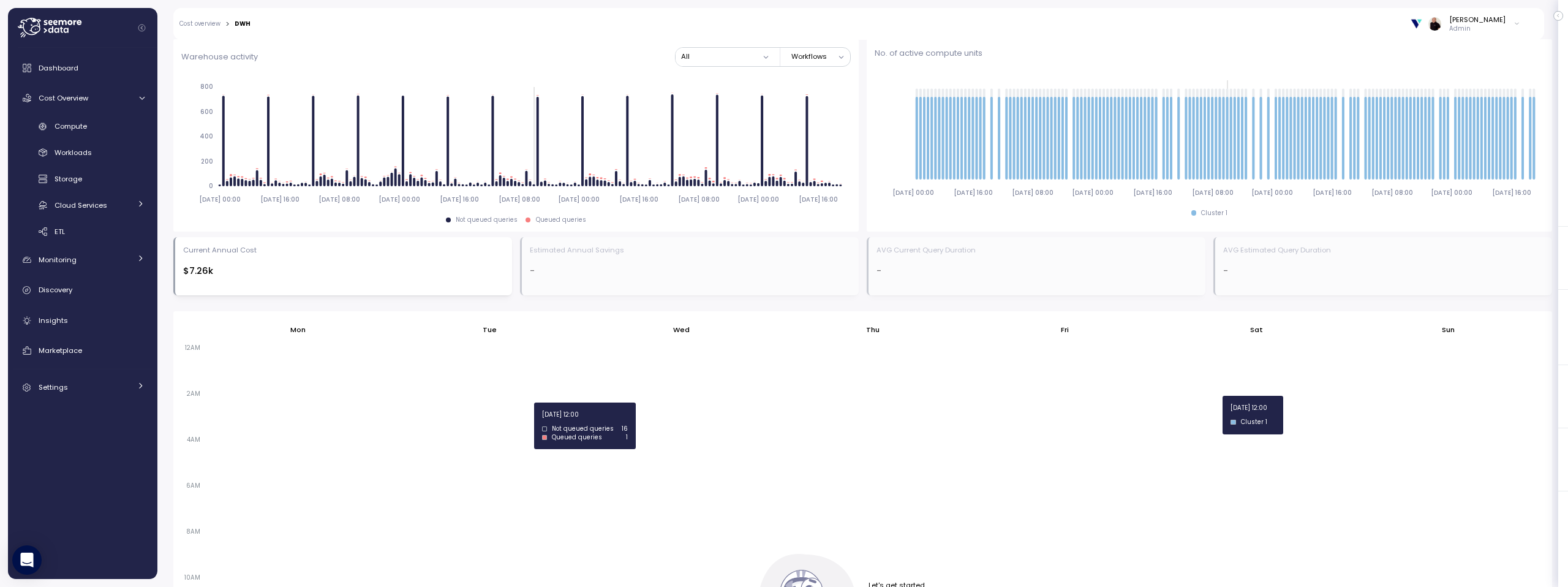
scroll to position [558, 0]
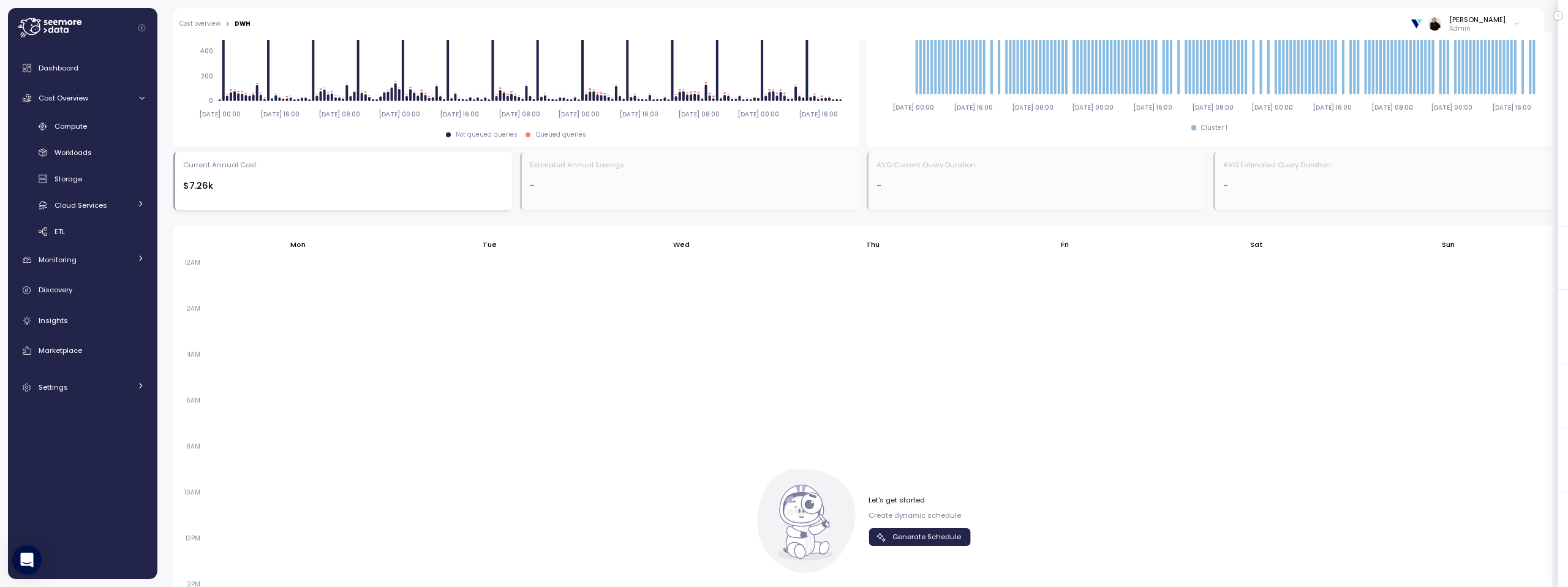
click at [930, 534] on span "Generate Schedule" at bounding box center [927, 536] width 69 height 16
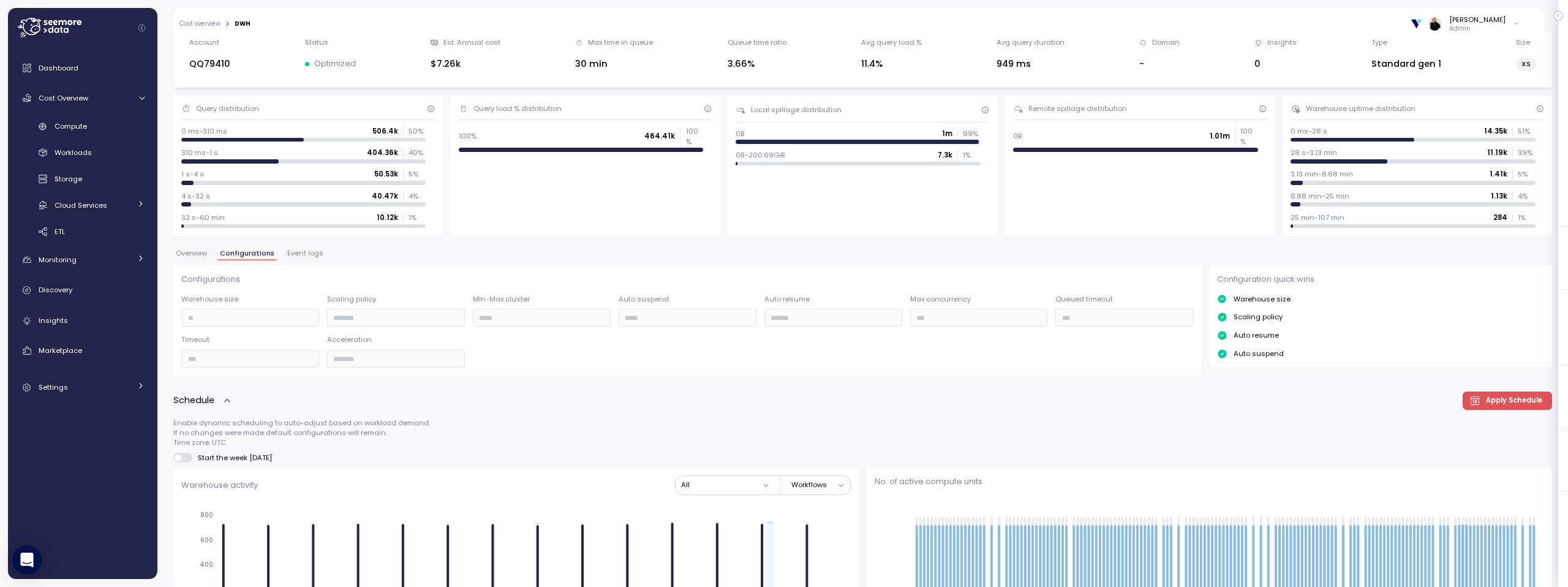
scroll to position [0, 0]
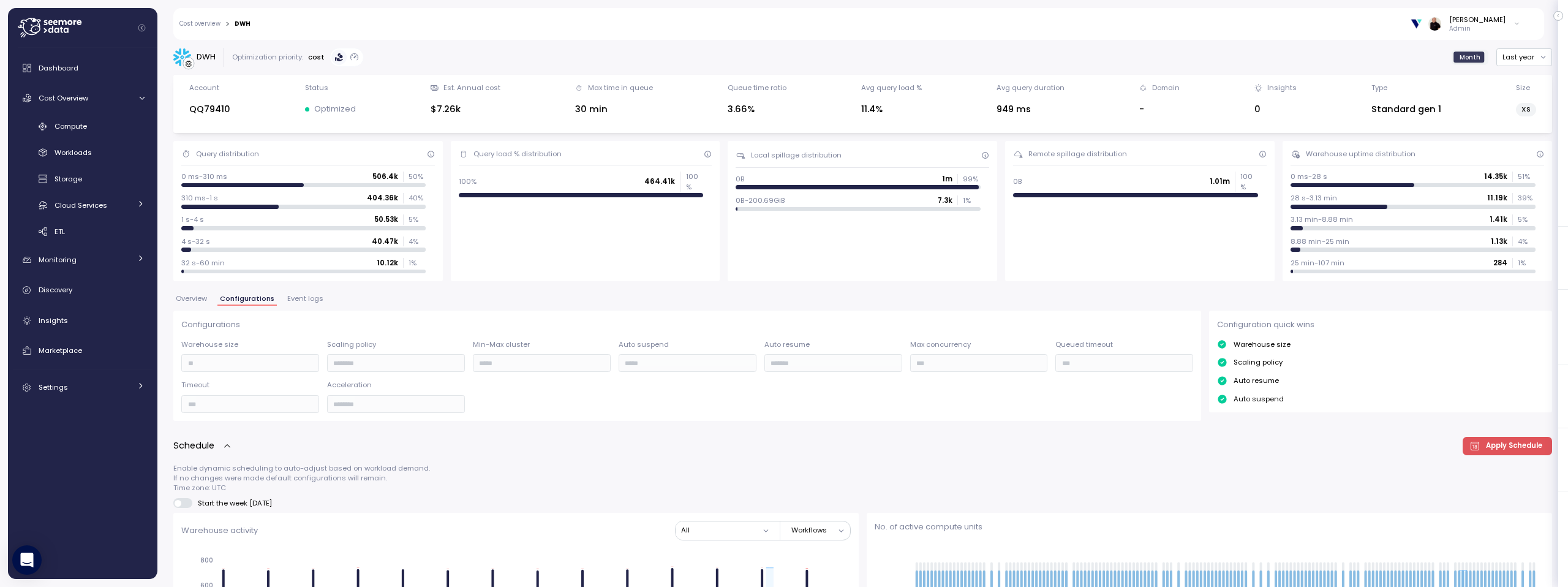
click at [199, 25] on link "Cost overview" at bounding box center [199, 24] width 41 height 6
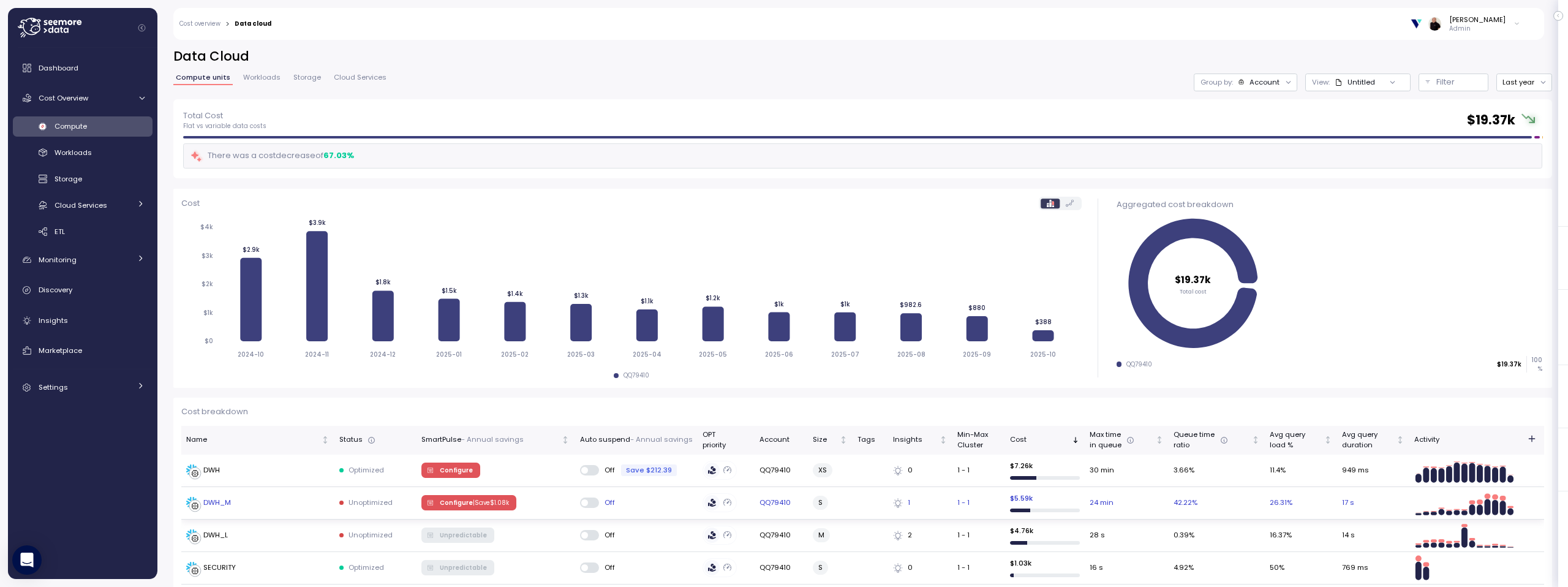
click at [479, 499] on p "| Save $ 1.08k" at bounding box center [491, 502] width 36 height 8
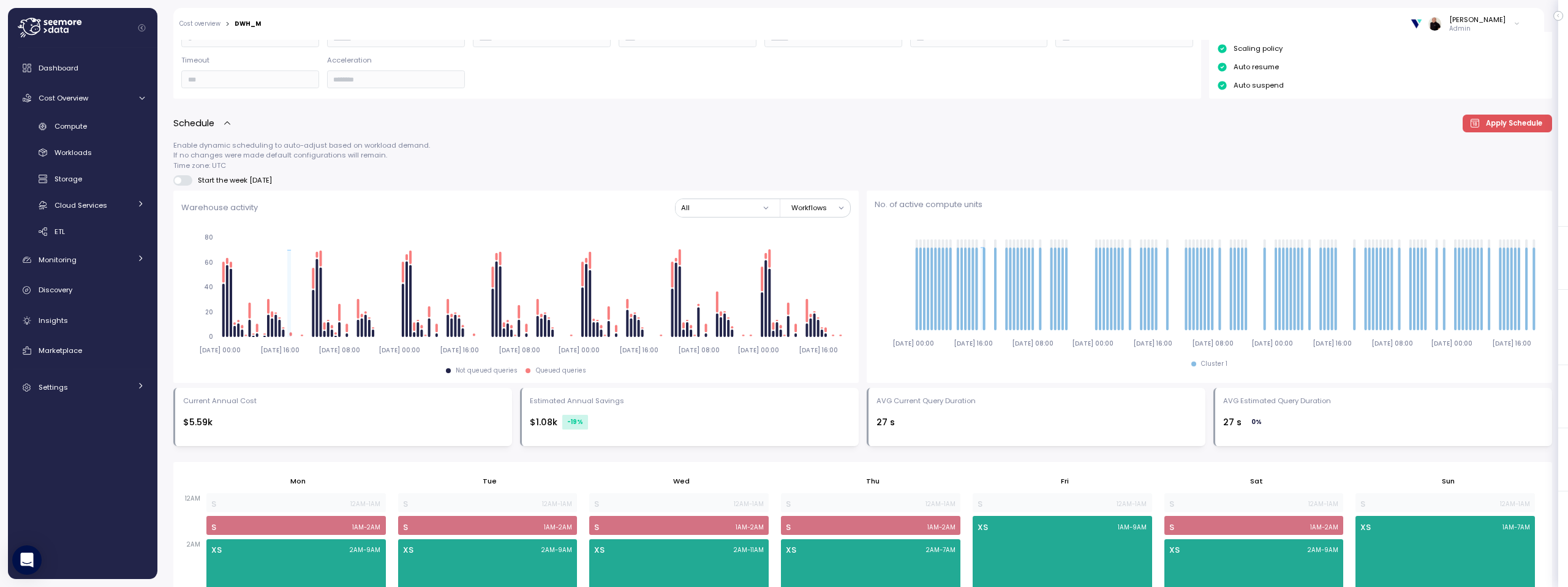
scroll to position [54, 0]
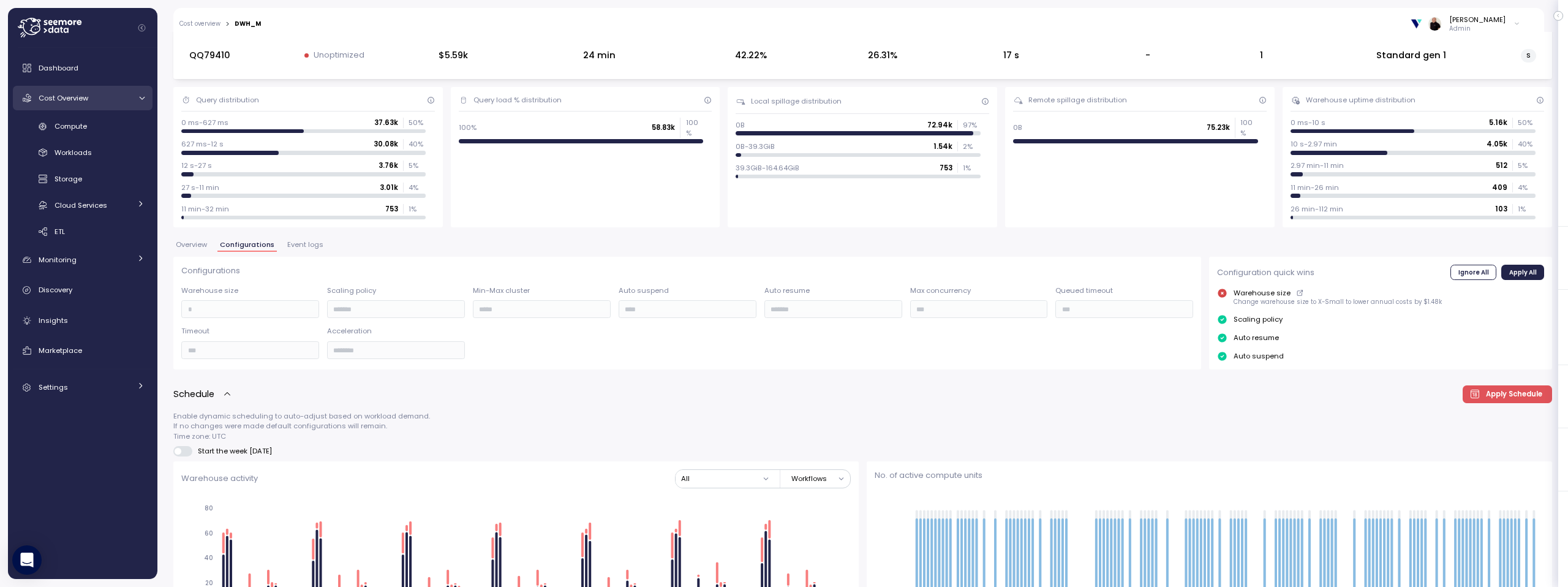
click at [73, 96] on span "Cost Overview" at bounding box center [63, 98] width 50 height 10
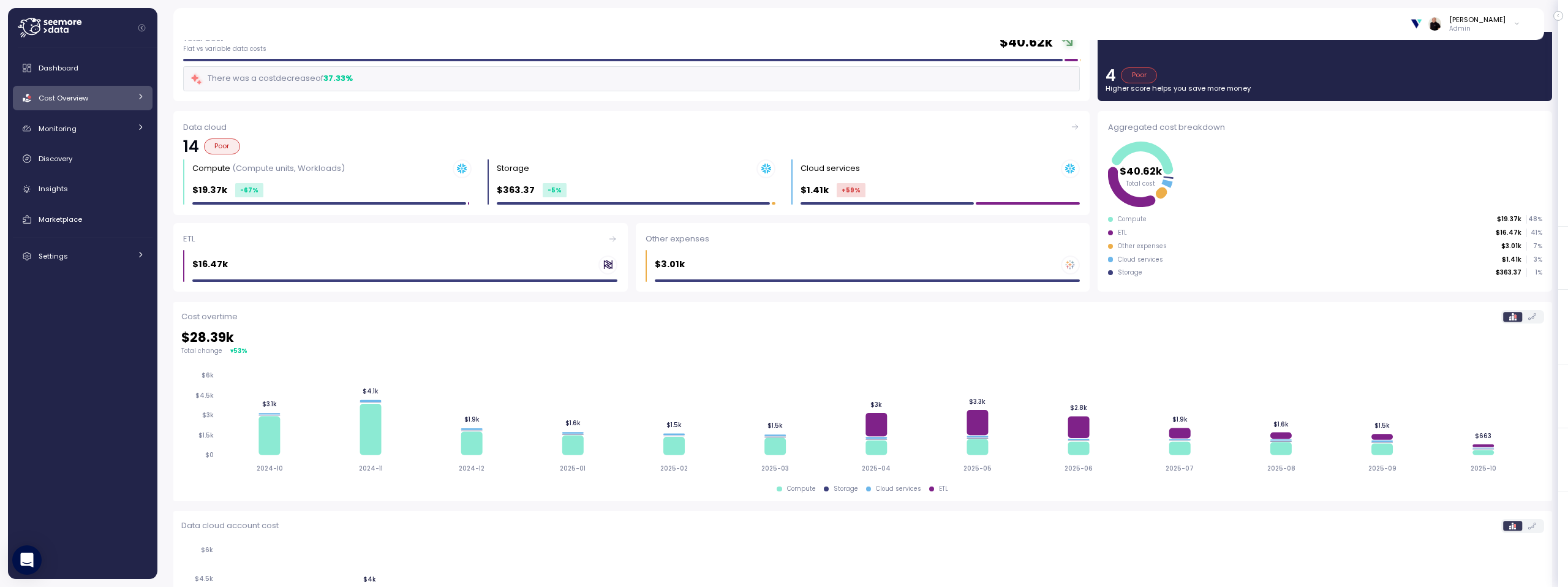
scroll to position [52, 0]
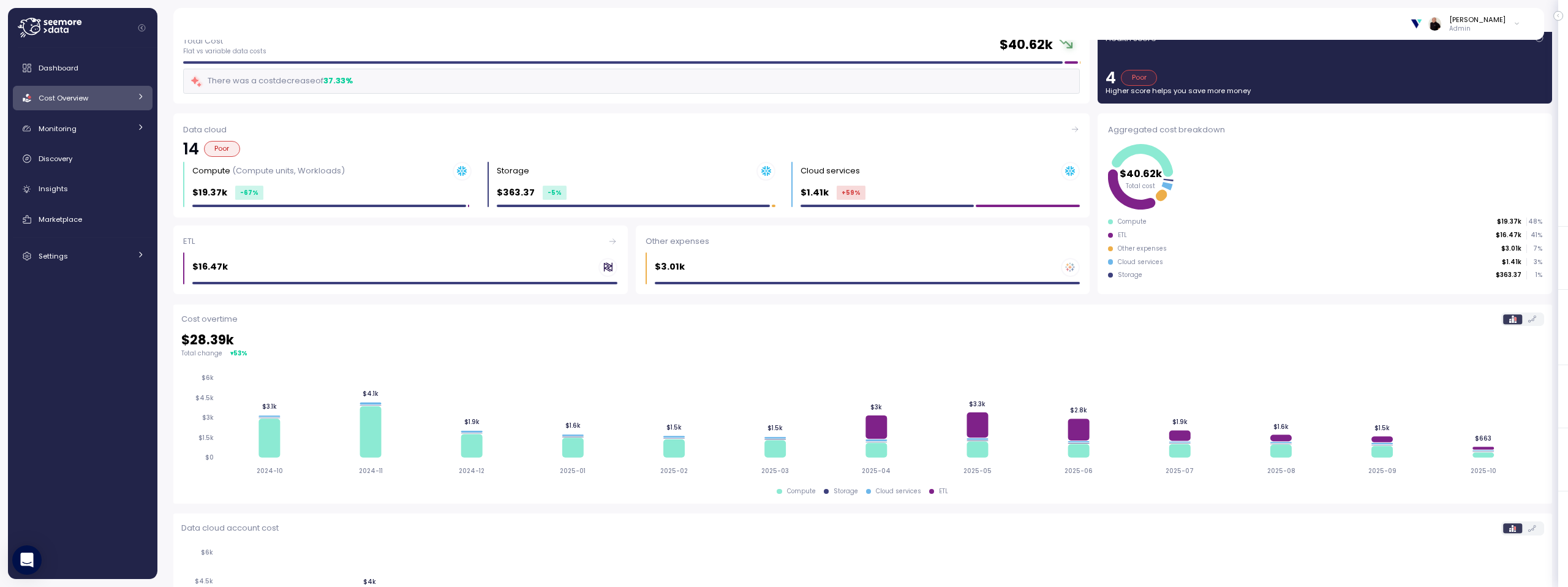
click at [32, 25] on icon at bounding box center [50, 28] width 63 height 20
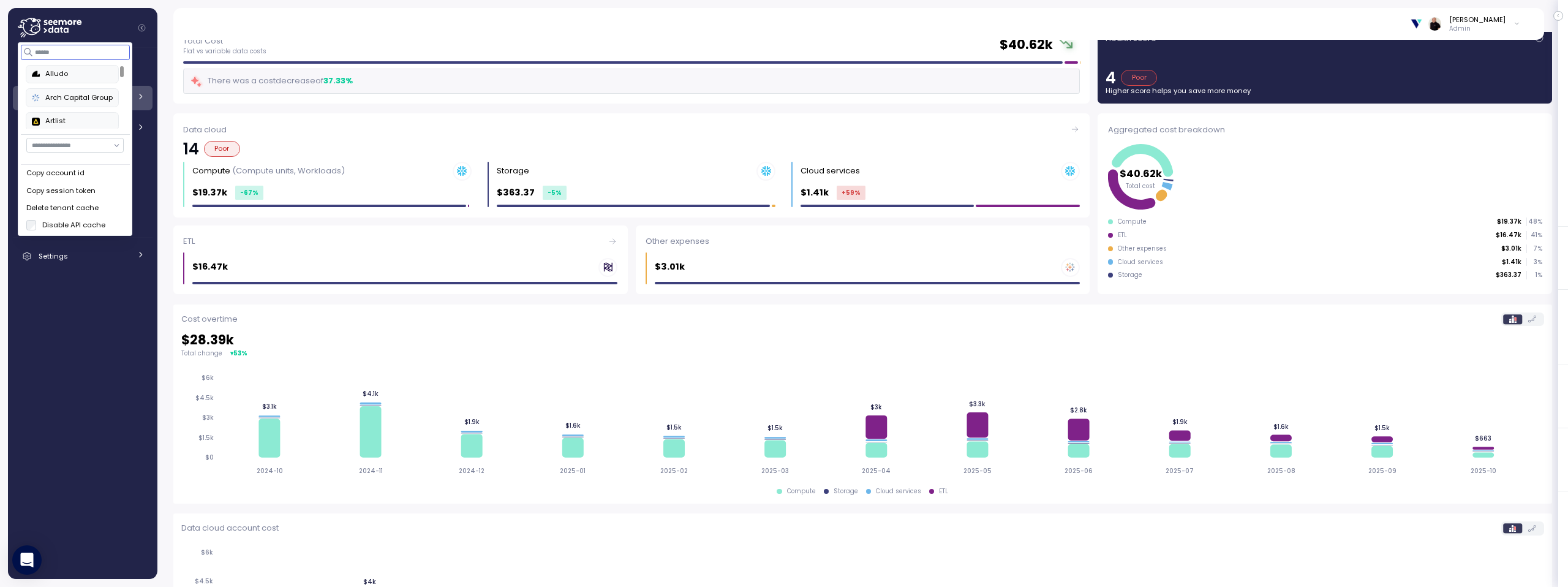
click at [53, 54] on input at bounding box center [75, 52] width 109 height 14
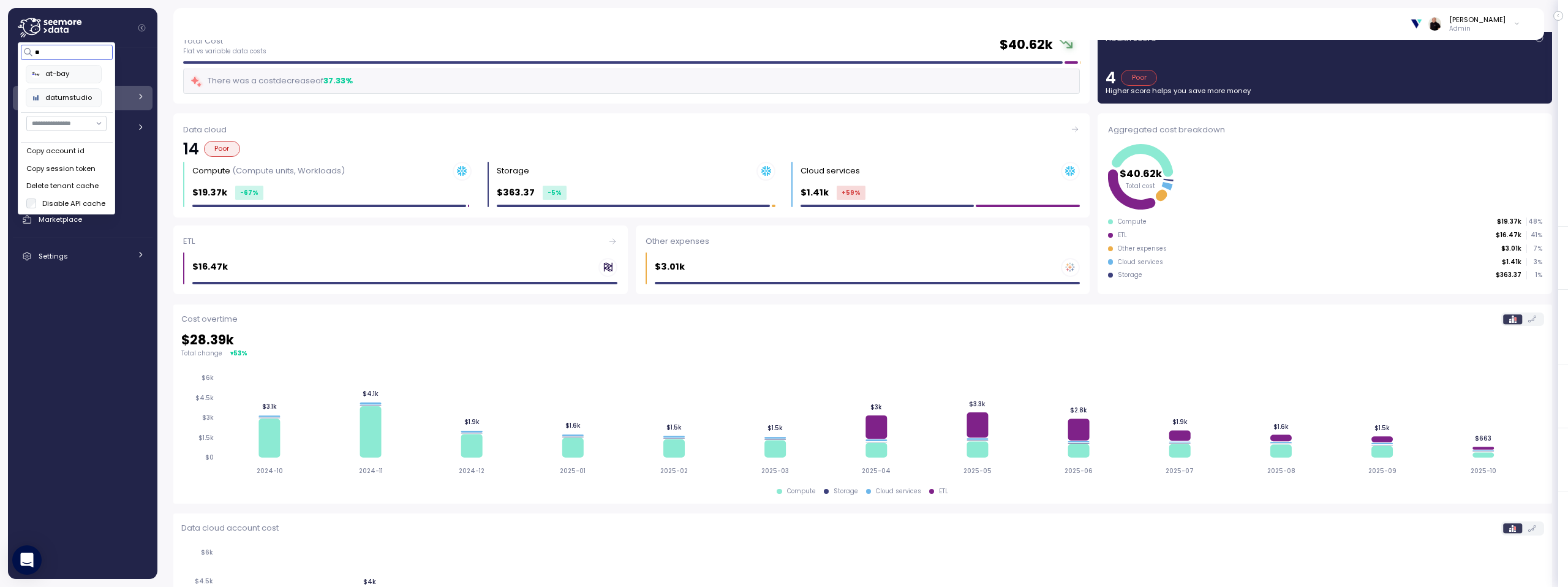
click at [59, 69] on div "at-bay" at bounding box center [63, 74] width 63 height 11
type input "**"
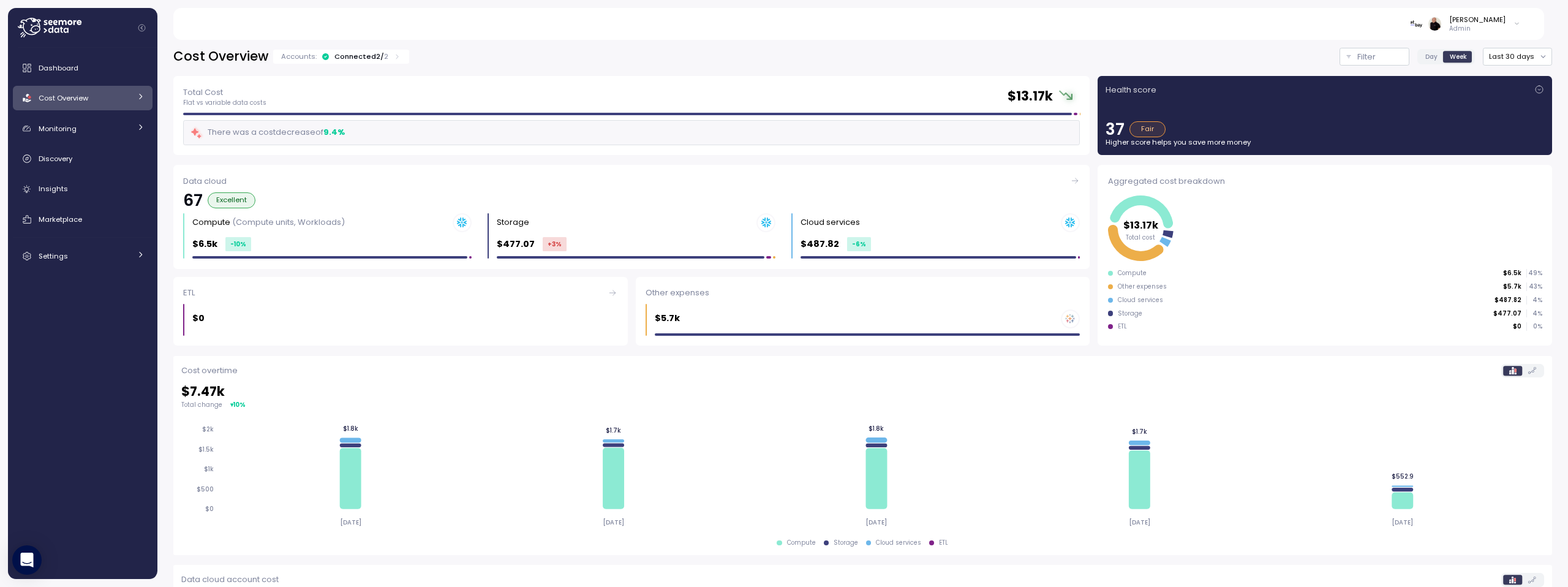
click at [77, 99] on span "Cost Overview" at bounding box center [63, 98] width 50 height 10
click at [76, 124] on span "Compute" at bounding box center [71, 126] width 33 height 10
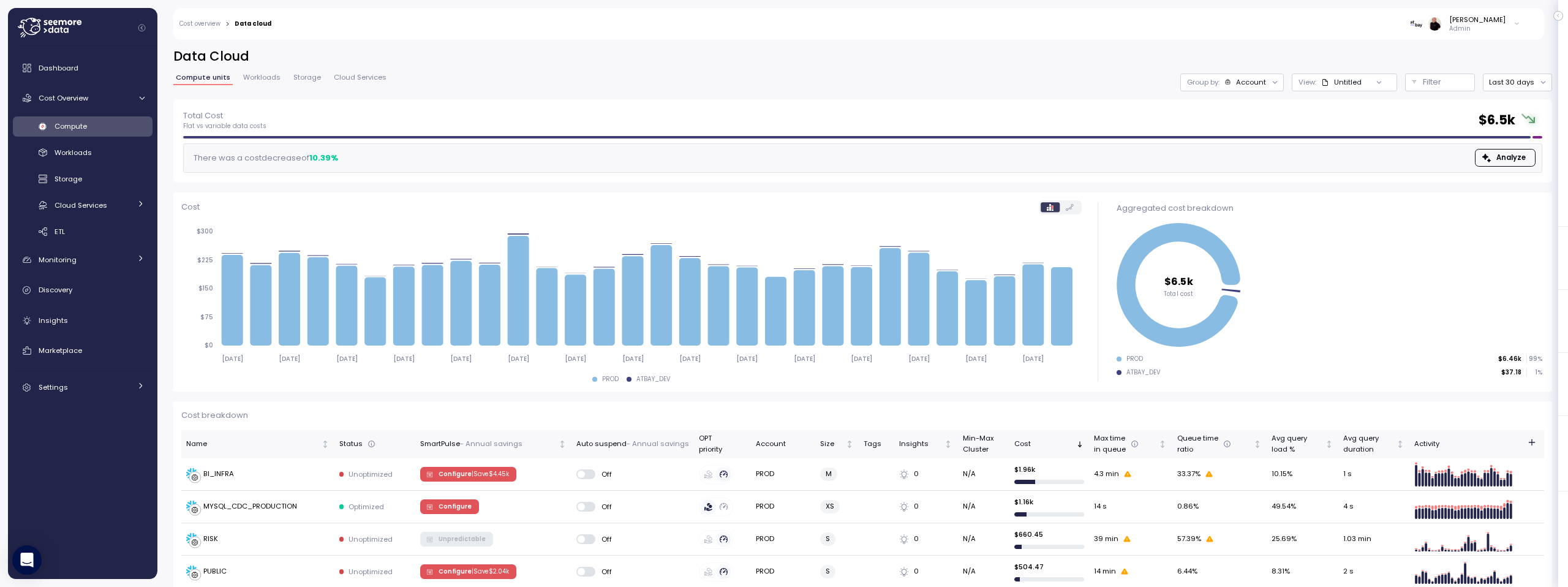
scroll to position [151, 0]
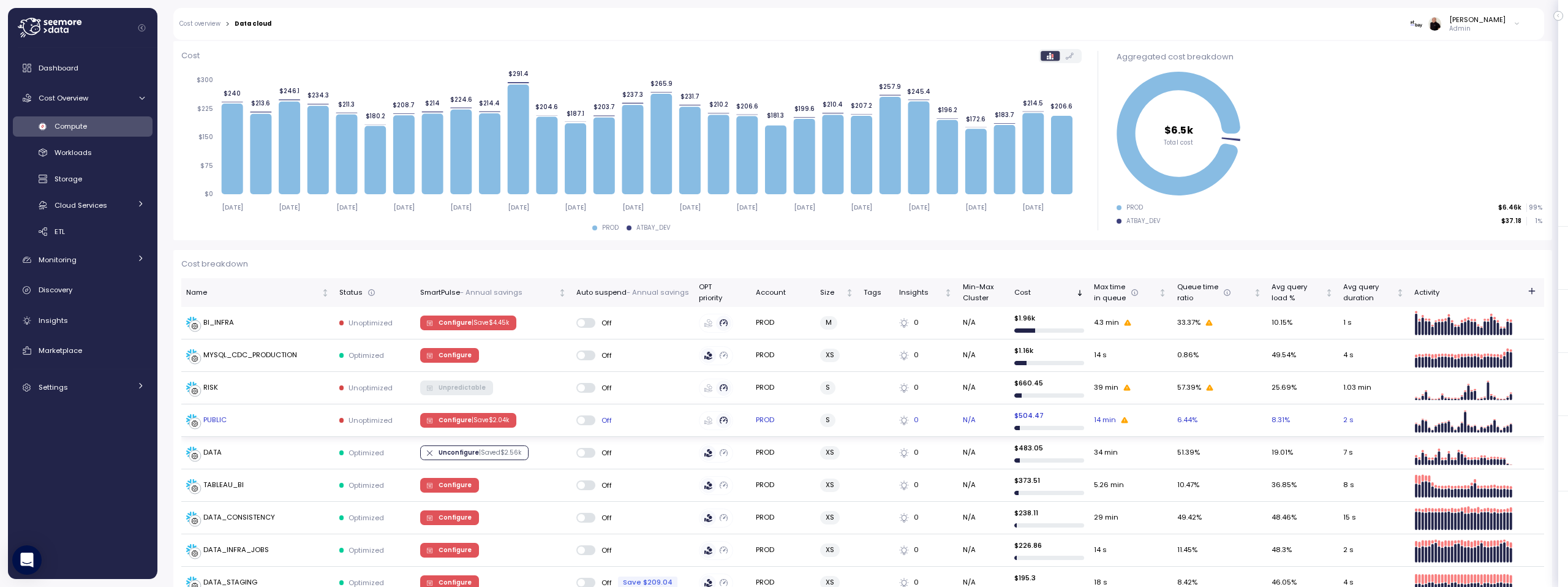
click at [466, 419] on span "Configure | Save $ 2.04k" at bounding box center [474, 420] width 71 height 14
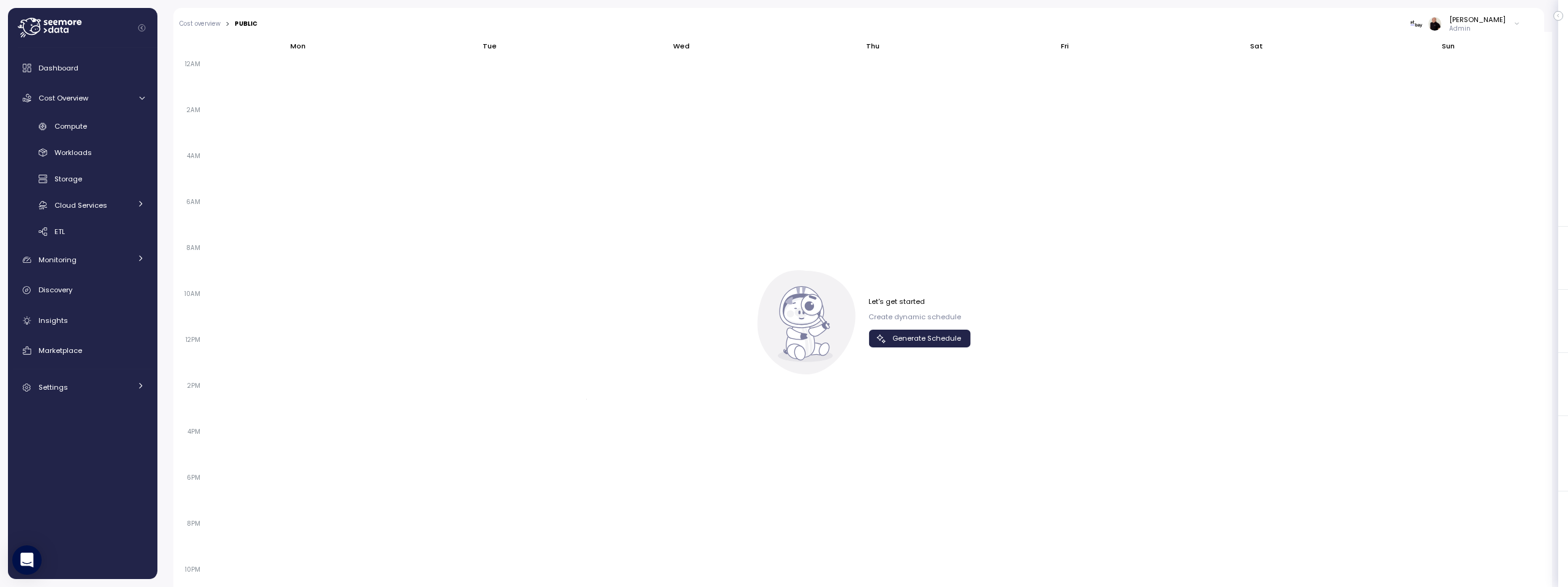
scroll to position [795, 0]
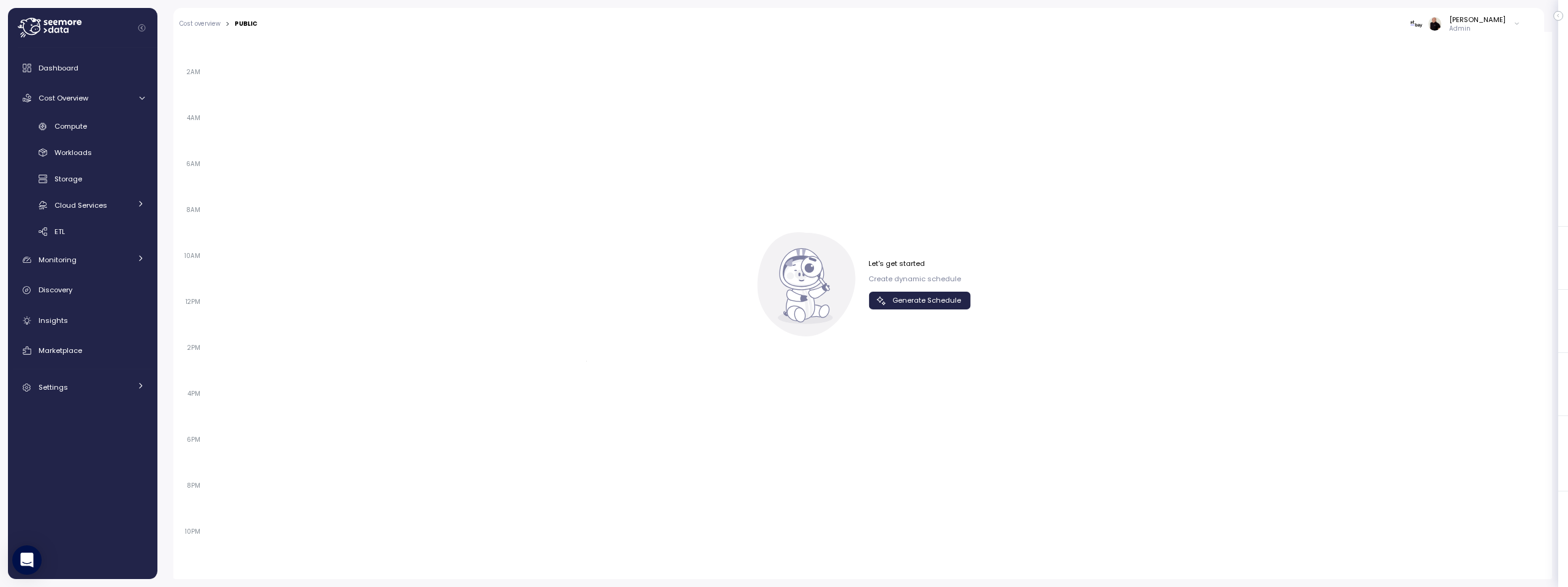
click at [905, 293] on span "Generate Schedule" at bounding box center [927, 300] width 69 height 16
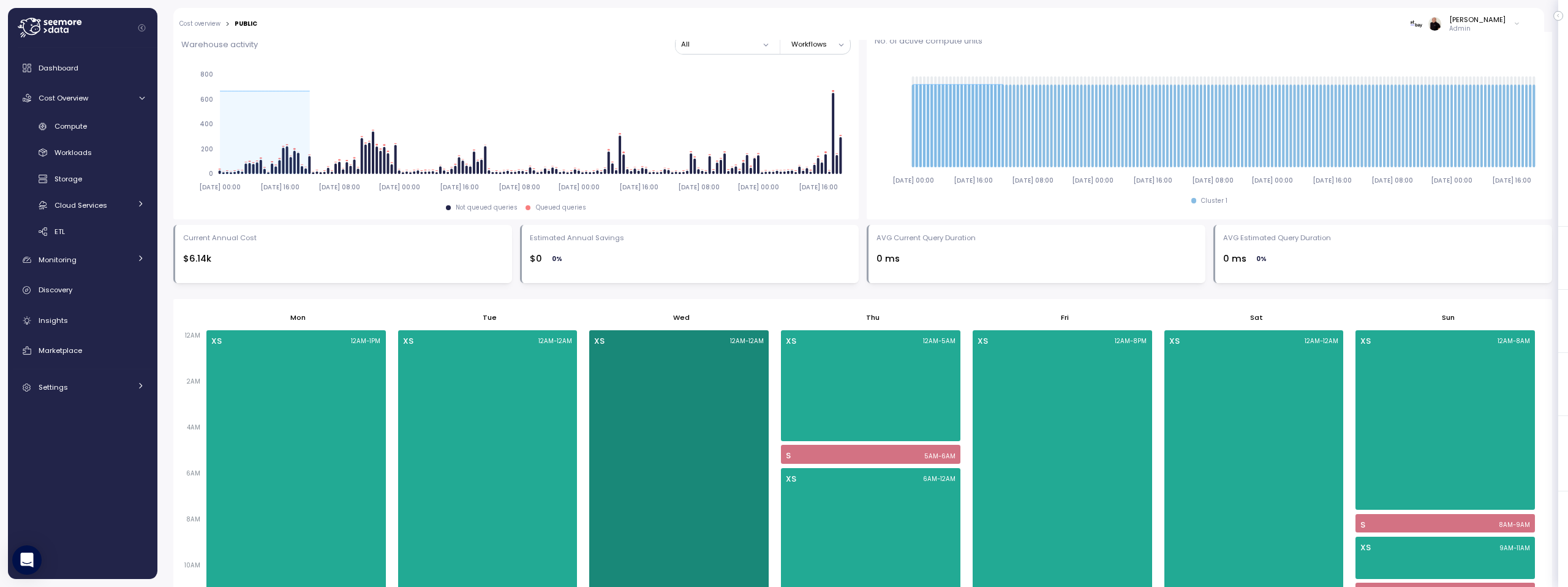
scroll to position [442, 0]
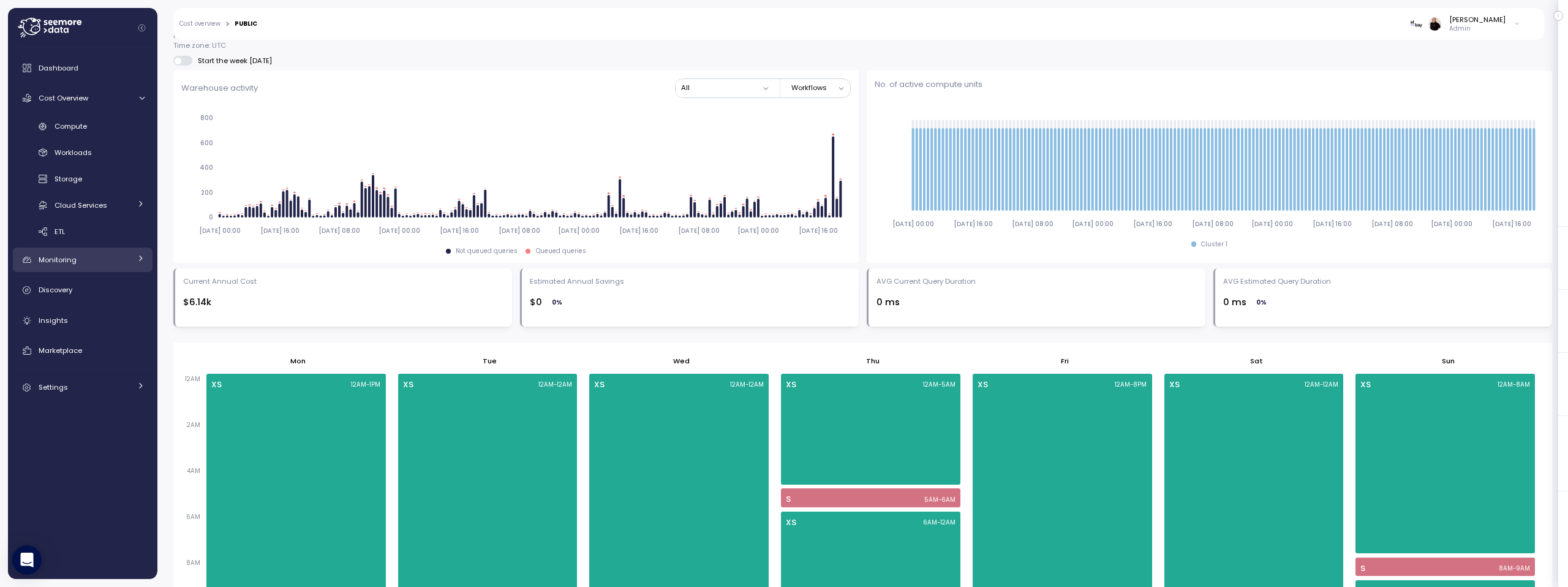
click at [72, 264] on span "Monitoring" at bounding box center [58, 260] width 38 height 10
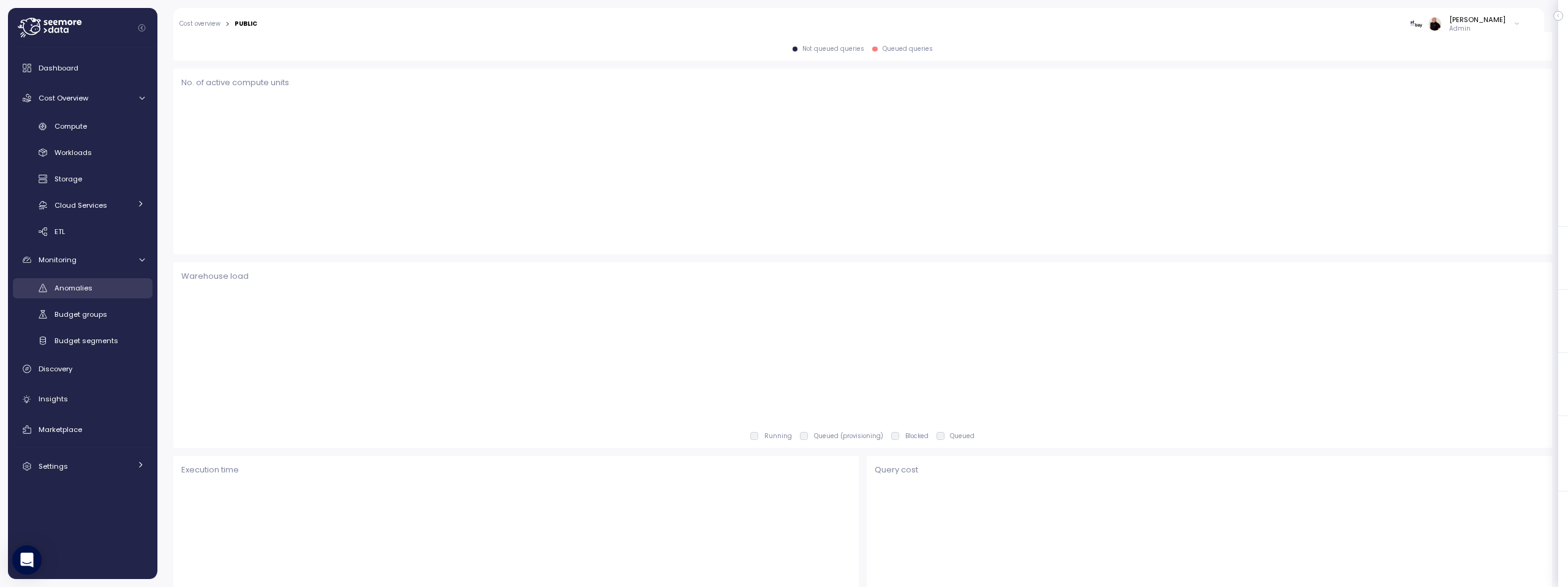
click at [79, 283] on span "Anomalies" at bounding box center [73, 288] width 38 height 10
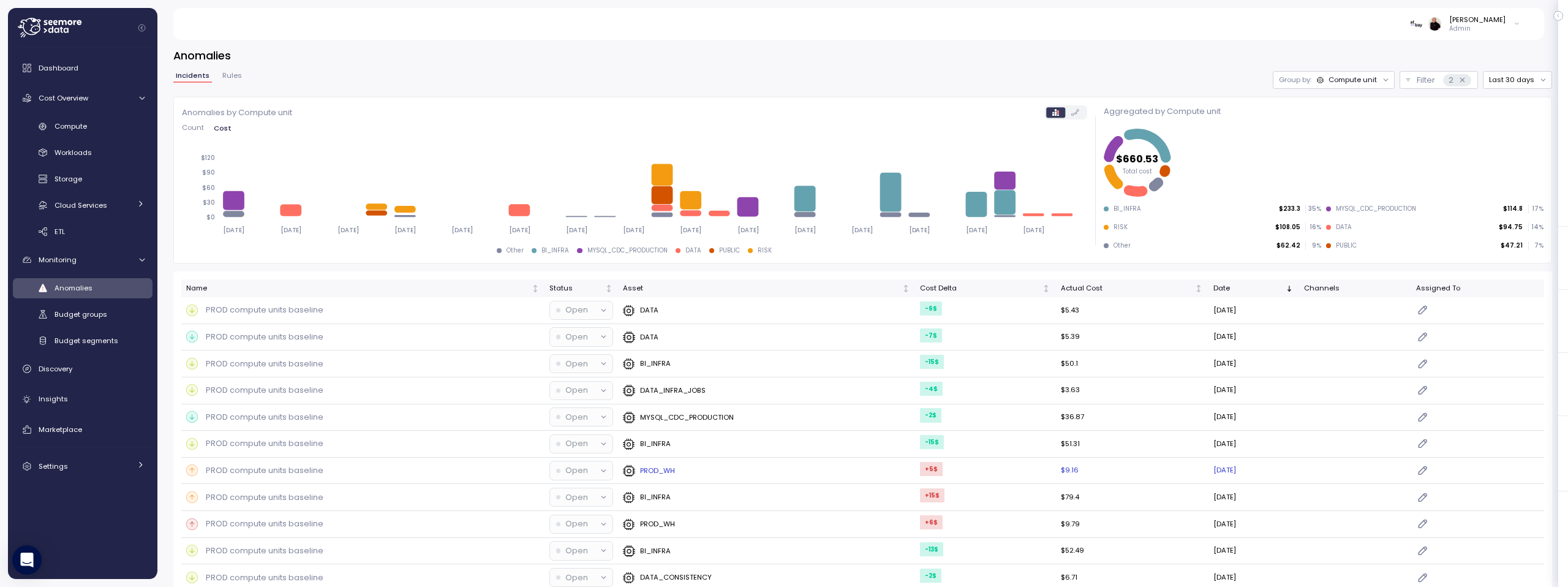
click at [855, 468] on div "PROD_WH" at bounding box center [765, 470] width 287 height 13
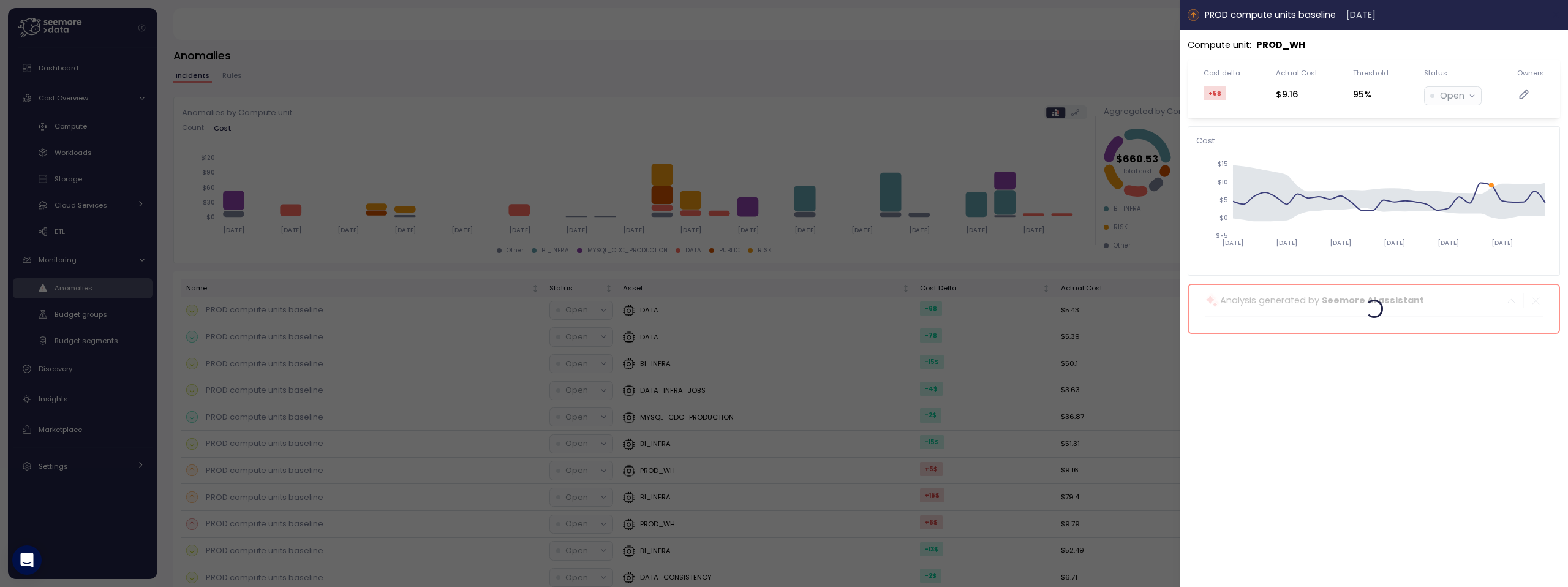
click at [1557, 13] on icon "button" at bounding box center [1555, 15] width 5 height 5
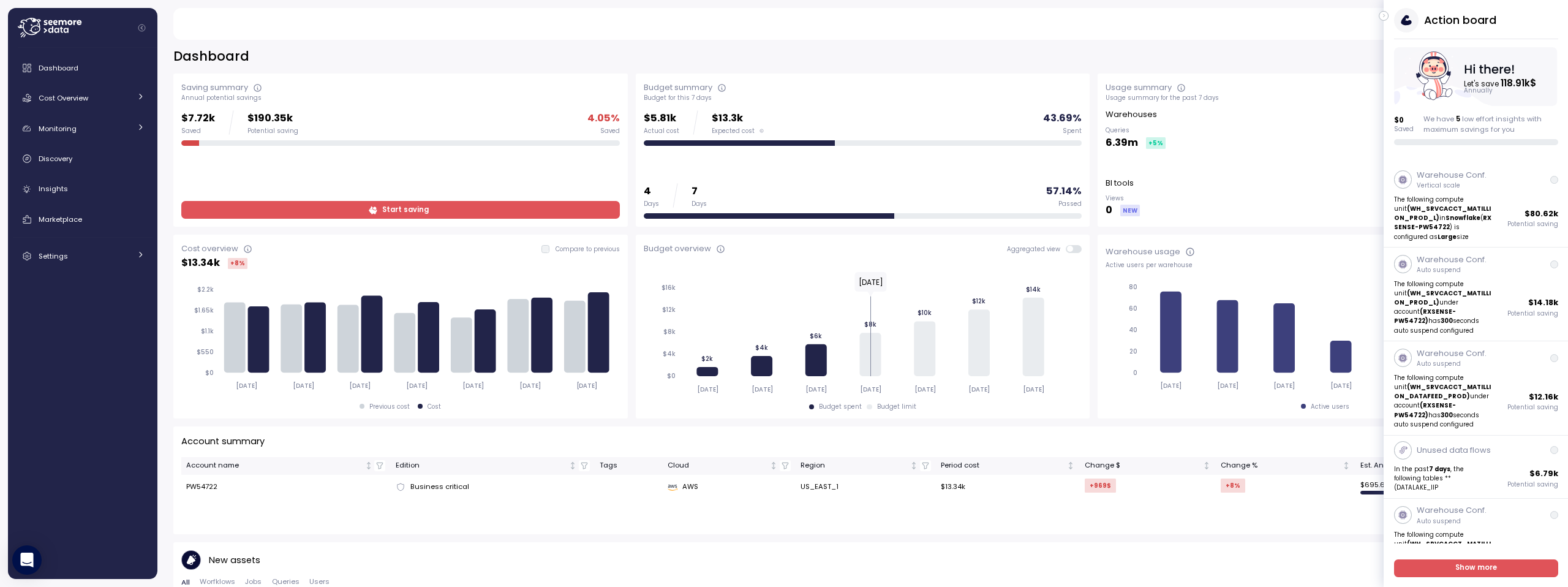
click at [1073, 249] on span at bounding box center [1078, 249] width 10 height 8
click at [1385, 16] on icon "button" at bounding box center [1384, 15] width 5 height 14
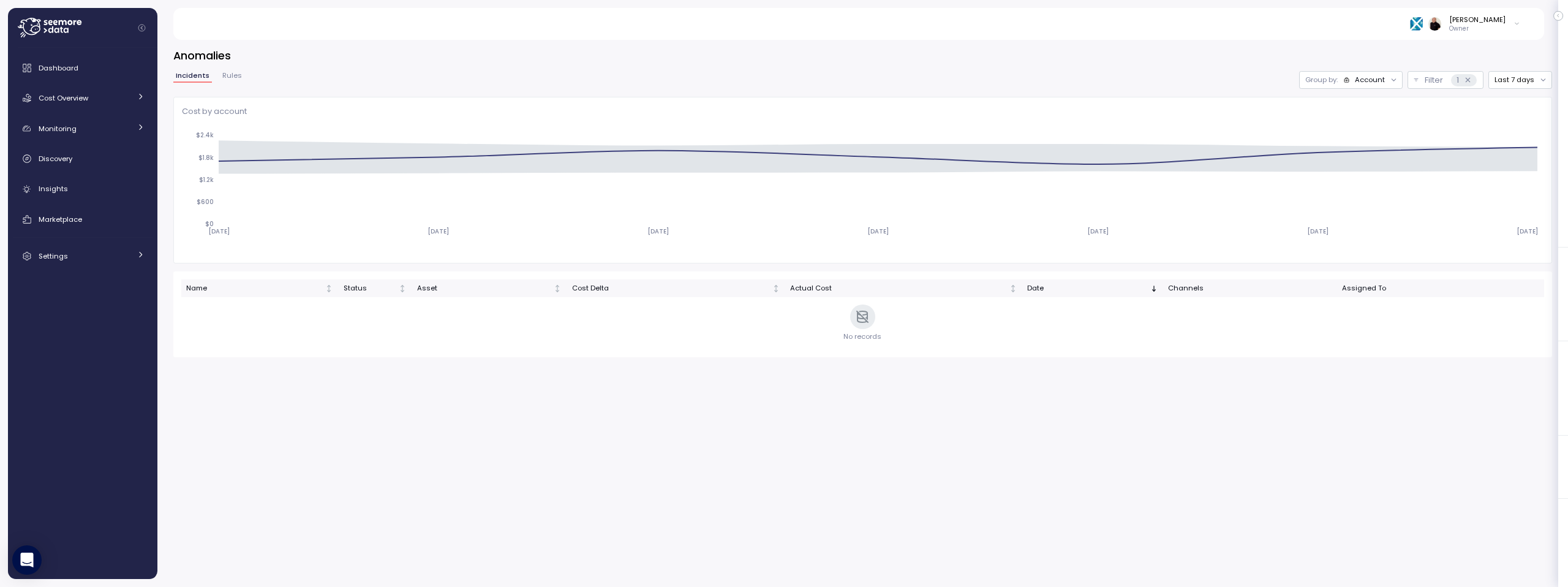
click at [1366, 80] on div "Account" at bounding box center [1369, 80] width 30 height 10
click at [1356, 126] on p "Compute unit" at bounding box center [1364, 127] width 48 height 10
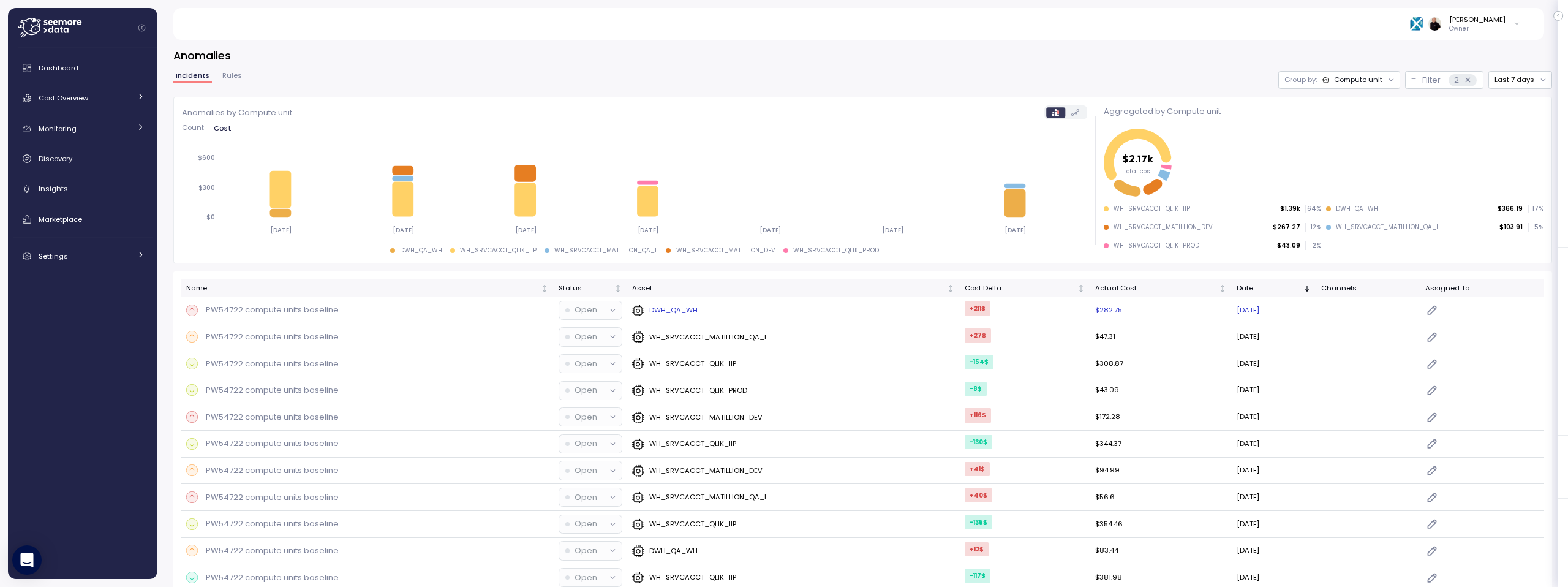
click at [337, 311] on p "PW54722 compute units baseline" at bounding box center [271, 310] width 133 height 13
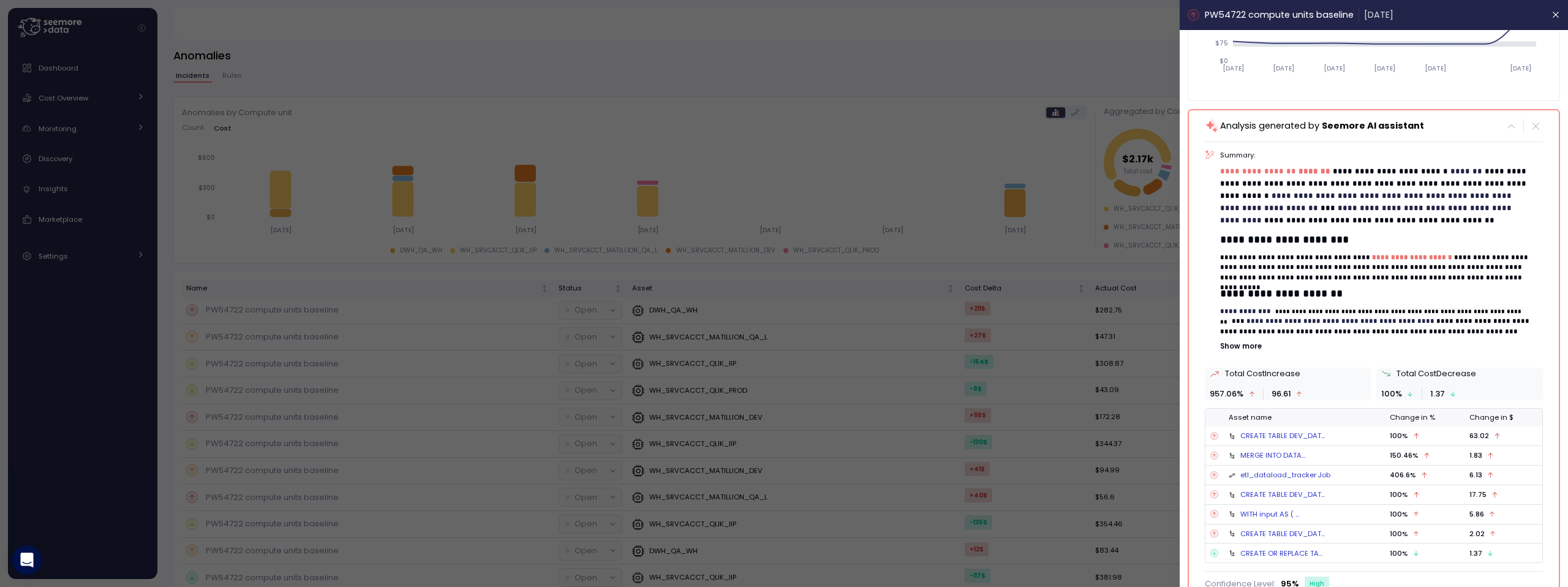
scroll to position [188, 0]
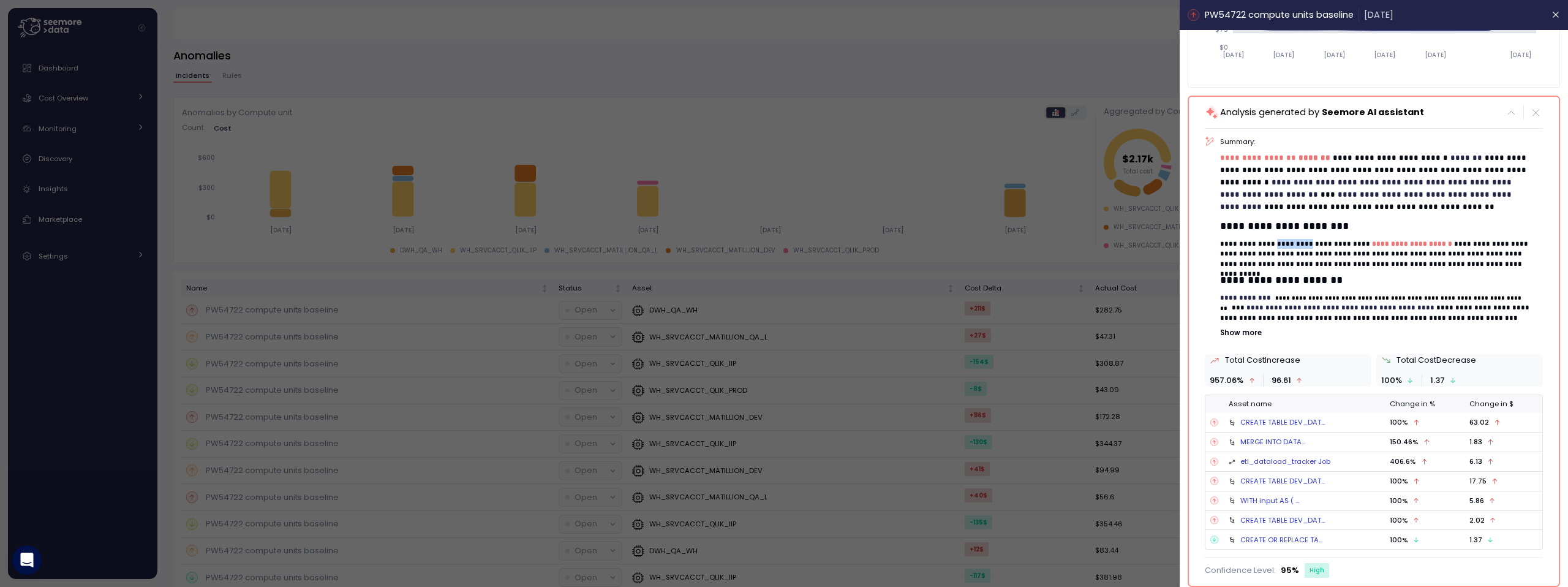
drag, startPoint x: 1277, startPoint y: 245, endPoint x: 1325, endPoint y: 242, distance: 48.1
click at [1325, 242] on p "**********" at bounding box center [1376, 253] width 314 height 30
copy p "*********"
drag, startPoint x: 1221, startPoint y: 263, endPoint x: 1324, endPoint y: 264, distance: 103.0
click at [1324, 264] on p "**********" at bounding box center [1376, 253] width 314 height 30
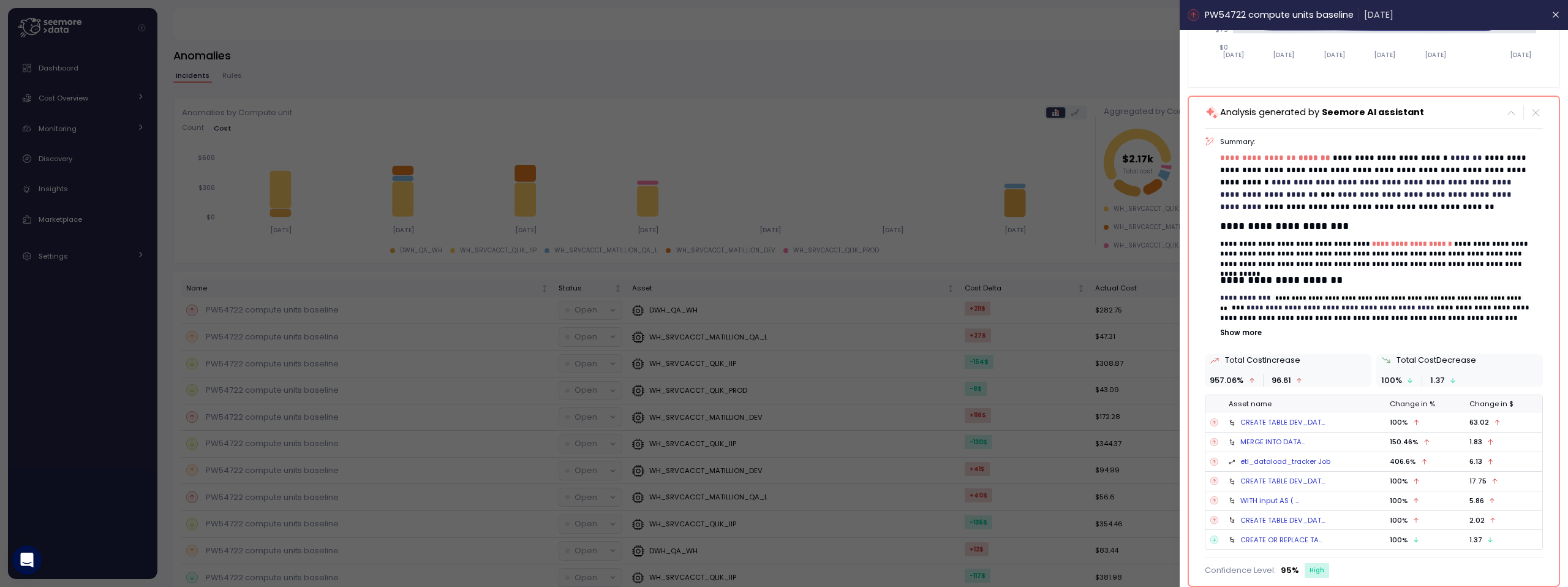
click at [1278, 420] on div "CREATE TABLE DEV_DAT..." at bounding box center [1282, 421] width 84 height 10
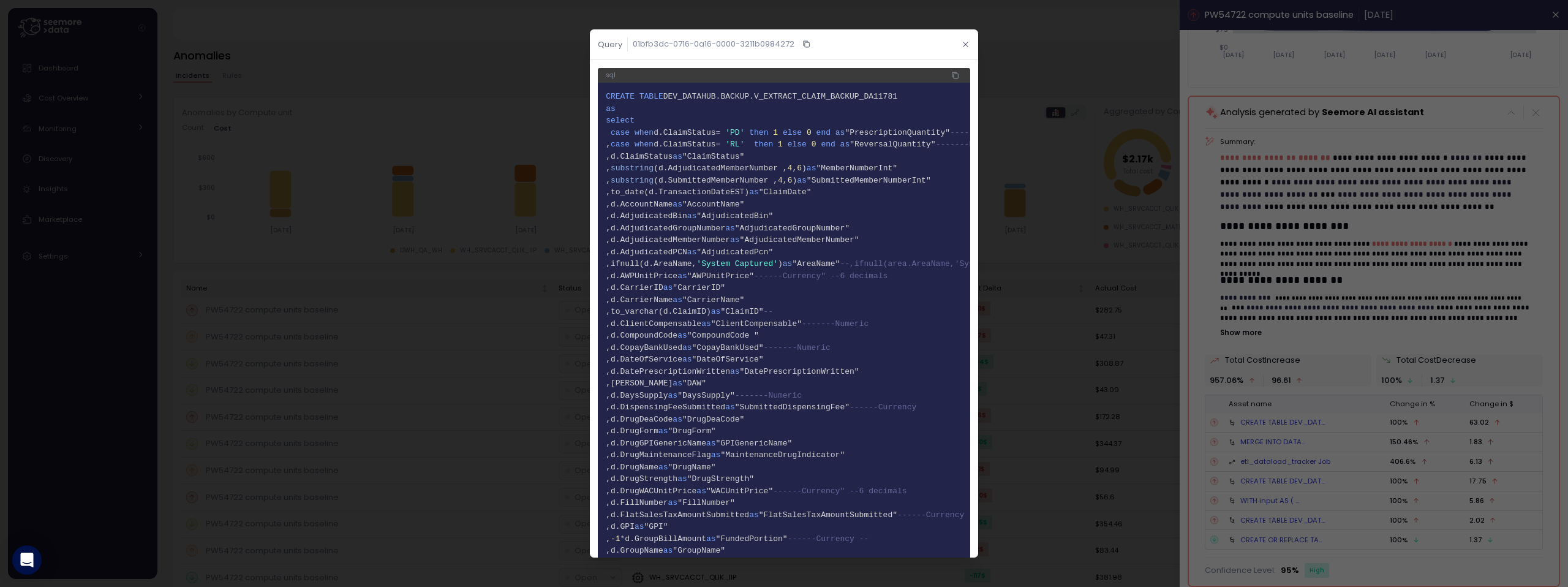
click at [962, 44] on icon "button" at bounding box center [965, 44] width 8 height 8
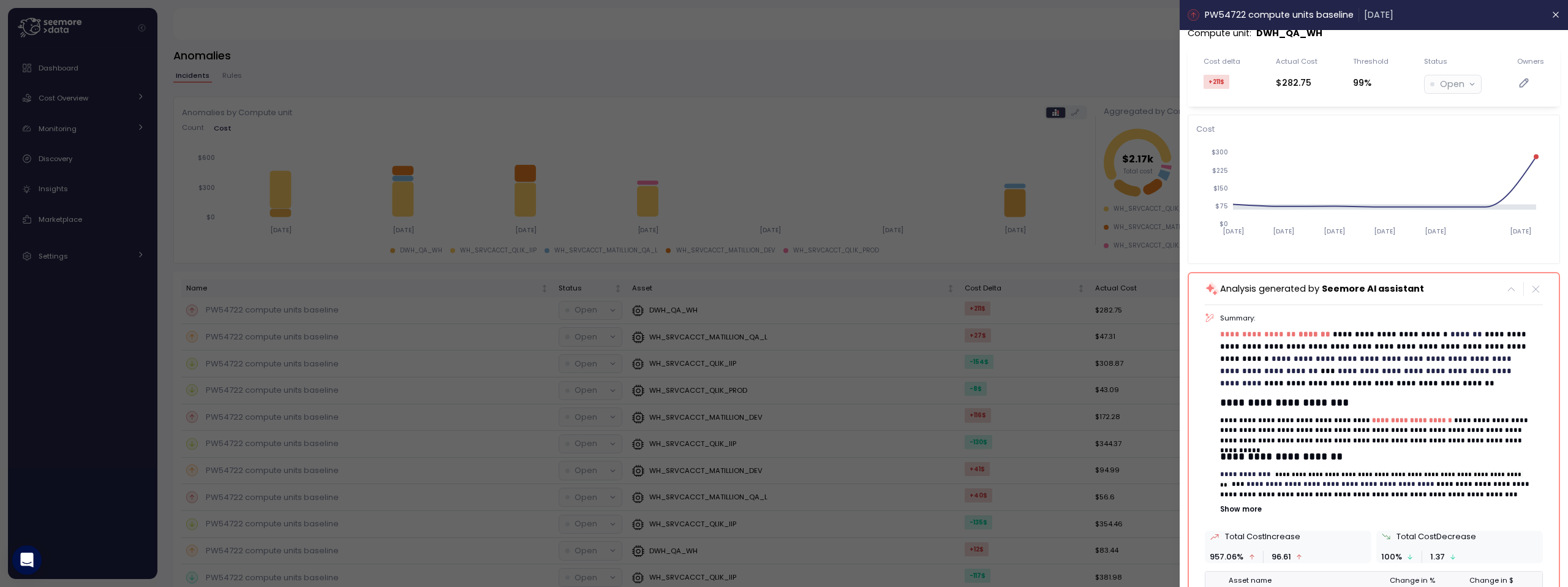
scroll to position [0, 0]
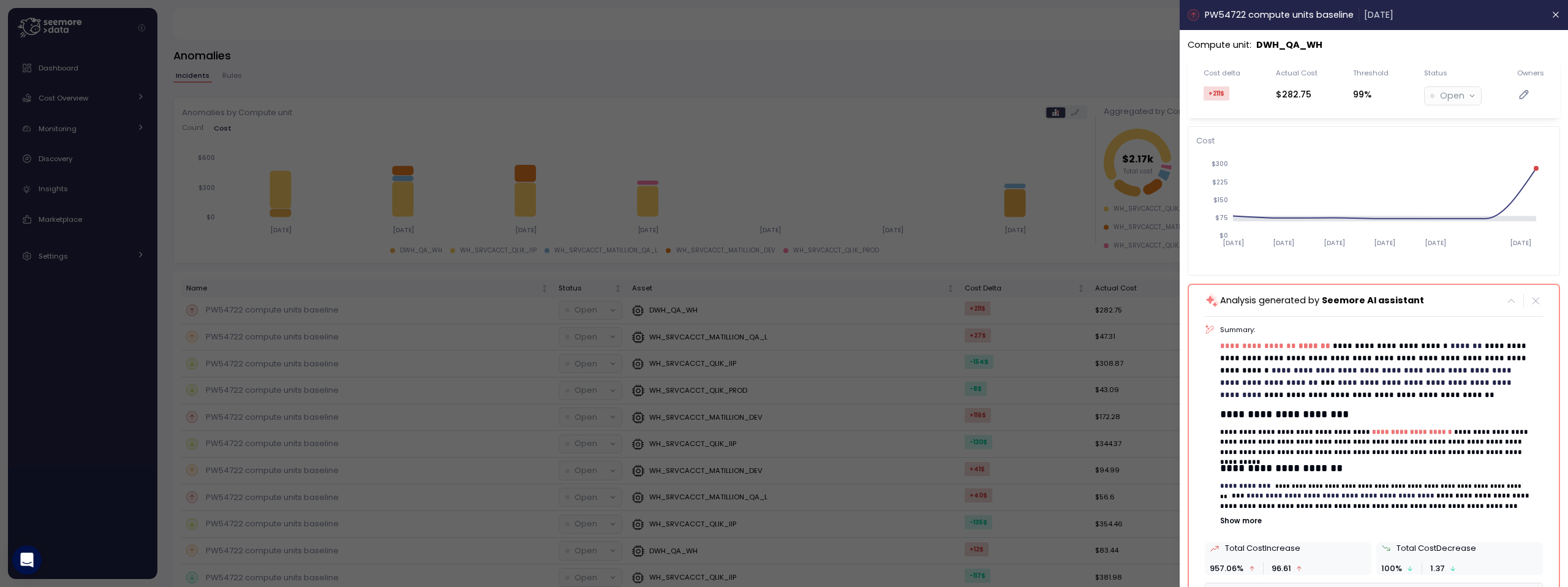
click at [896, 128] on div at bounding box center [784, 293] width 1568 height 587
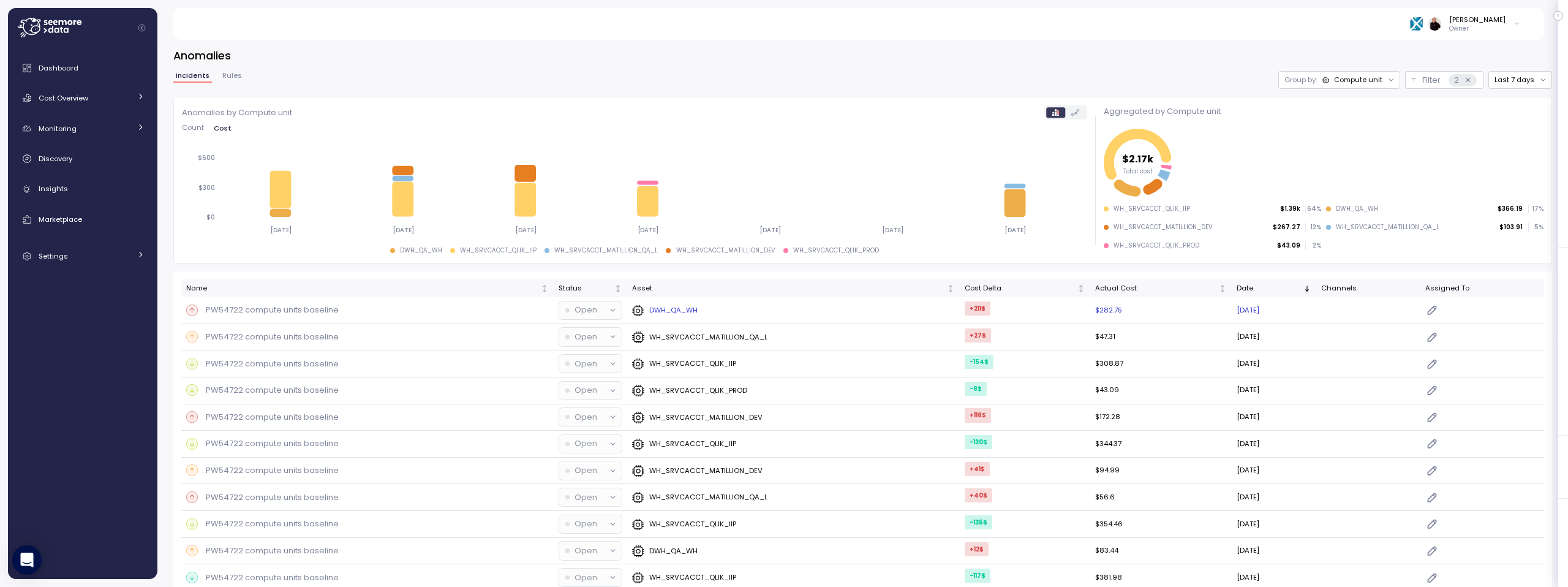
click at [660, 308] on p "DWH_QA_WH" at bounding box center [673, 309] width 48 height 10
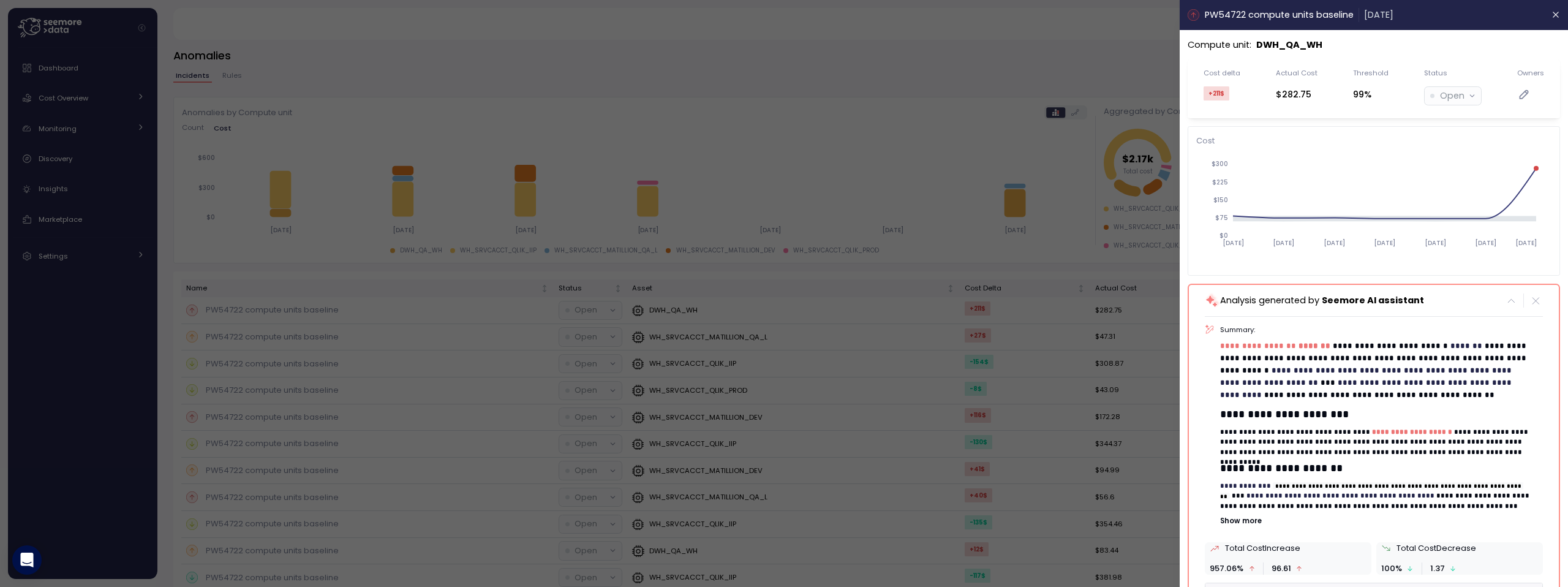
click at [748, 170] on div at bounding box center [784, 293] width 1568 height 587
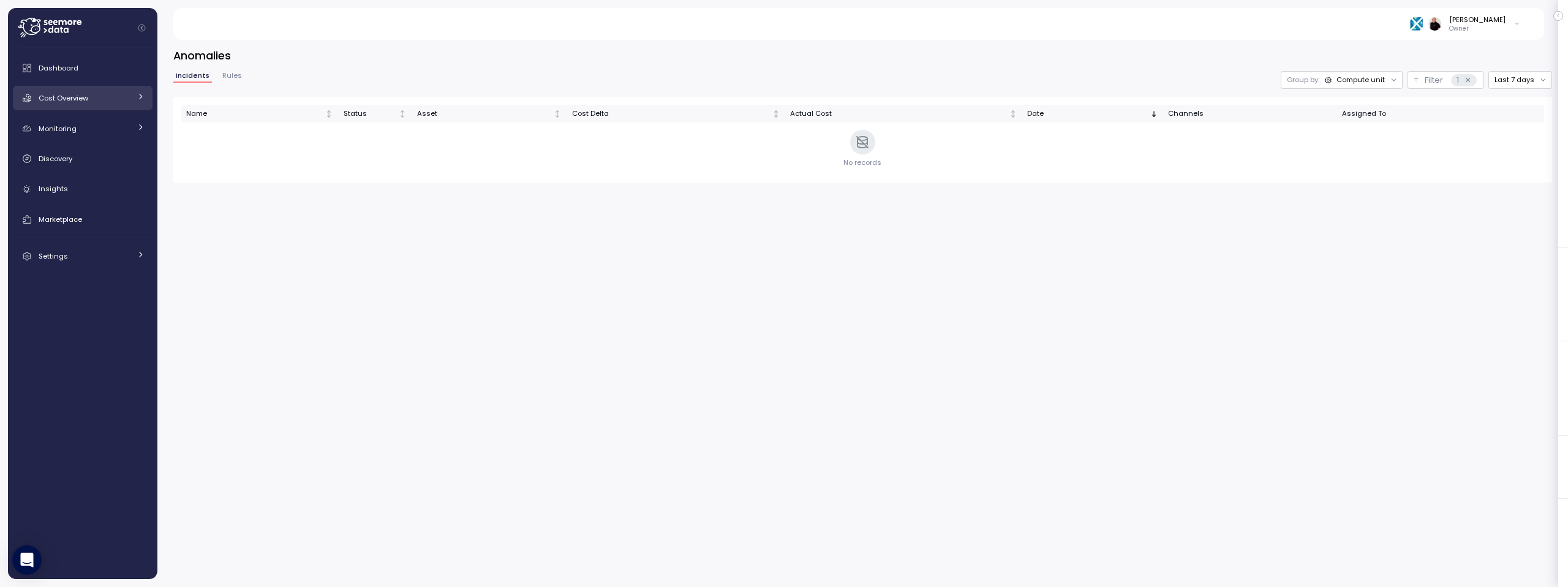
click at [62, 99] on span "Cost Overview" at bounding box center [63, 98] width 50 height 10
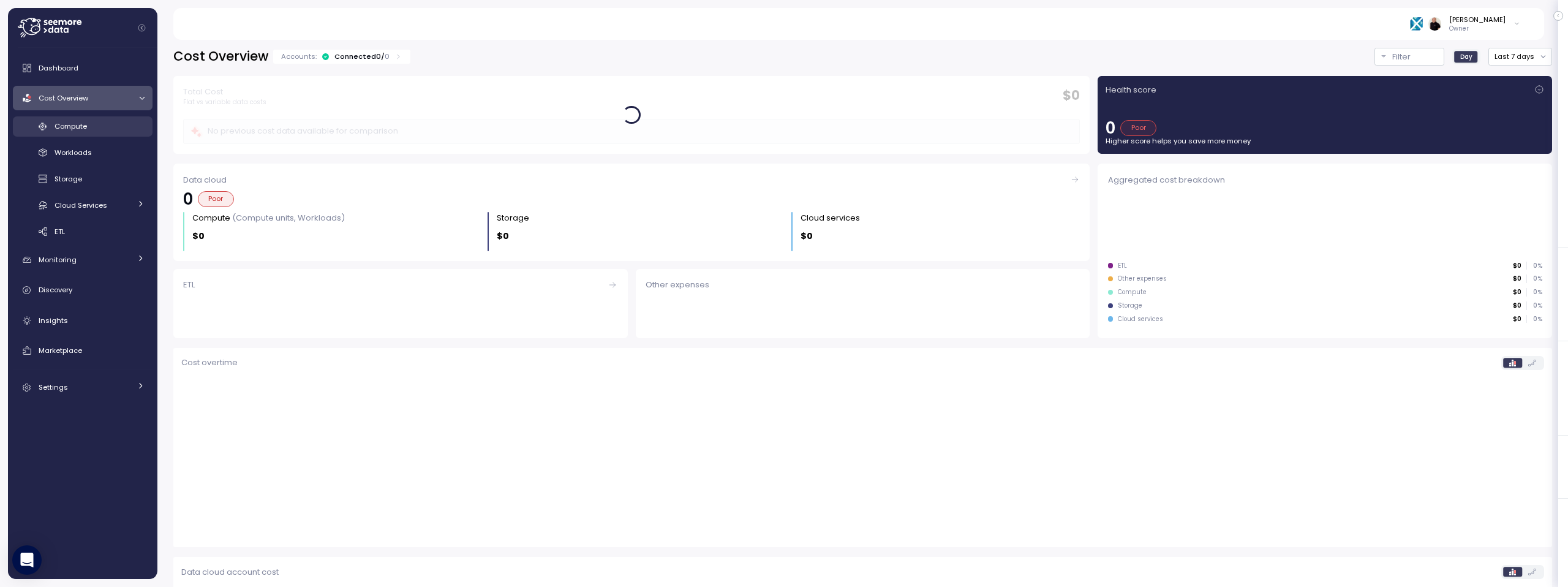
click at [75, 127] on span "Compute" at bounding box center [71, 126] width 33 height 10
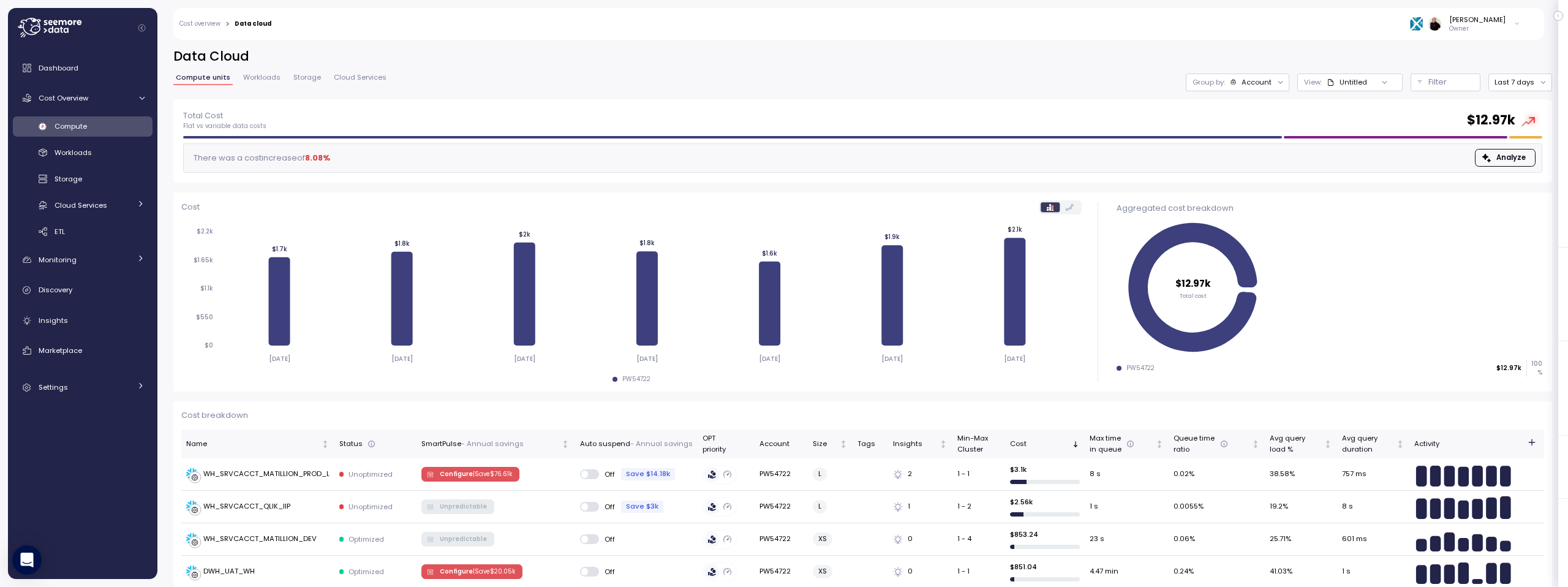
click at [257, 80] on span "Workloads" at bounding box center [261, 77] width 37 height 6
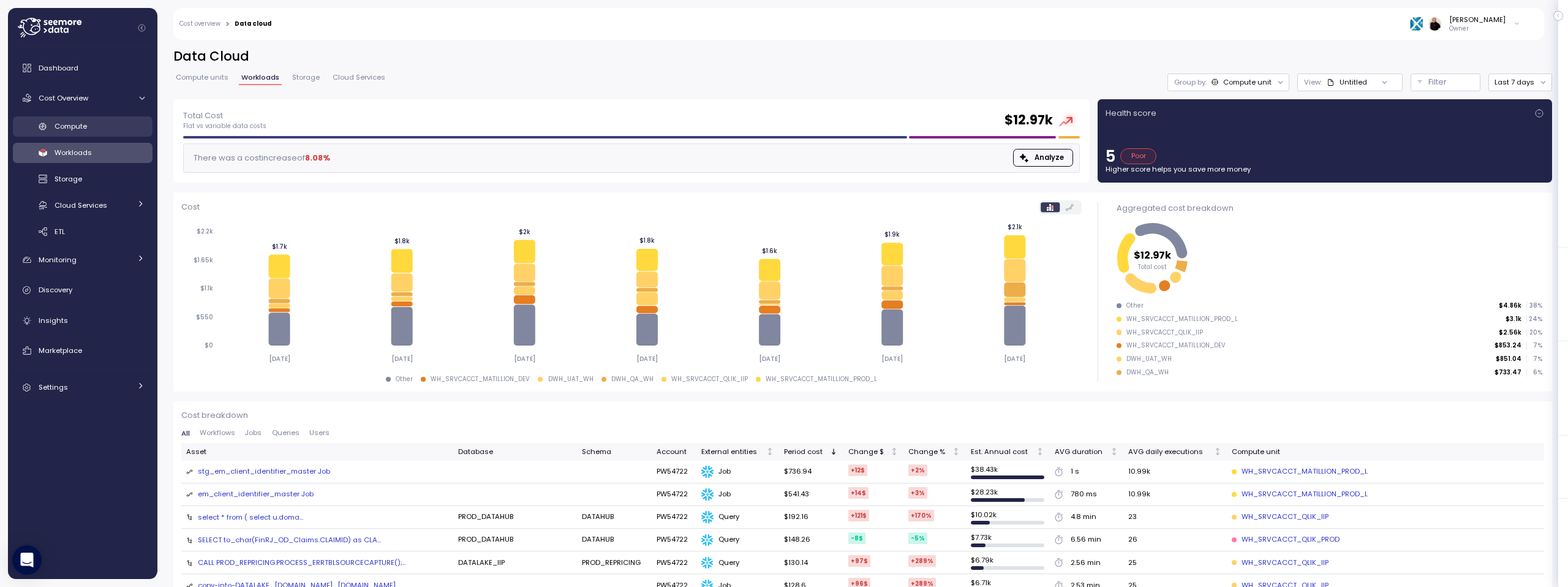
click at [70, 126] on span "Compute" at bounding box center [71, 126] width 33 height 10
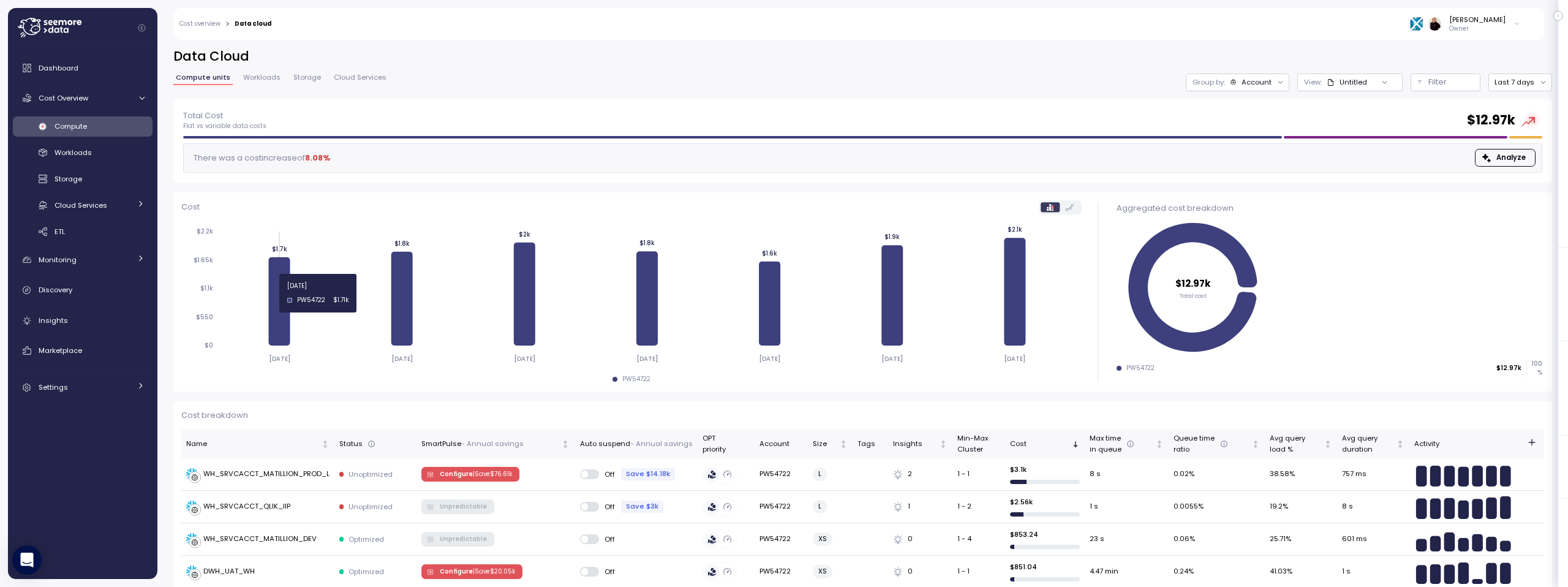
scroll to position [295, 0]
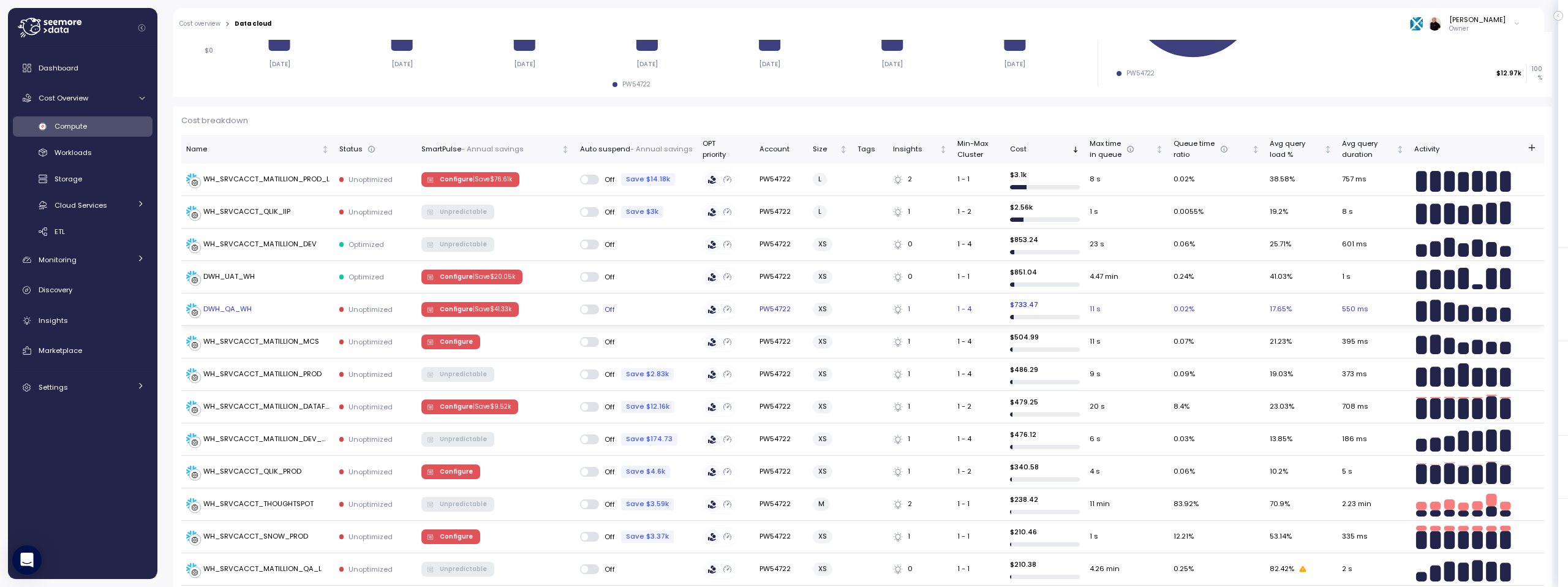
click at [224, 305] on div "DWH_QA_WH" at bounding box center [227, 309] width 48 height 11
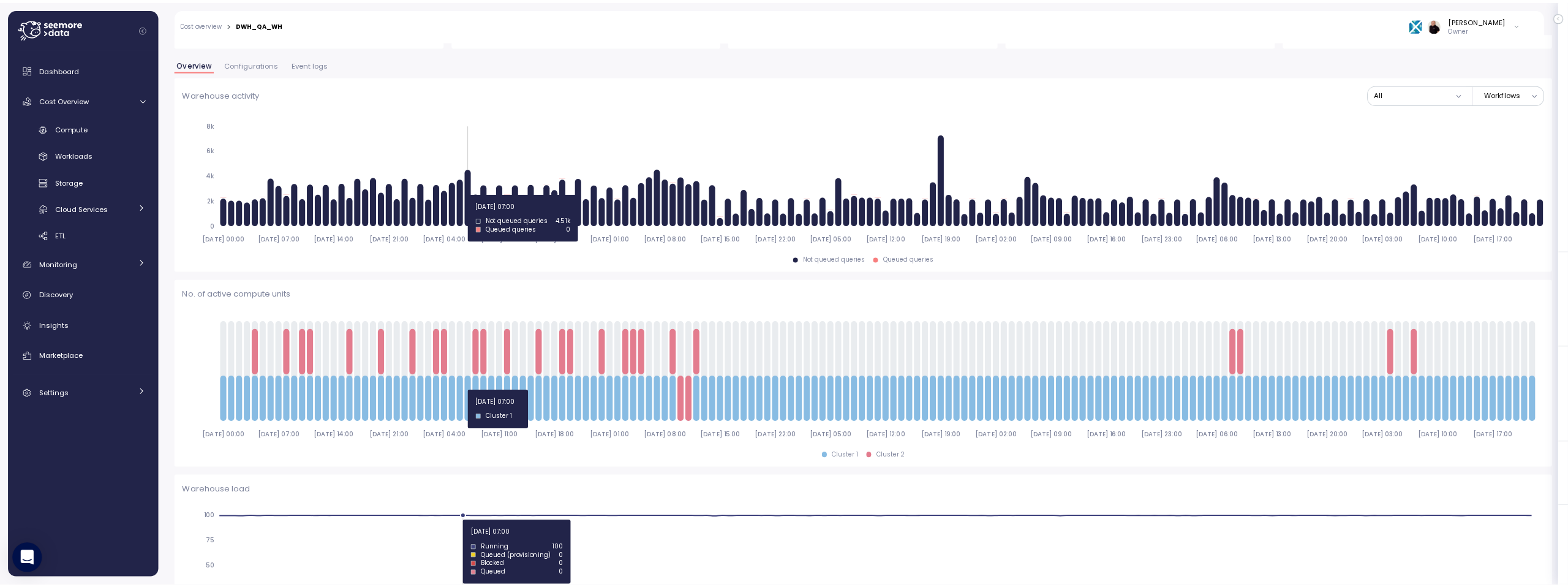
scroll to position [235, 0]
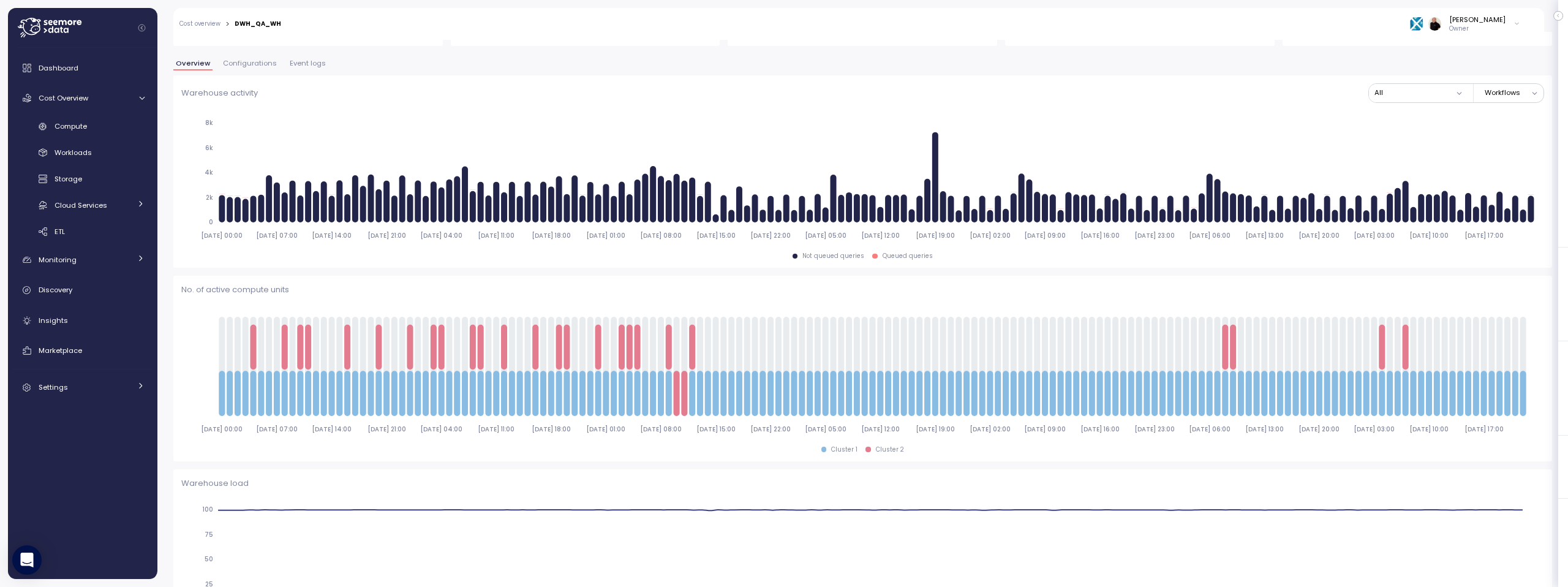
click at [306, 63] on span "Event logs" at bounding box center [308, 62] width 36 height 6
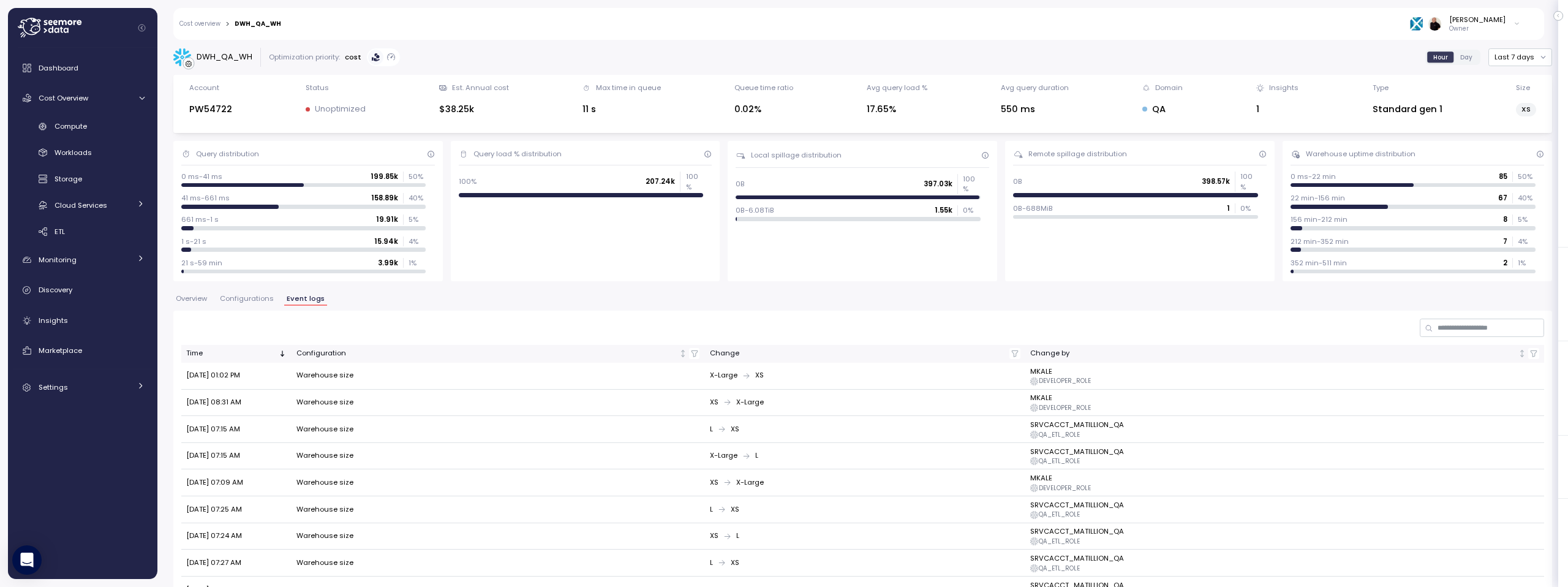
click at [248, 296] on span "Configurations" at bounding box center [247, 298] width 54 height 6
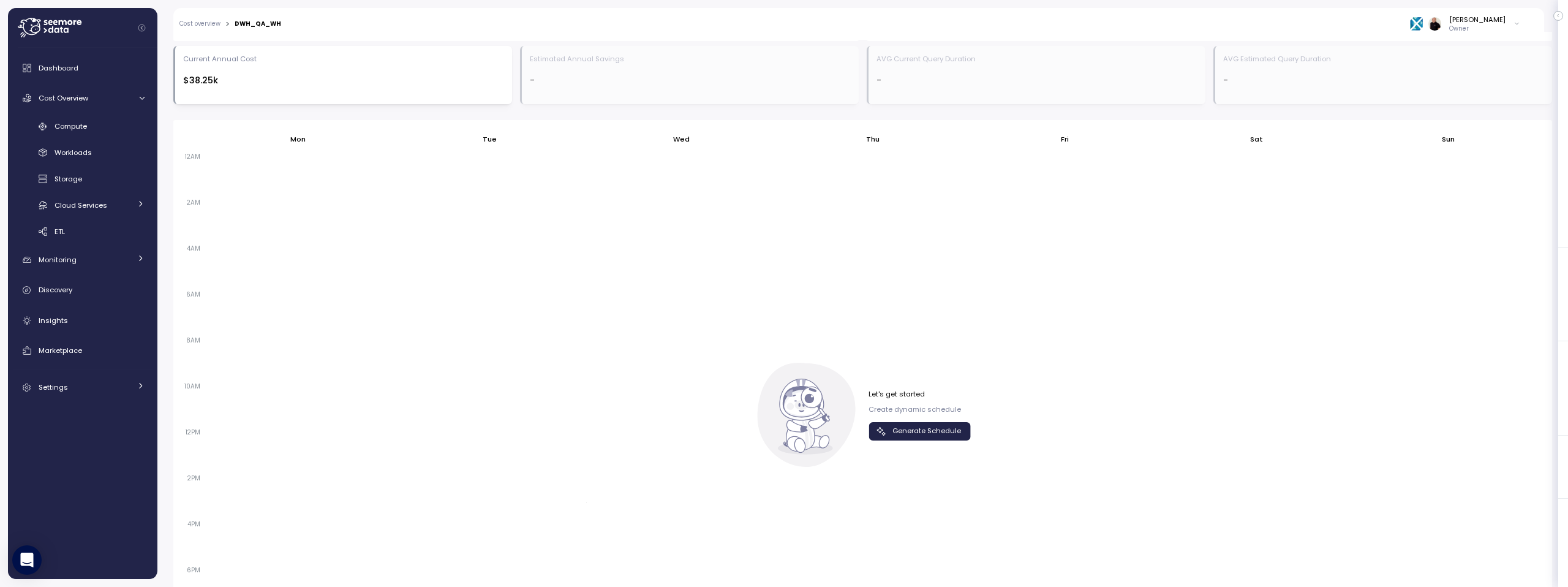
scroll to position [775, 0]
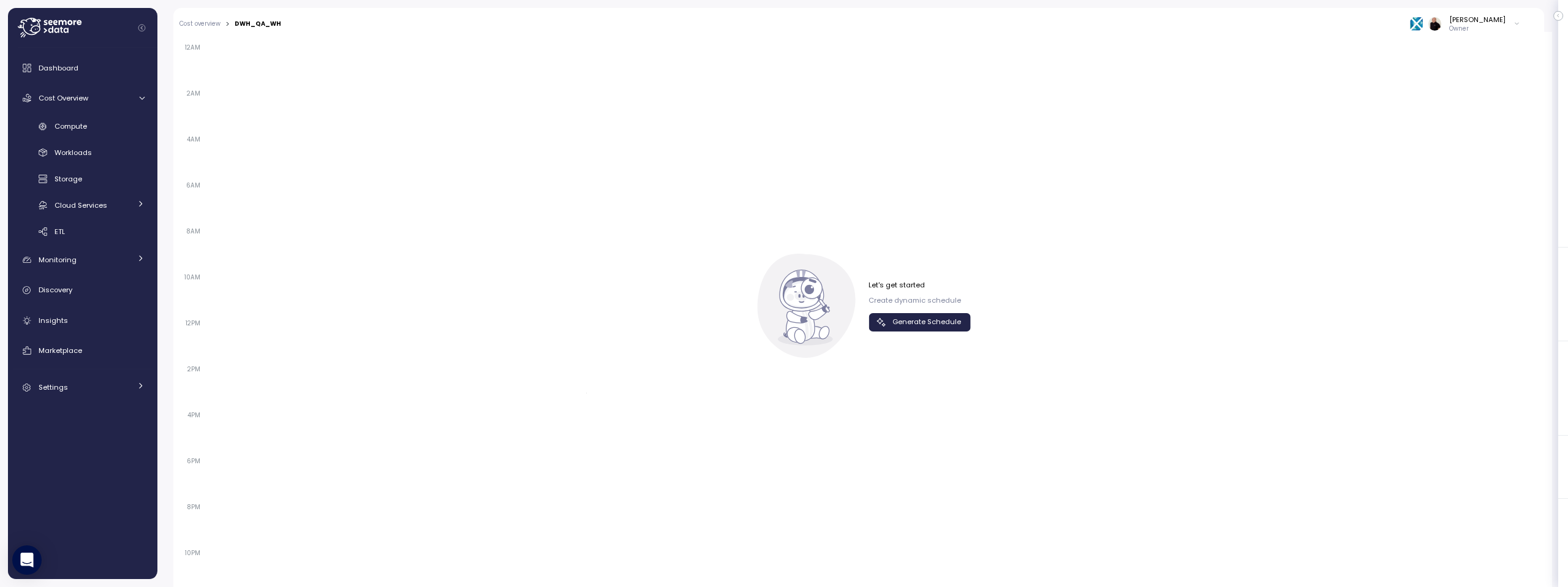
click at [908, 312] on div "Let's get started Create dynamic schedule Generate Schedule" at bounding box center [919, 305] width 102 height 51
drag, startPoint x: 901, startPoint y: 322, endPoint x: 804, endPoint y: 329, distance: 97.3
click at [901, 321] on span "Generate Schedule" at bounding box center [927, 322] width 69 height 16
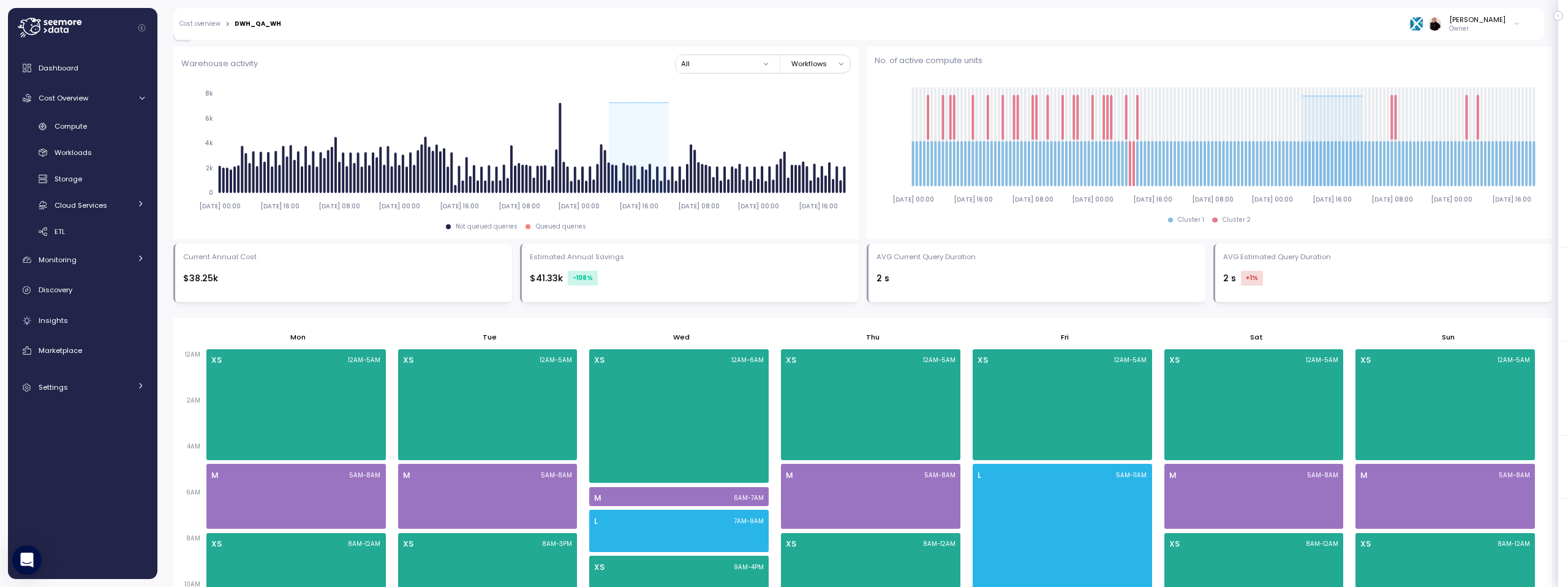
scroll to position [466, 0]
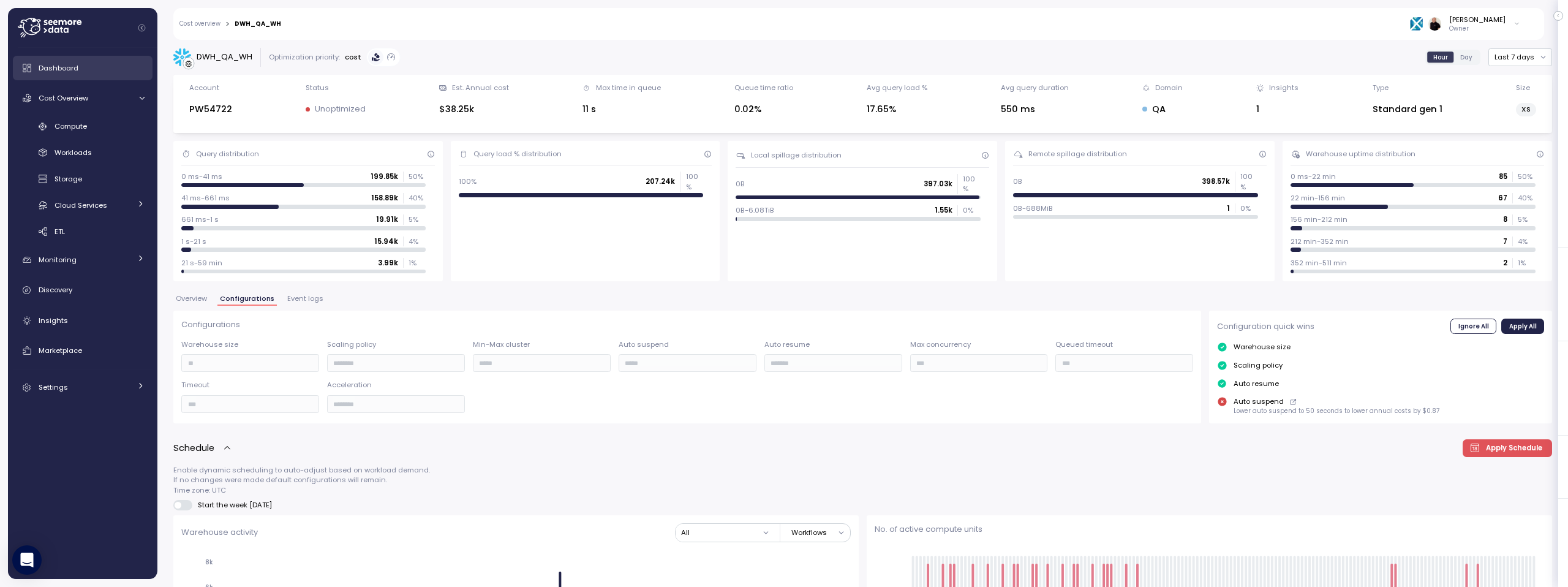
click at [82, 67] on div "Dashboard" at bounding box center [91, 68] width 106 height 13
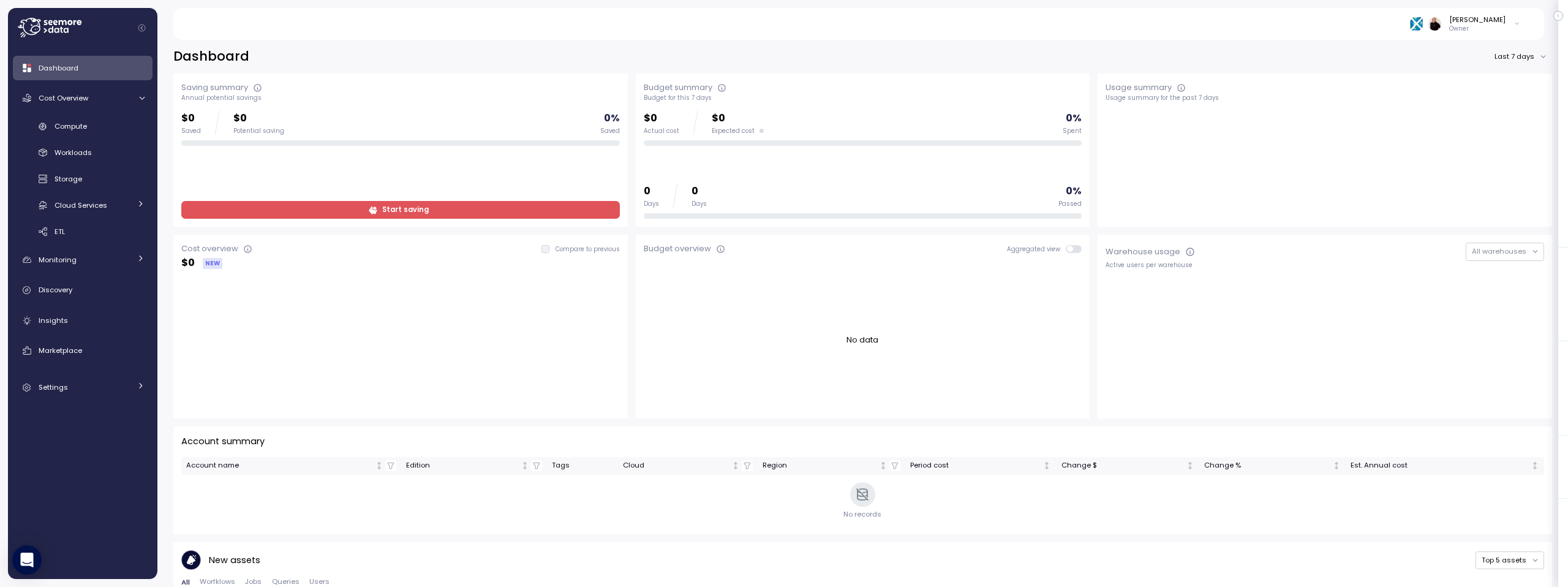
click at [105, 67] on div "Dashboard" at bounding box center [91, 68] width 106 height 13
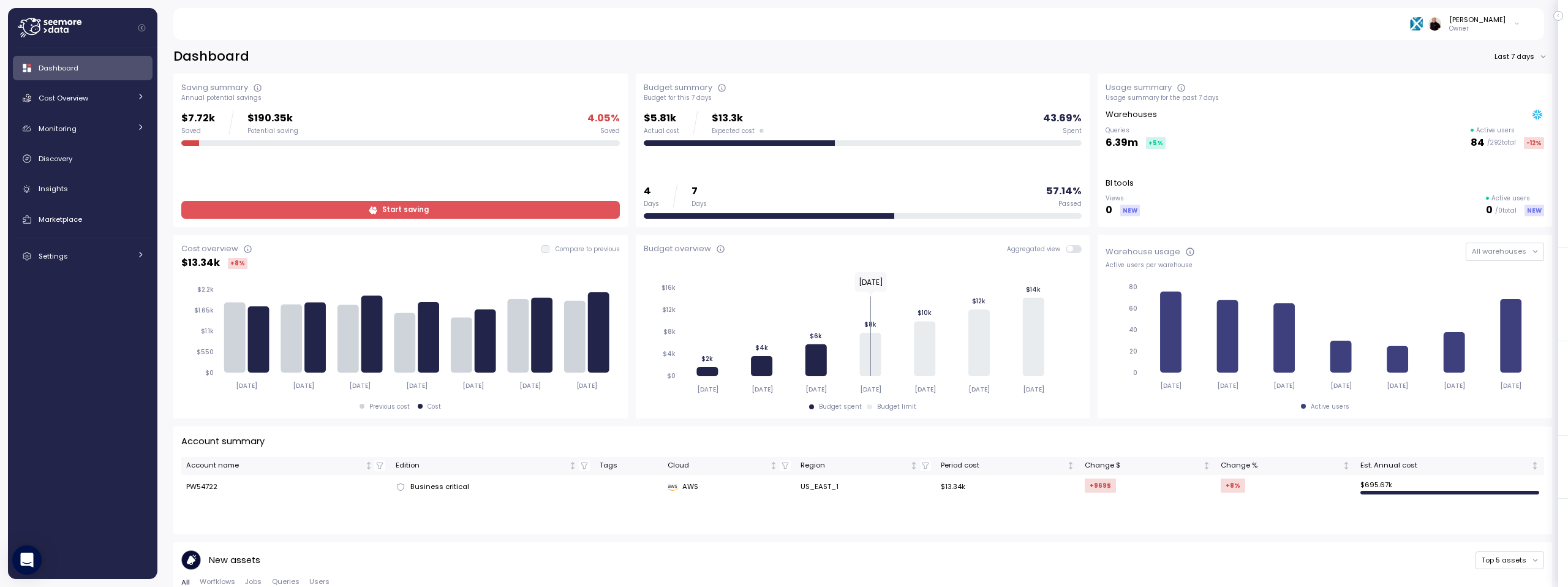
click at [499, 205] on span "Start saving" at bounding box center [399, 210] width 422 height 16
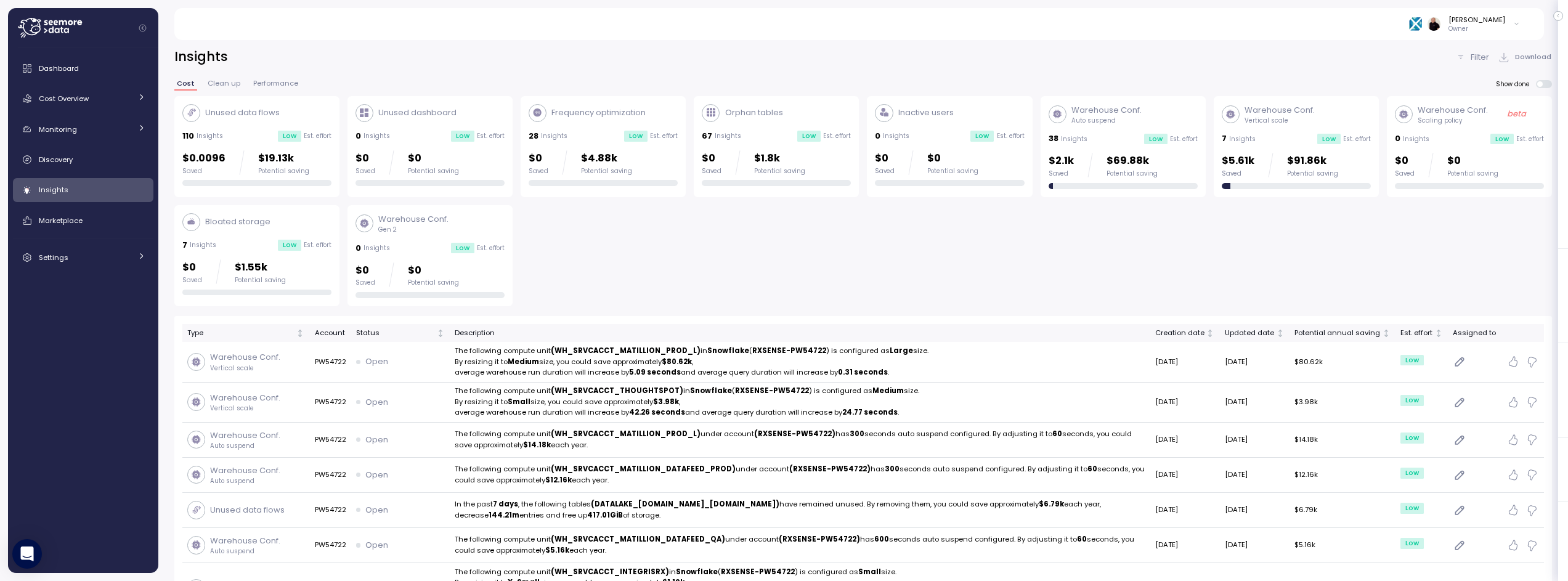
click at [1117, 131] on div "Warehouse Conf. Auto suspend 38 Insights Low Est. effort $2.1k Saved $69.88k Po…" at bounding box center [1123, 146] width 149 height 85
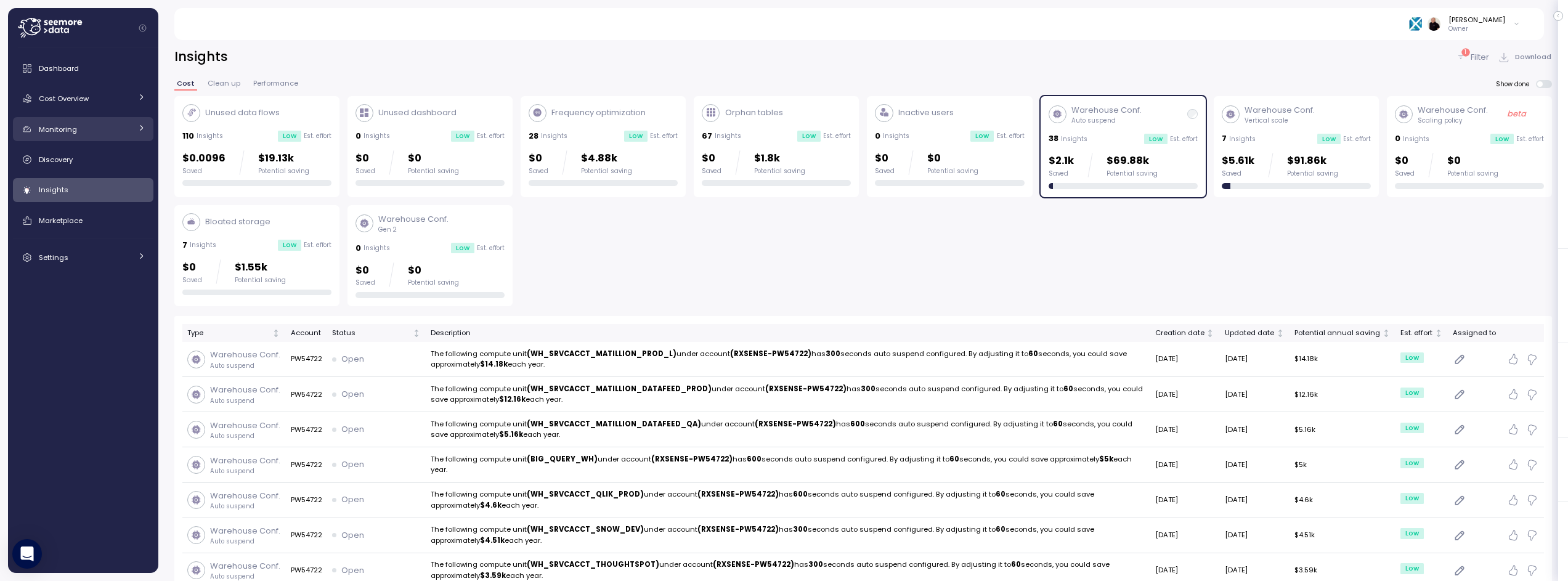
click at [83, 132] on div "Monitoring" at bounding box center [86, 129] width 93 height 13
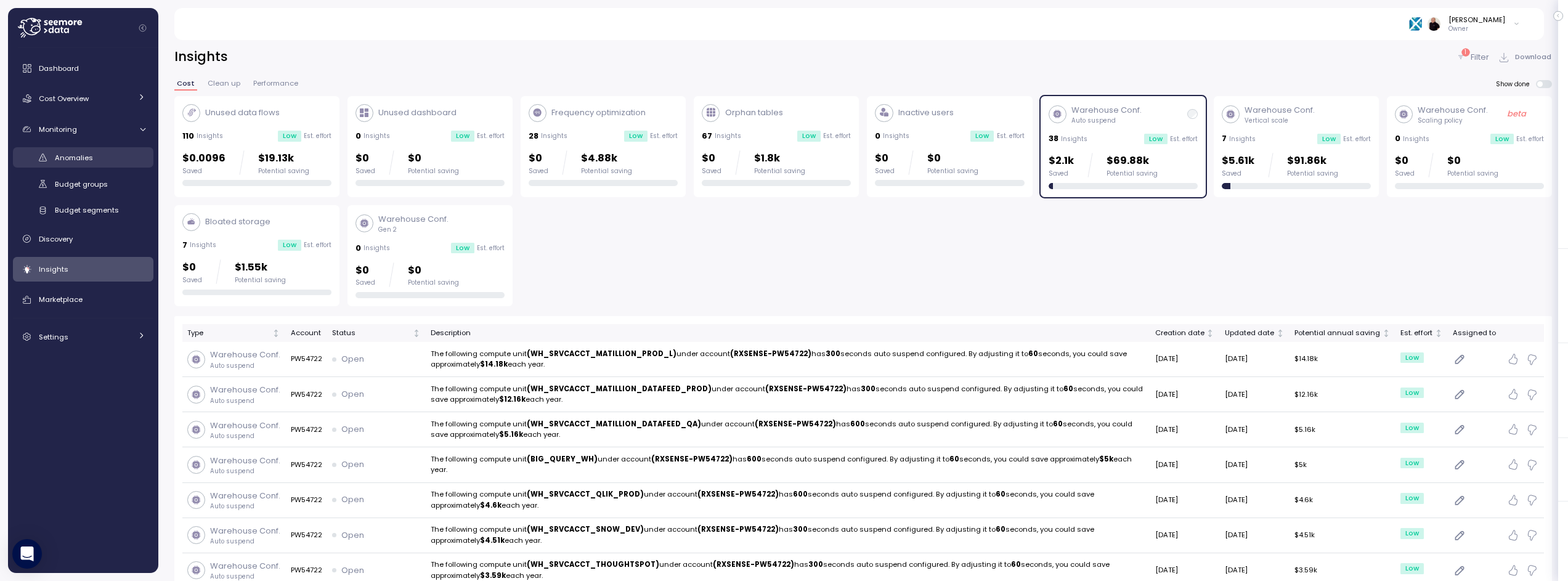
click at [88, 156] on span "Anomalies" at bounding box center [74, 158] width 38 height 10
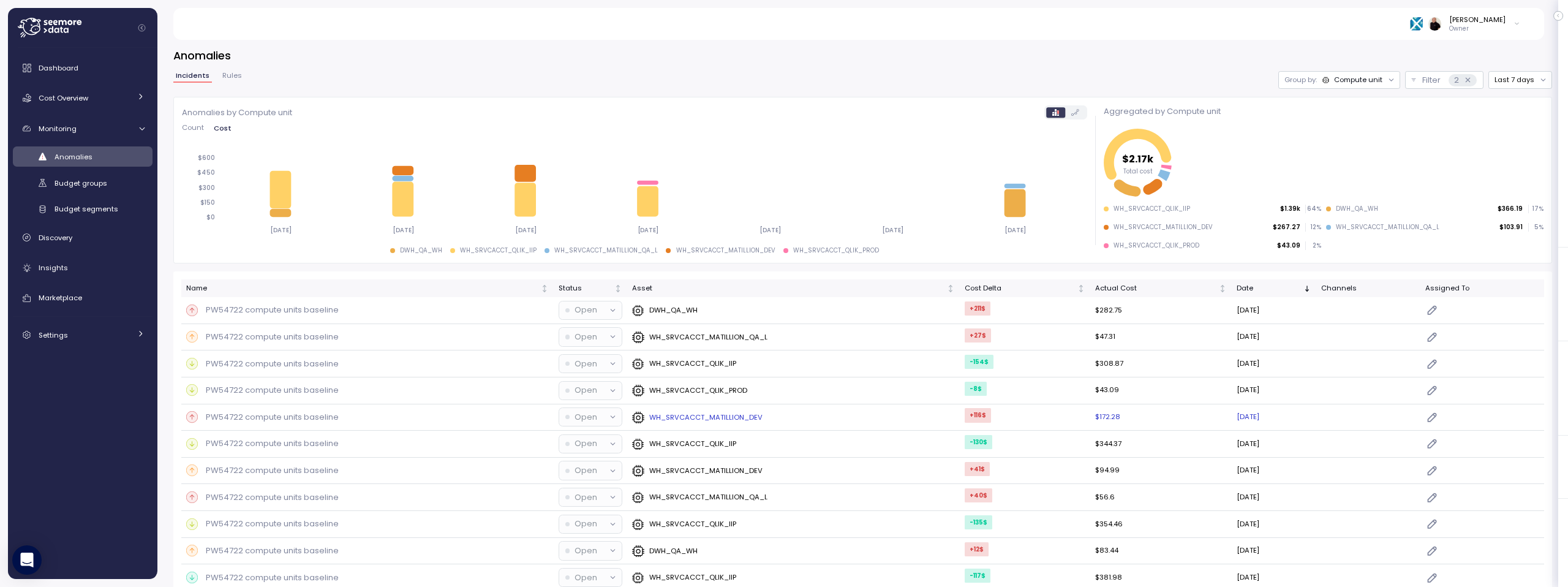
click at [479, 415] on div "PW54722 compute units baseline" at bounding box center [367, 417] width 363 height 13
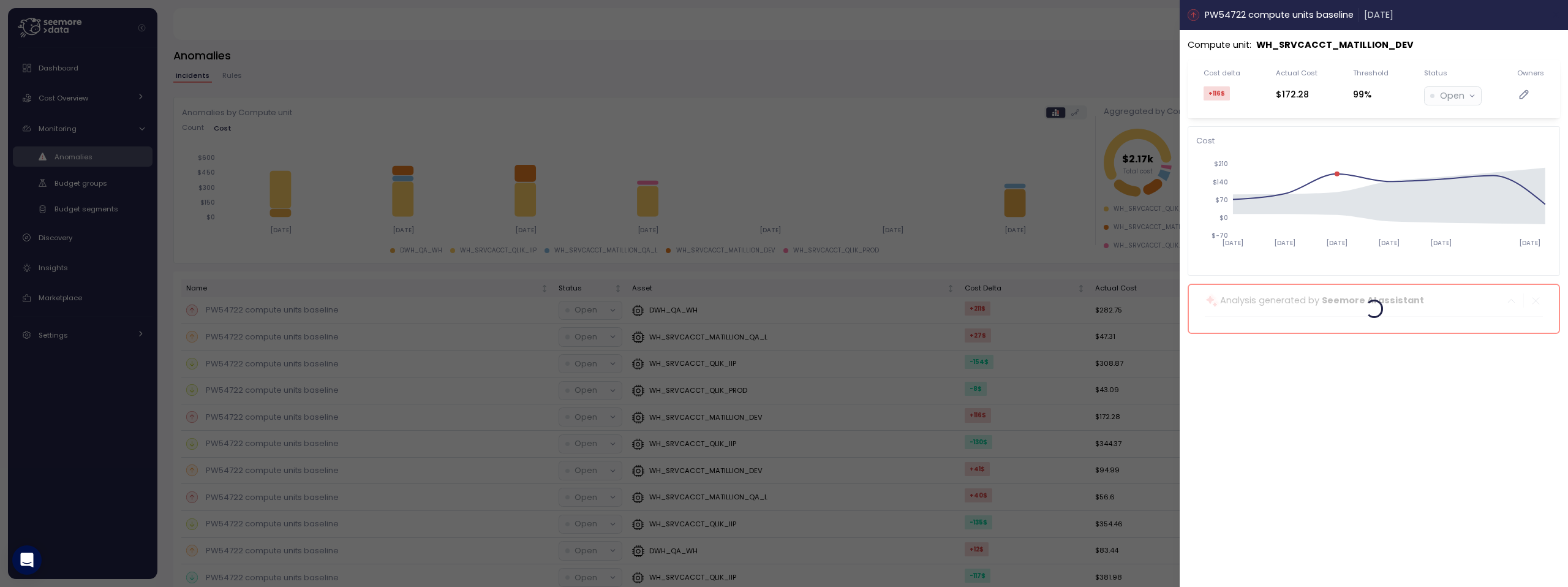
click at [1554, 14] on icon "button" at bounding box center [1555, 15] width 5 height 5
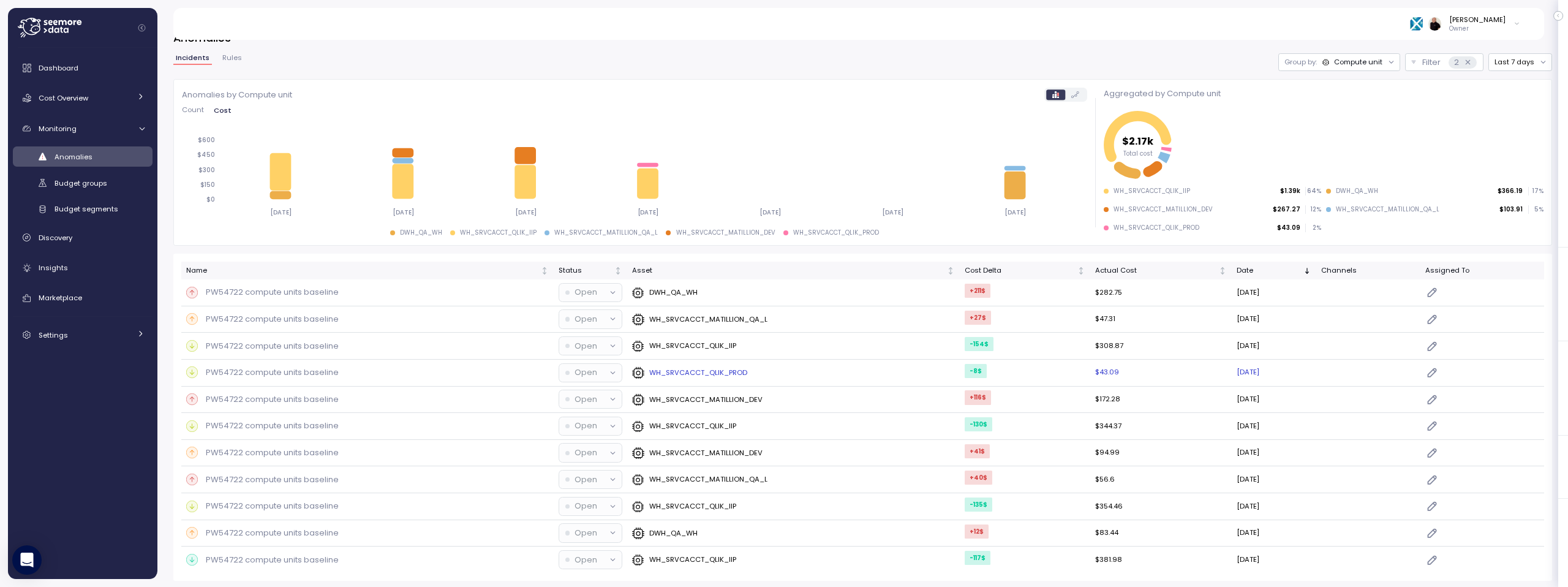
scroll to position [20, 0]
click at [33, 27] on icon at bounding box center [50, 28] width 63 height 20
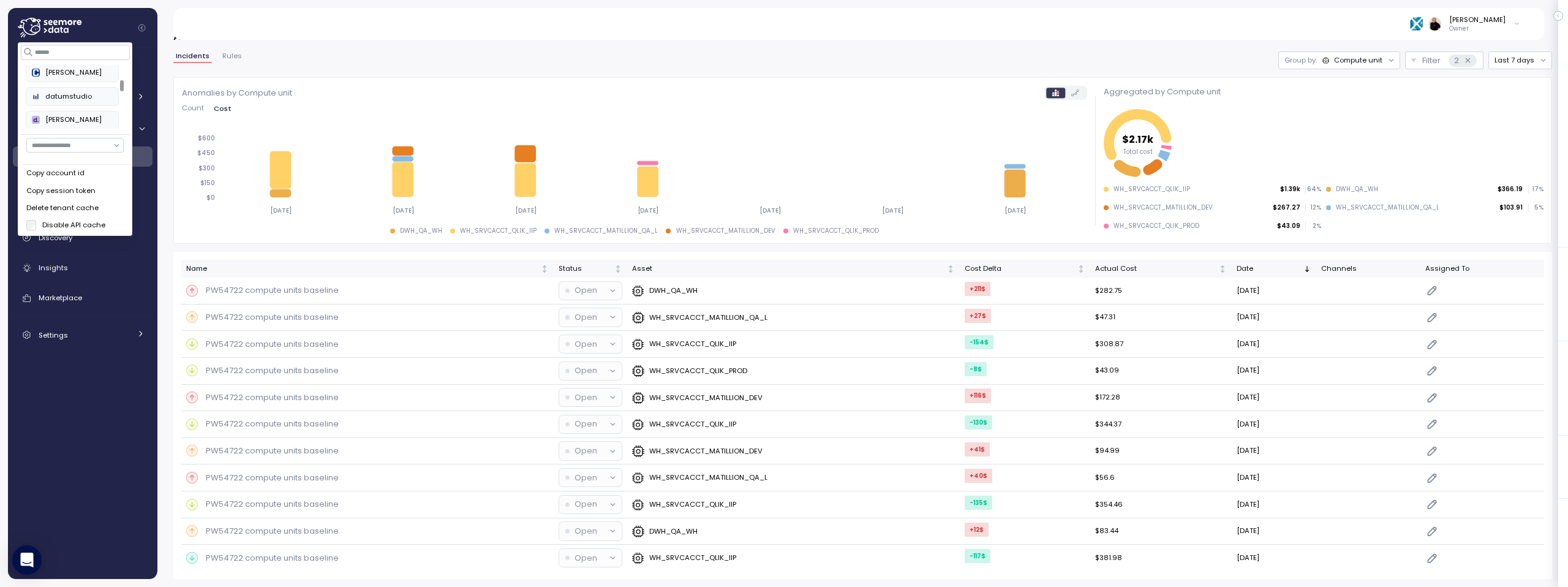
scroll to position [207, 0]
click at [68, 79] on div "Double Verify" at bounding box center [71, 80] width 81 height 11
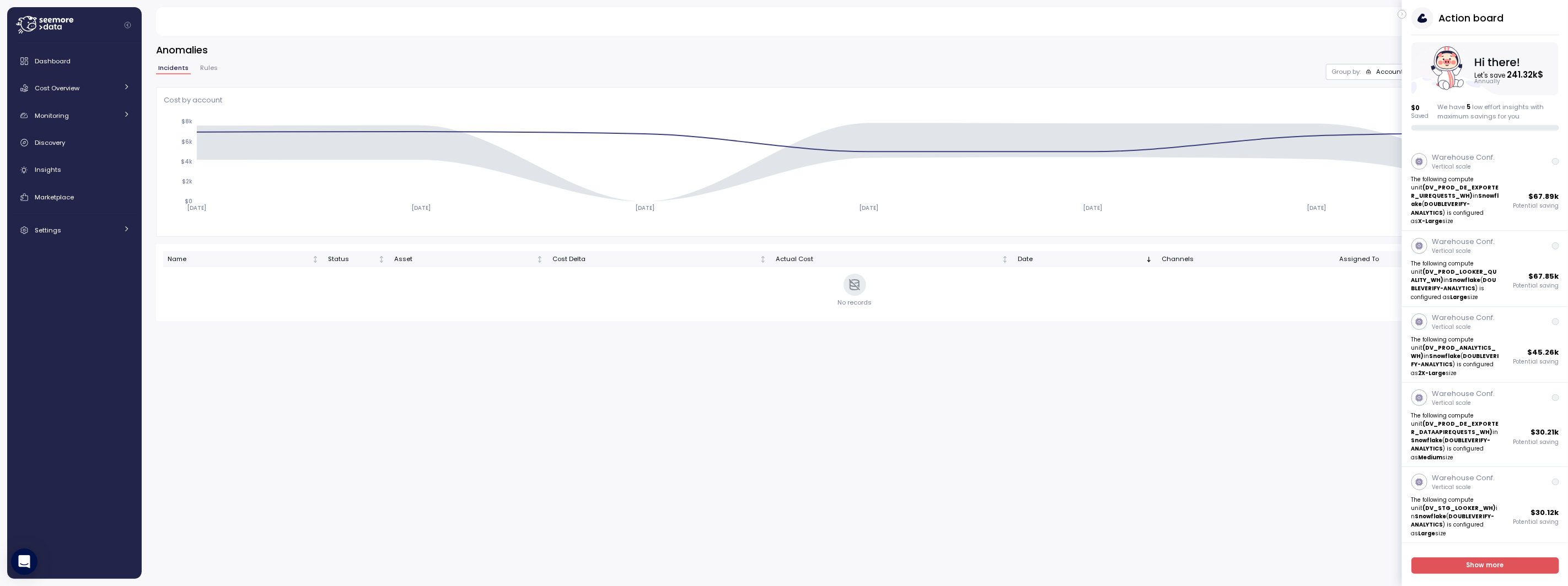
drag, startPoint x: 1403, startPoint y: 17, endPoint x: 1350, endPoint y: 37, distance: 56.6
click at [1403, 17] on icon "button" at bounding box center [1403, 14] width 5 height 13
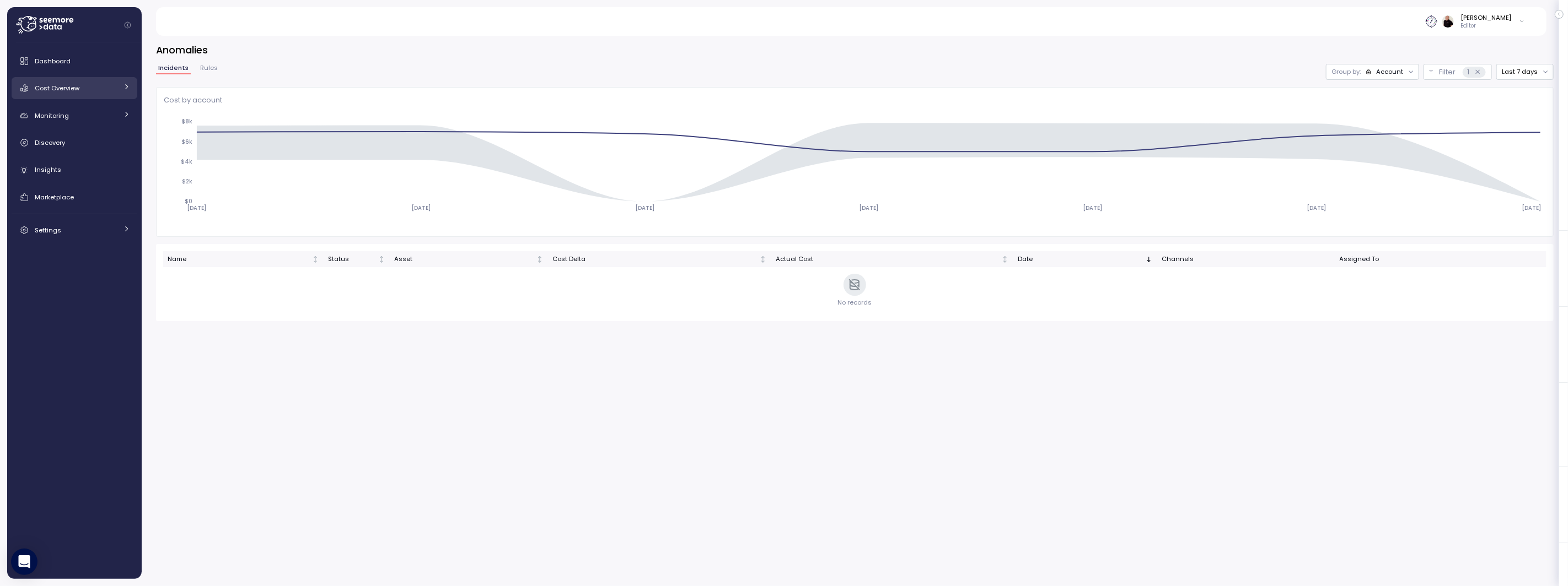
click at [75, 94] on link "Cost Overview" at bounding box center [74, 88] width 125 height 22
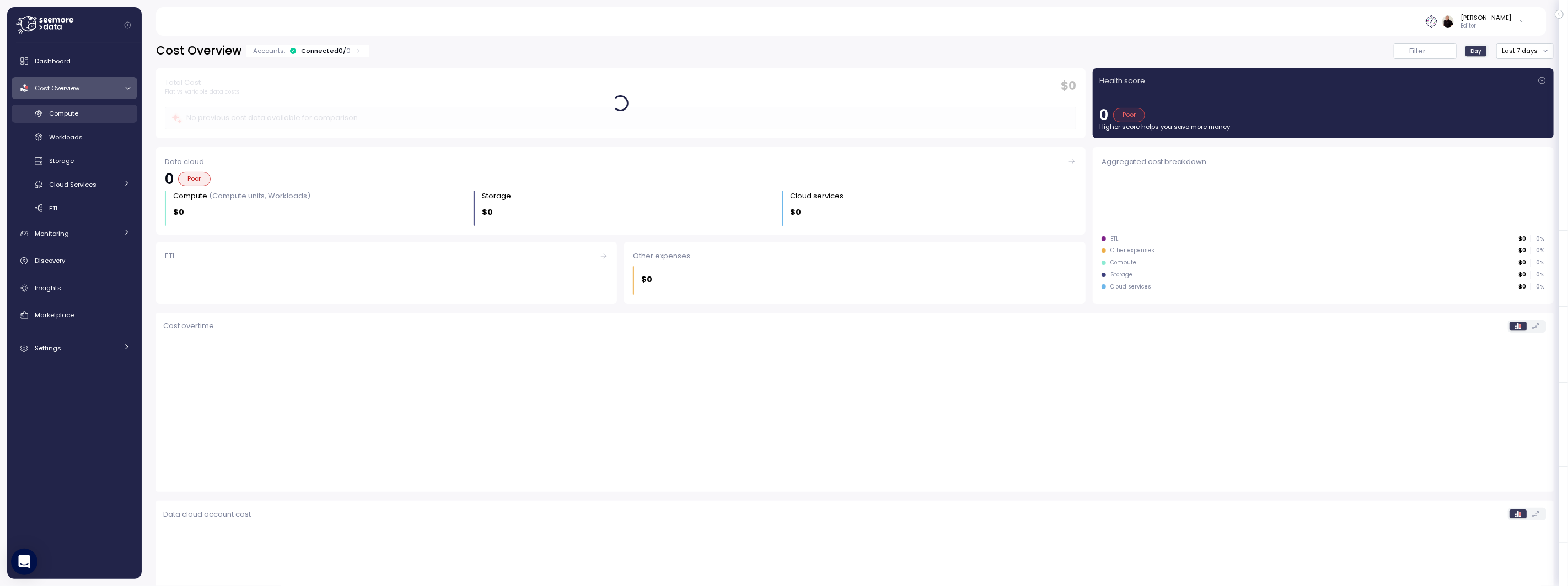
click at [70, 112] on span "Compute" at bounding box center [64, 113] width 29 height 9
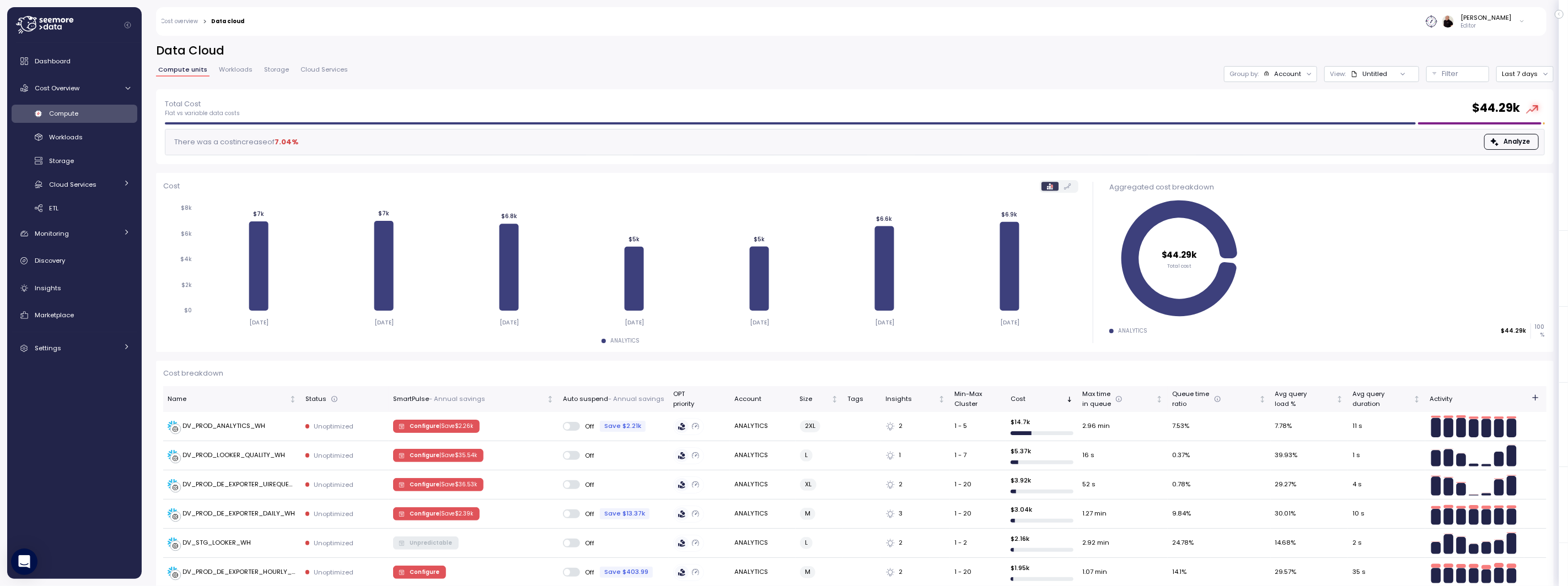
click at [1438, 24] on img at bounding box center [1432, 21] width 11 height 11
click at [35, 20] on icon at bounding box center [45, 25] width 57 height 18
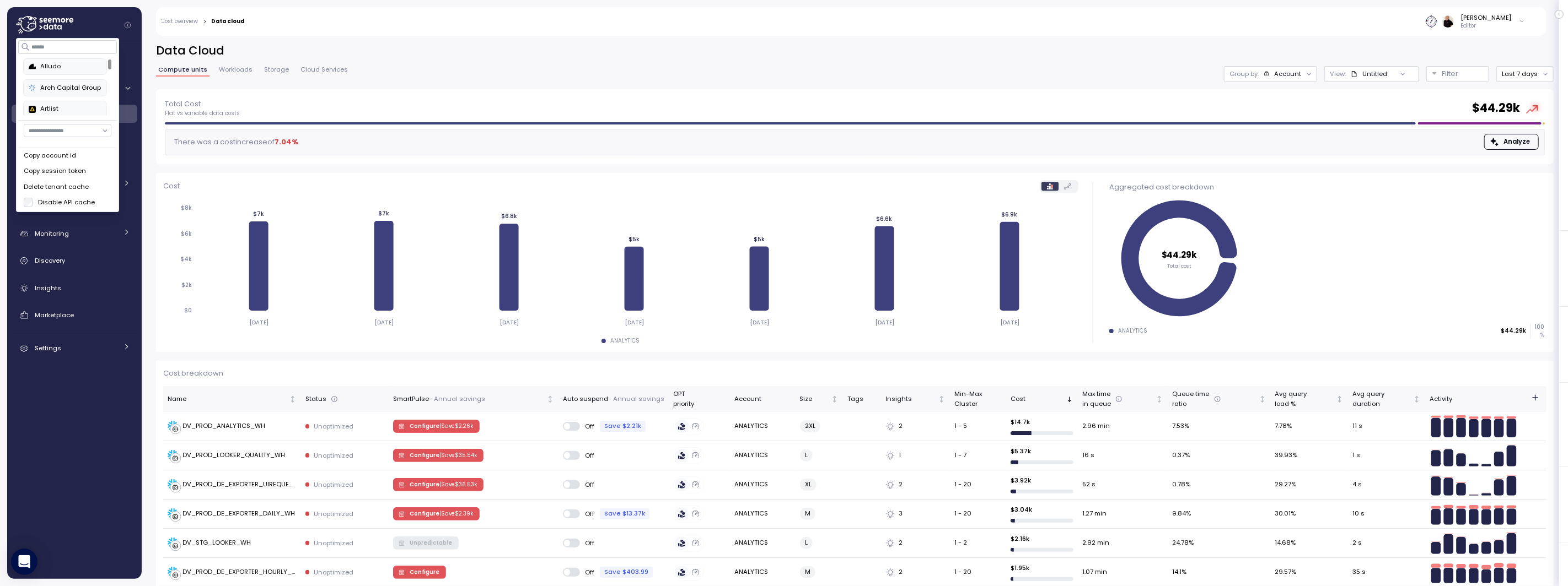
click at [395, 42] on div "Data Cloud Compute units Workloads Storage Cloud Services Group by: Account Vie…" at bounding box center [854, 307] width 1426 height 558
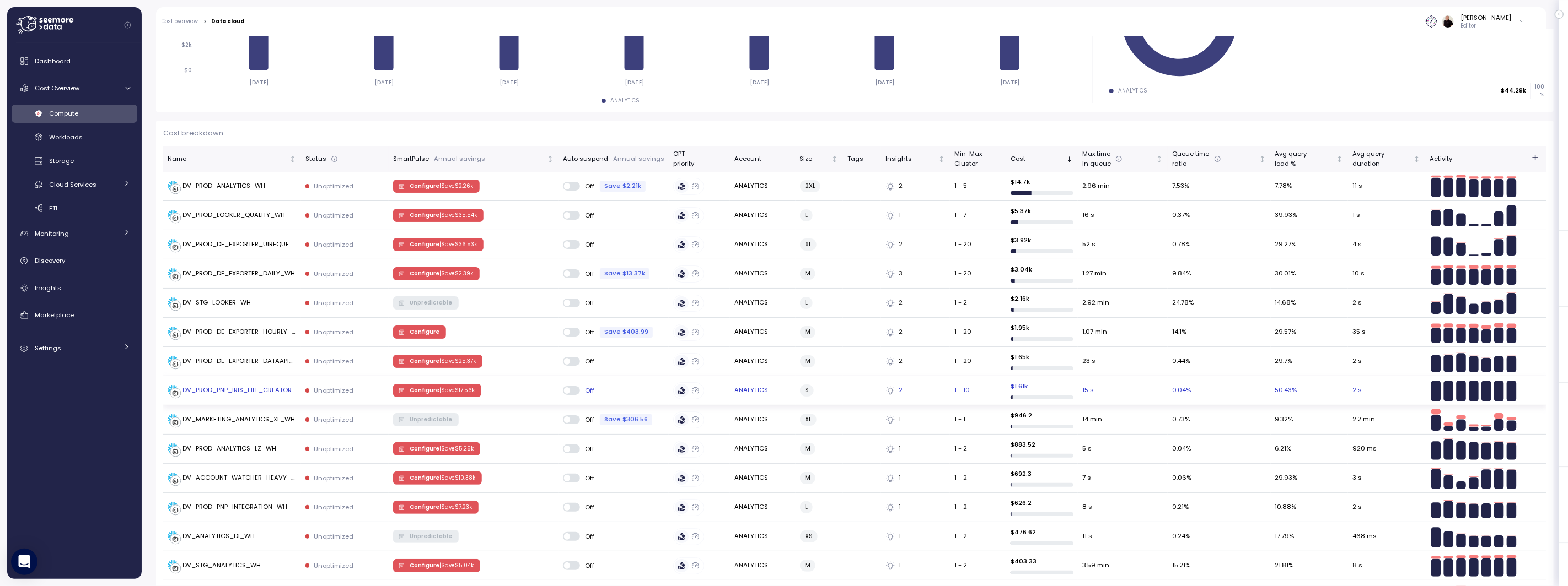
scroll to position [354, 0]
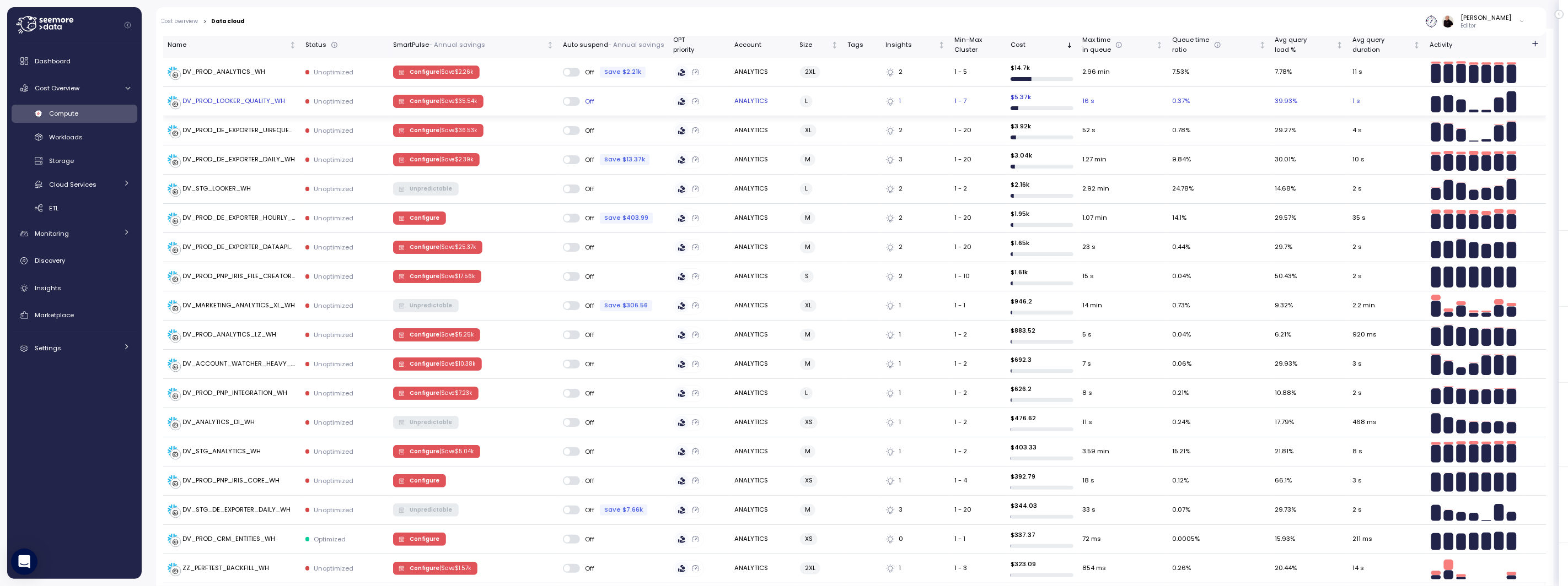
click at [450, 98] on p "| Save $ 35.54k" at bounding box center [459, 101] width 37 height 7
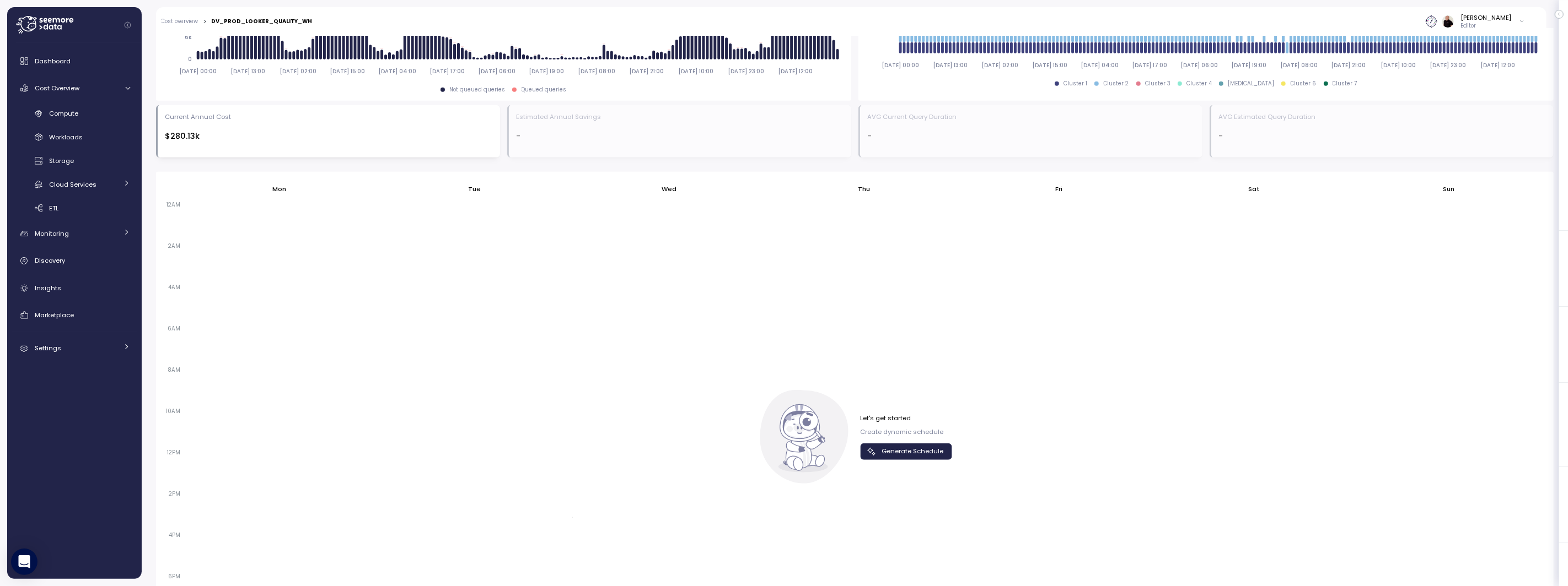
scroll to position [658, 0]
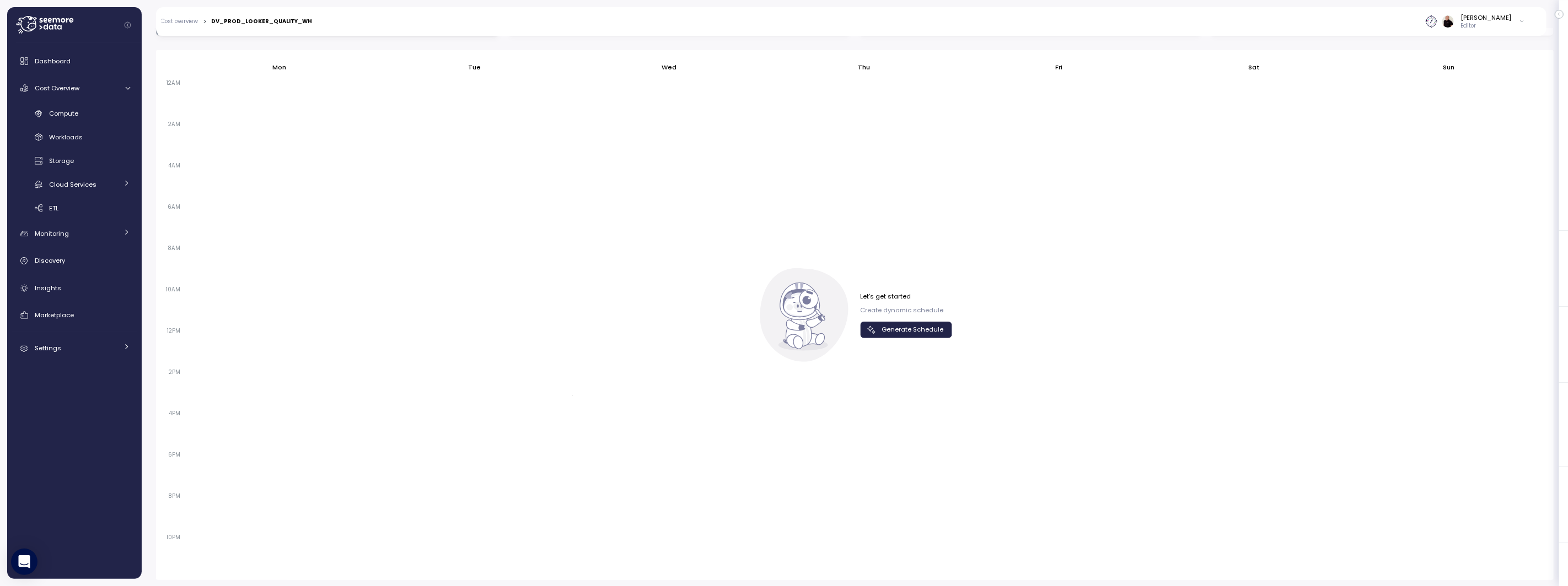
click at [899, 330] on span "Generate Schedule" at bounding box center [912, 330] width 62 height 15
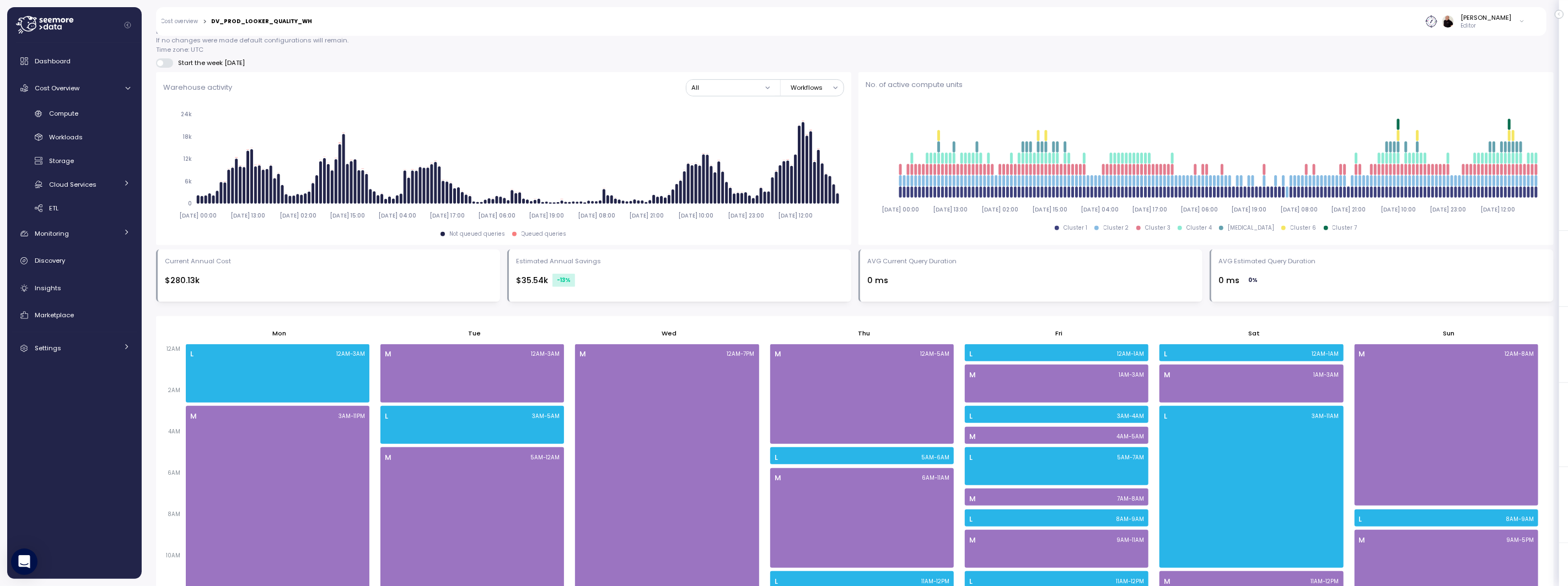
scroll to position [387, 0]
